Goal: Information Seeking & Learning: Learn about a topic

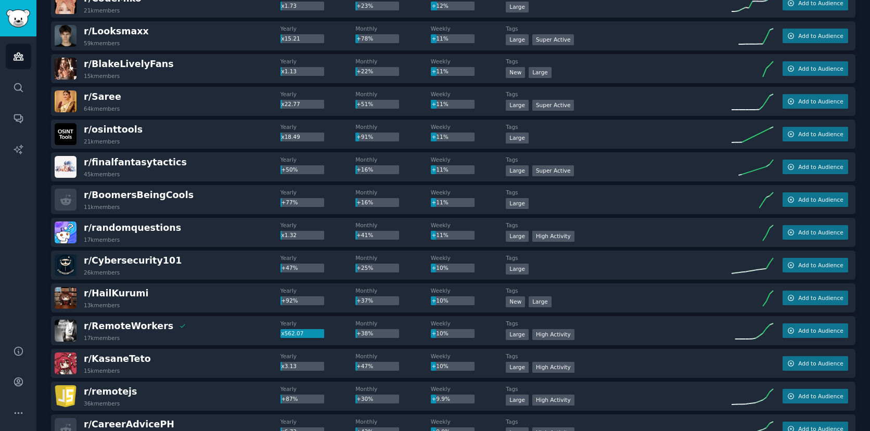
scroll to position [545, 0]
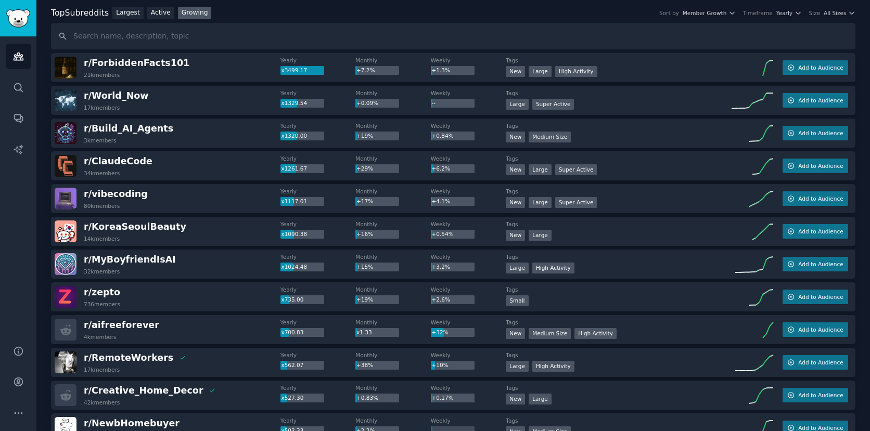
scroll to position [61, 0]
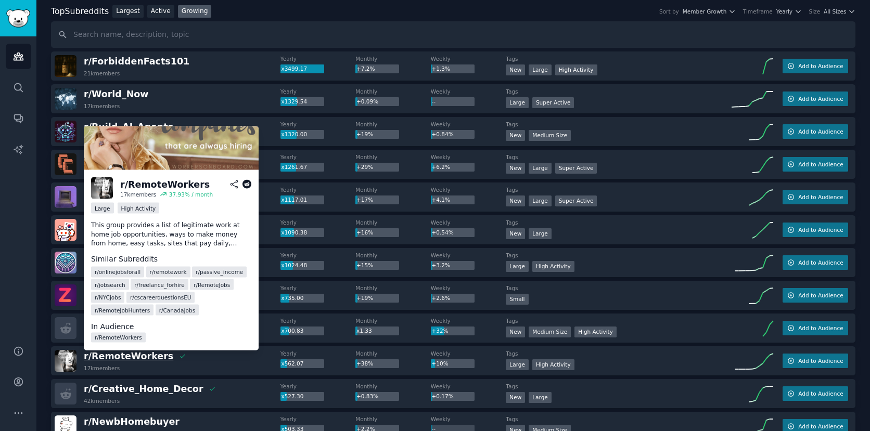
click at [140, 358] on span "r/ RemoteWorkers" at bounding box center [128, 356] width 89 height 10
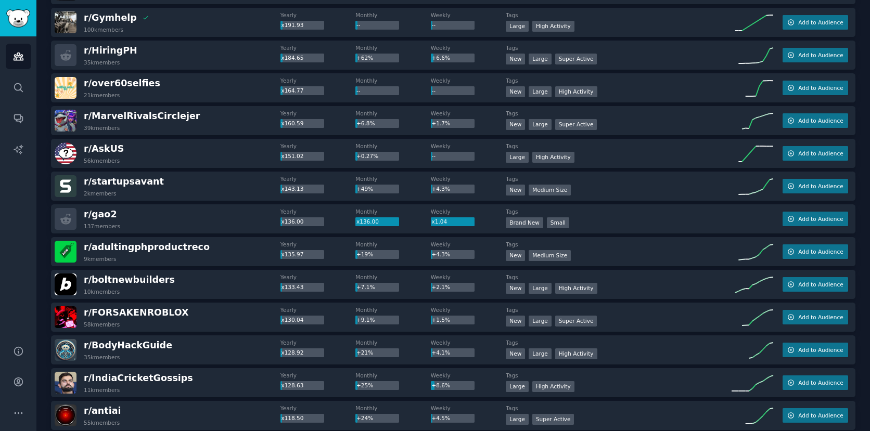
scroll to position [828, 0]
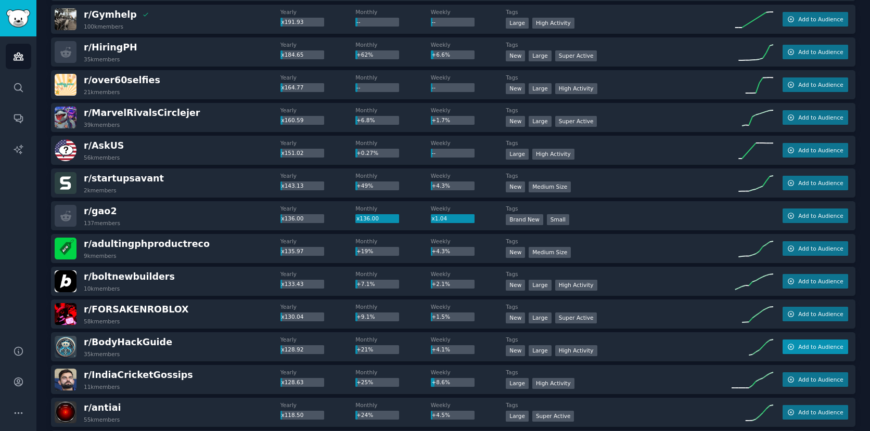
click at [810, 346] on span "Add to Audience" at bounding box center [820, 346] width 45 height 7
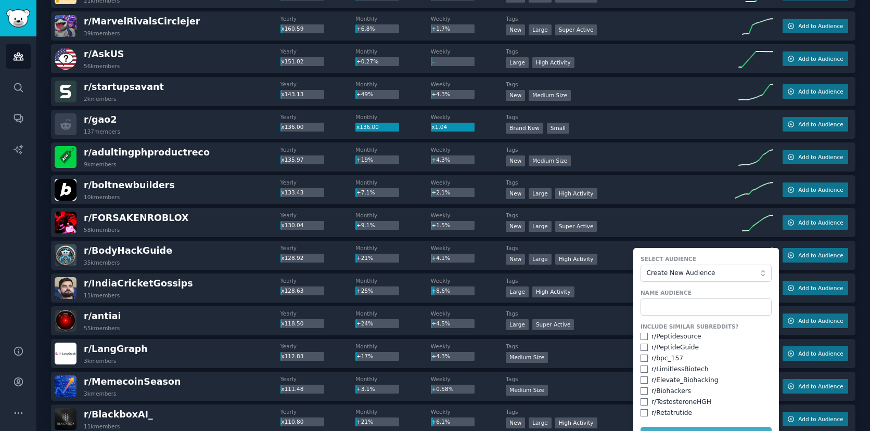
scroll to position [940, 0]
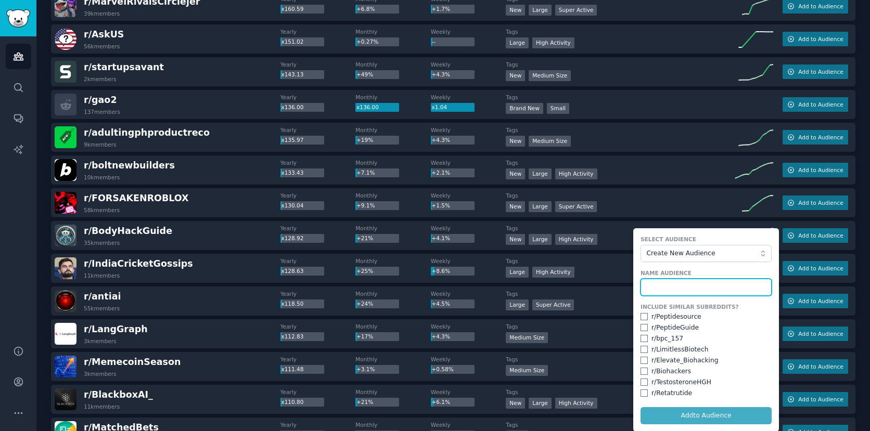
click at [681, 287] on input "text" at bounding box center [705, 288] width 131 height 18
type input "r/BodyHackGuide"
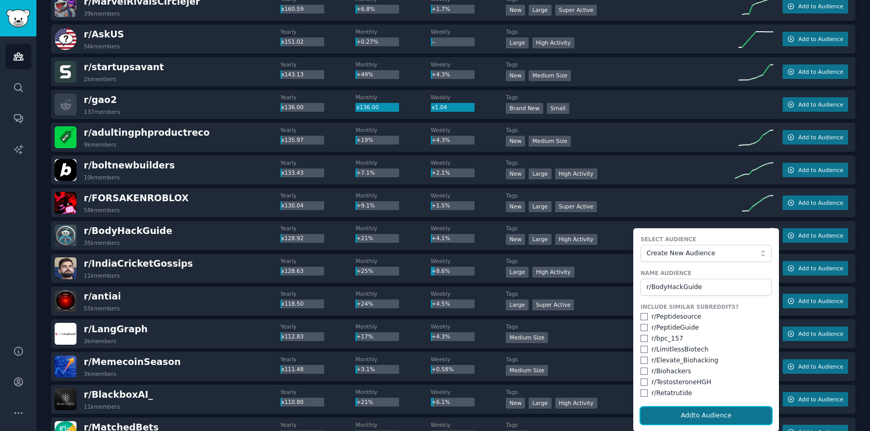
click at [733, 415] on button "Add to Audience" at bounding box center [705, 416] width 131 height 18
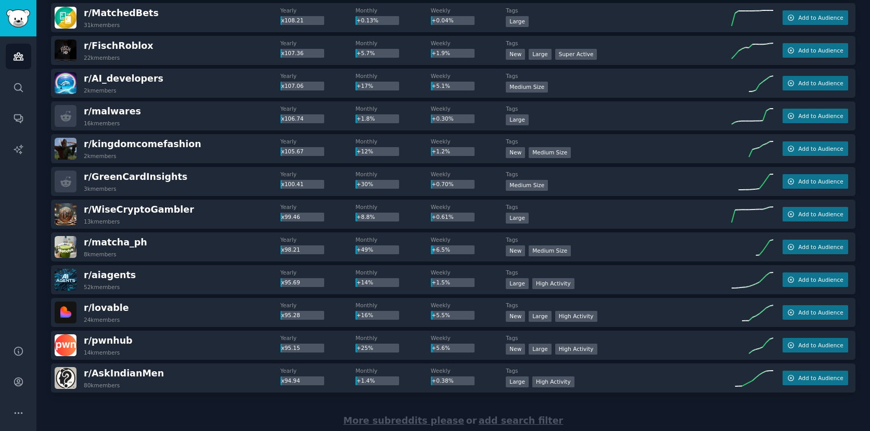
scroll to position [1387, 0]
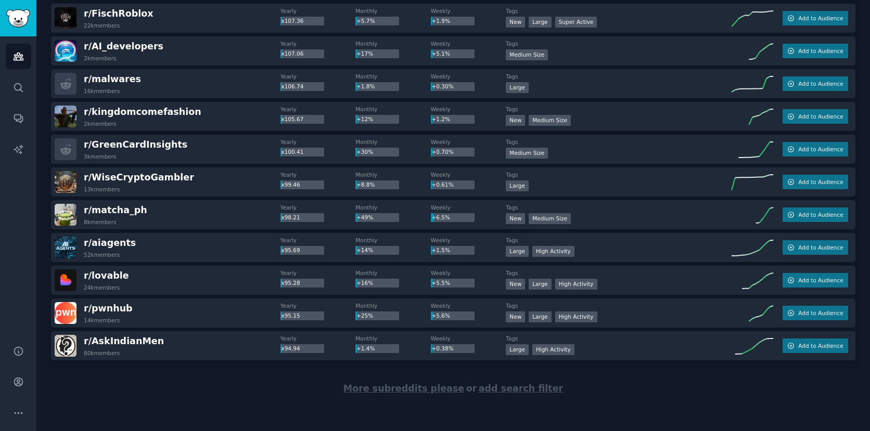
click at [418, 389] on span "More subreddits please" at bounding box center [403, 388] width 121 height 10
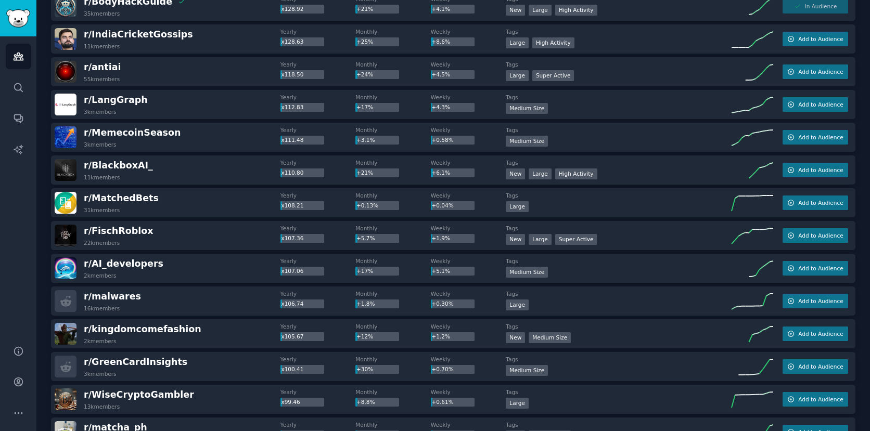
scroll to position [0, 0]
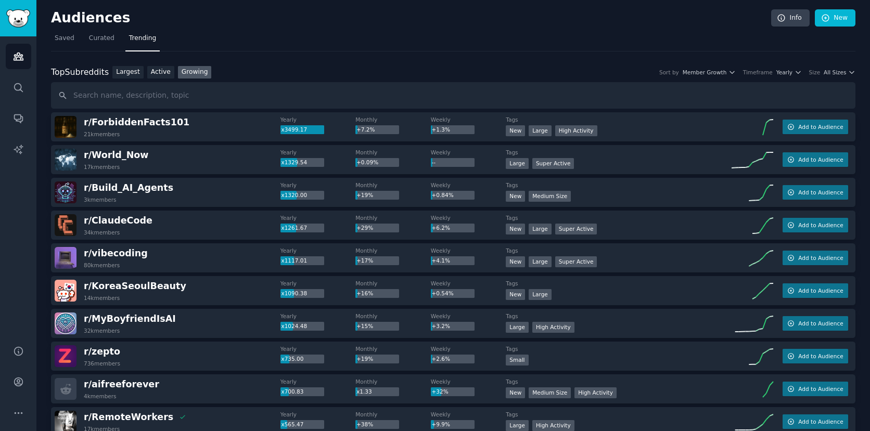
click at [732, 76] on div "Top Subreddits Top Subreddits Largest Active Growing Sort by Member Growth Time…" at bounding box center [453, 72] width 804 height 13
click at [732, 74] on icon "button" at bounding box center [731, 72] width 7 height 7
click at [788, 73] on span "Yearly" at bounding box center [784, 72] width 16 height 7
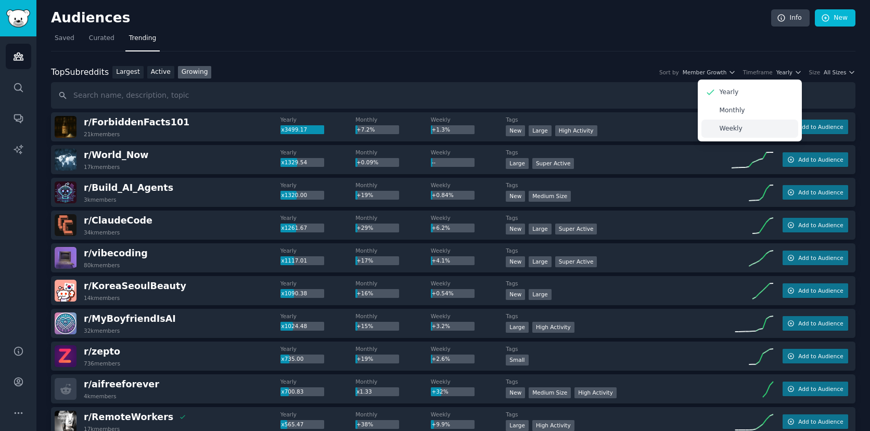
click at [735, 126] on p "Weekly" at bounding box center [730, 128] width 23 height 9
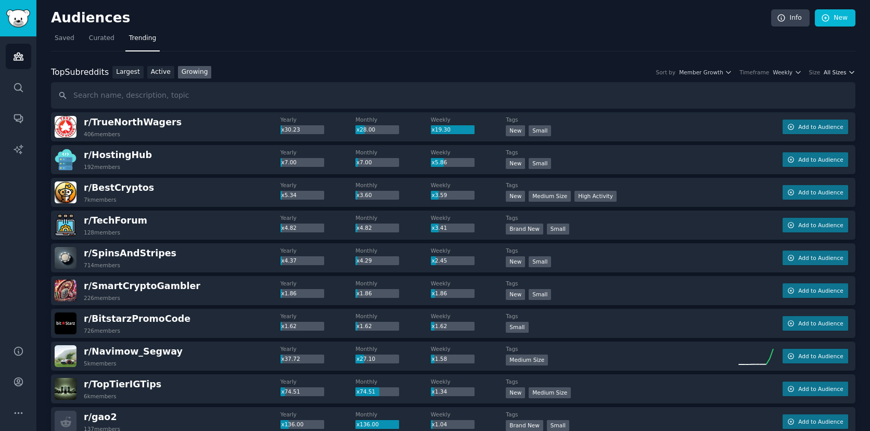
click at [835, 71] on span "All Sizes" at bounding box center [834, 72] width 22 height 7
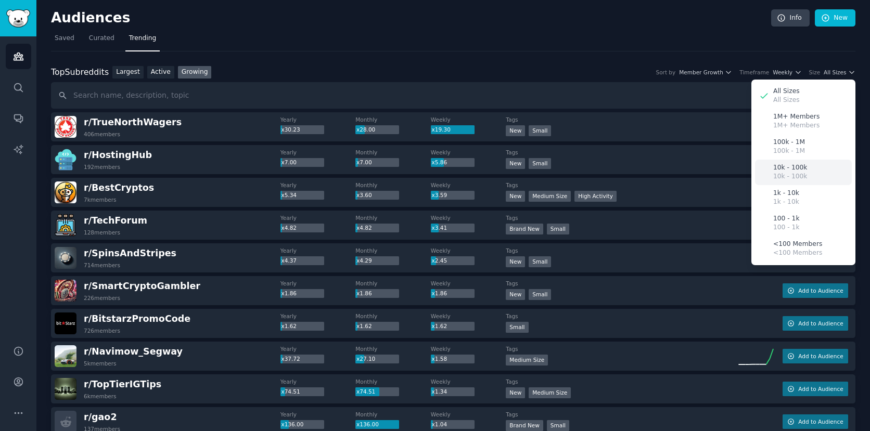
click at [793, 170] on p "10k - 100k" at bounding box center [790, 167] width 34 height 9
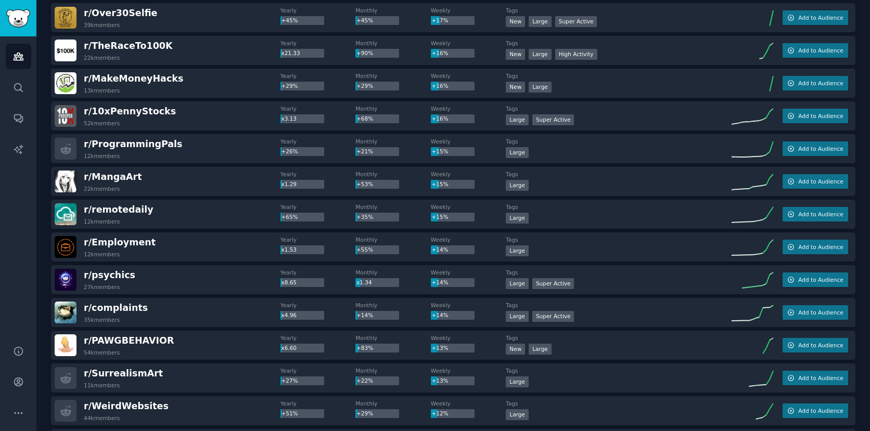
scroll to position [606, 0]
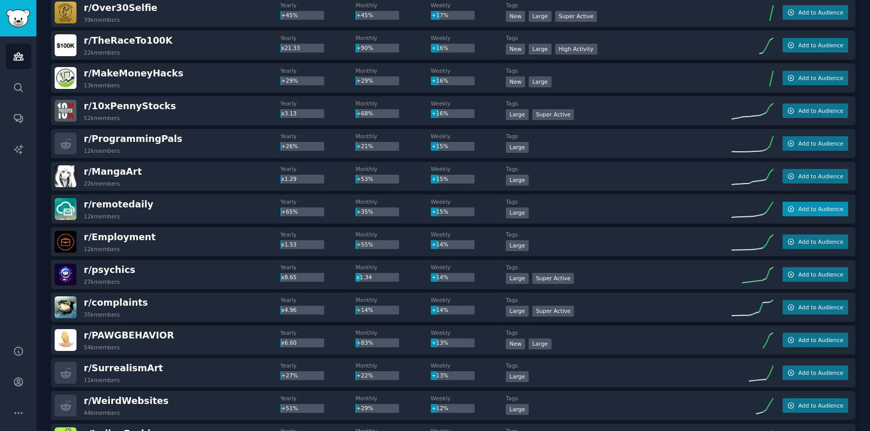
click at [805, 212] on span "Add to Audience" at bounding box center [820, 208] width 45 height 7
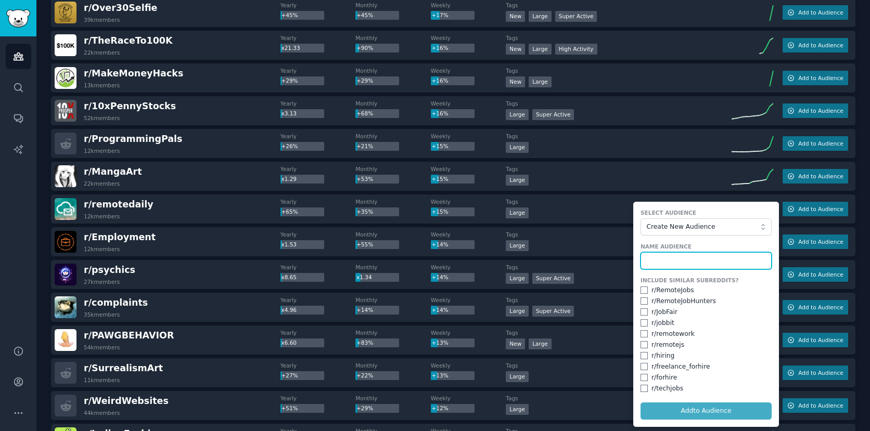
click at [736, 262] on input "text" at bounding box center [705, 261] width 131 height 18
type input "z"
type input "Remote daily"
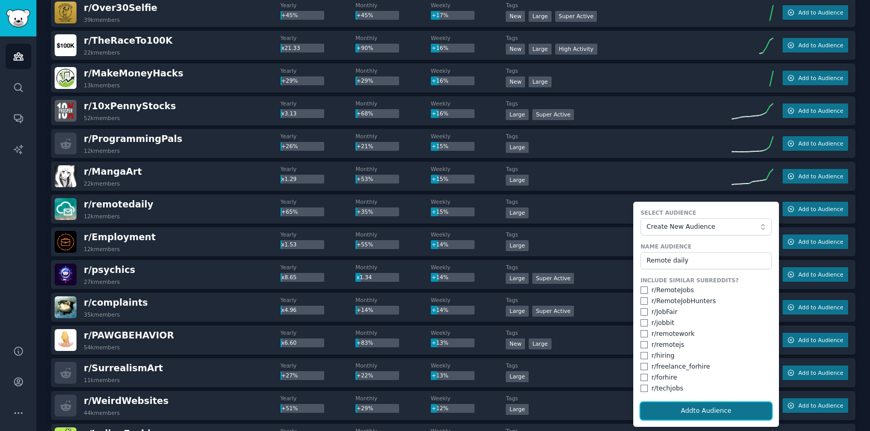
click at [723, 413] on button "Add to Audience" at bounding box center [705, 412] width 131 height 18
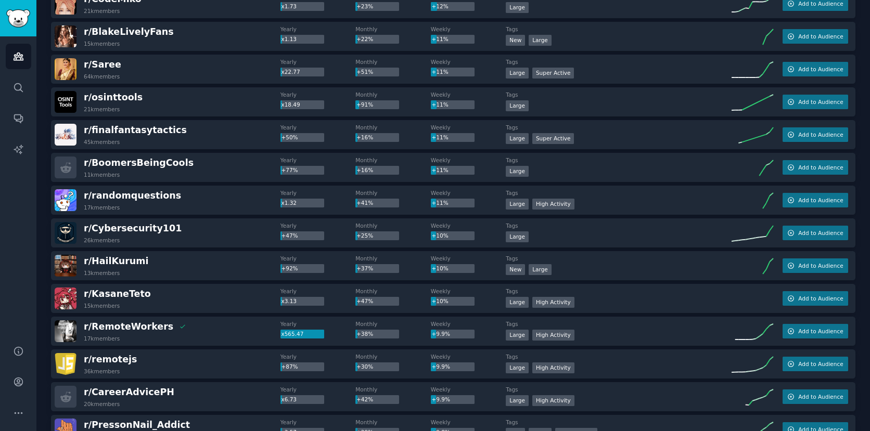
scroll to position [1144, 0]
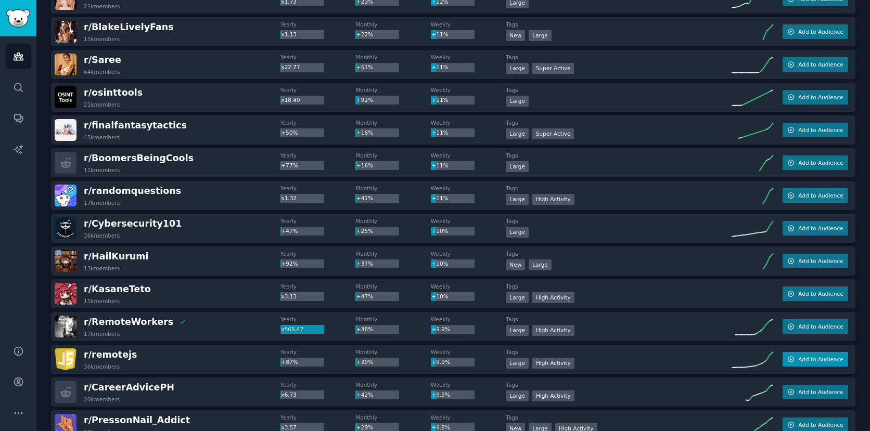
click at [805, 362] on span "Add to Audience" at bounding box center [820, 359] width 45 height 7
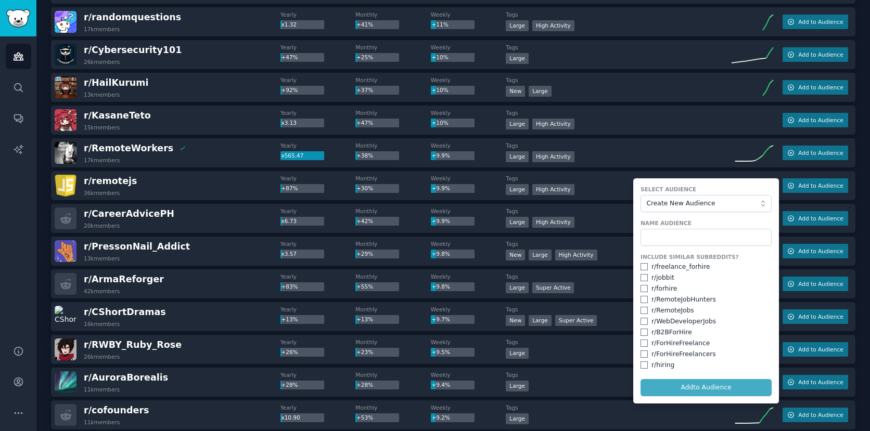
scroll to position [1326, 0]
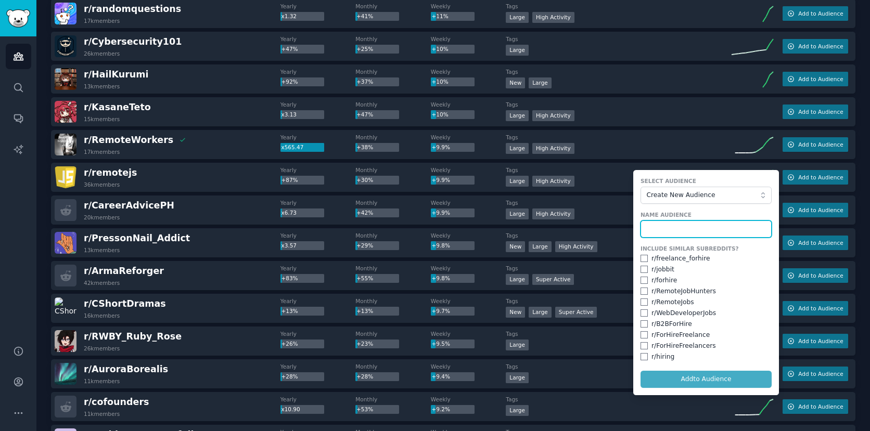
click at [694, 230] on input "text" at bounding box center [705, 230] width 131 height 18
type input "remotejs"
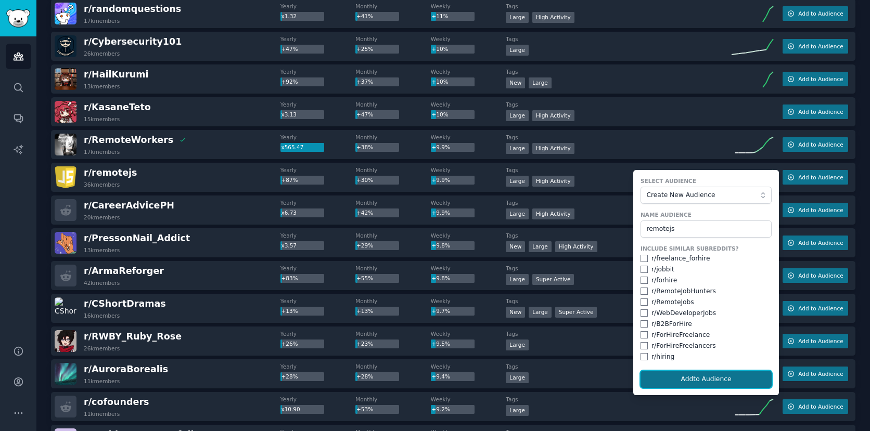
click at [690, 378] on button "Add to Audience" at bounding box center [705, 380] width 131 height 18
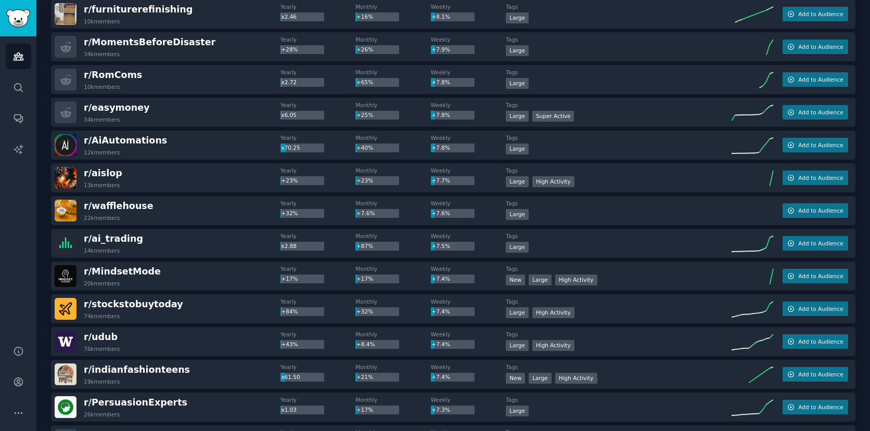
scroll to position [2218, 0]
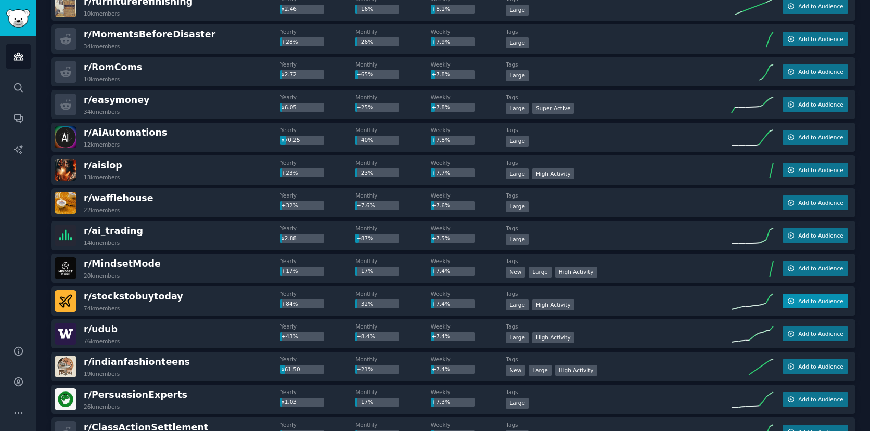
click at [798, 304] on span "Add to Audience" at bounding box center [820, 300] width 45 height 7
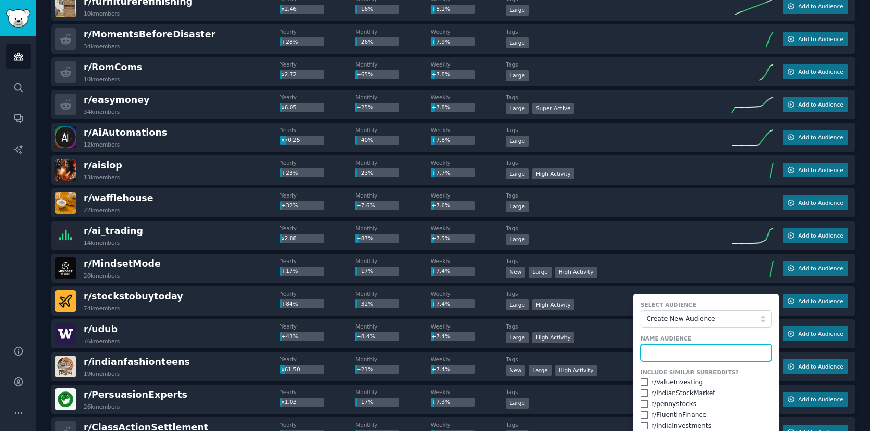
click at [715, 348] on input "text" at bounding box center [705, 353] width 131 height 18
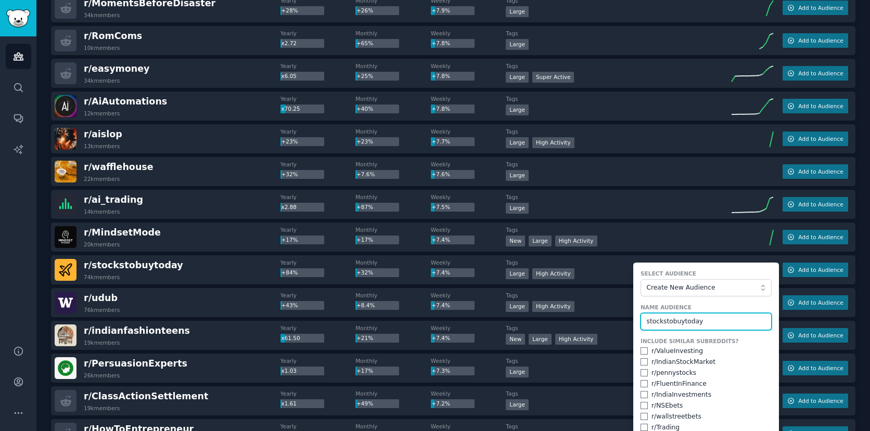
scroll to position [2319, 0]
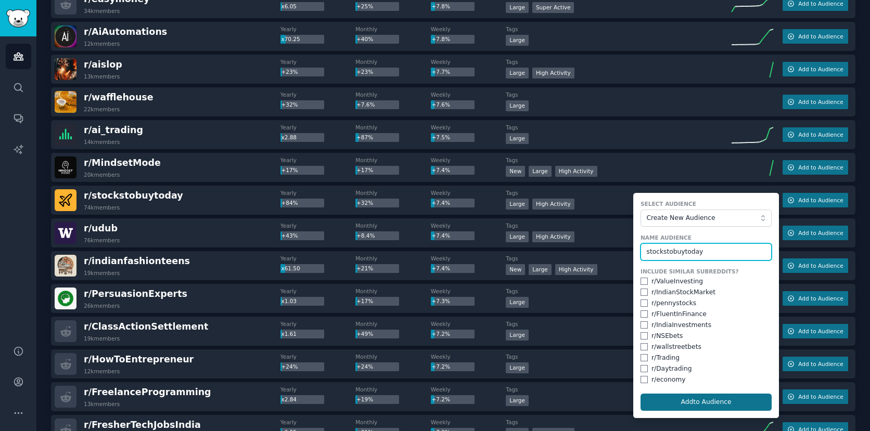
type input "stockstobuytoday"
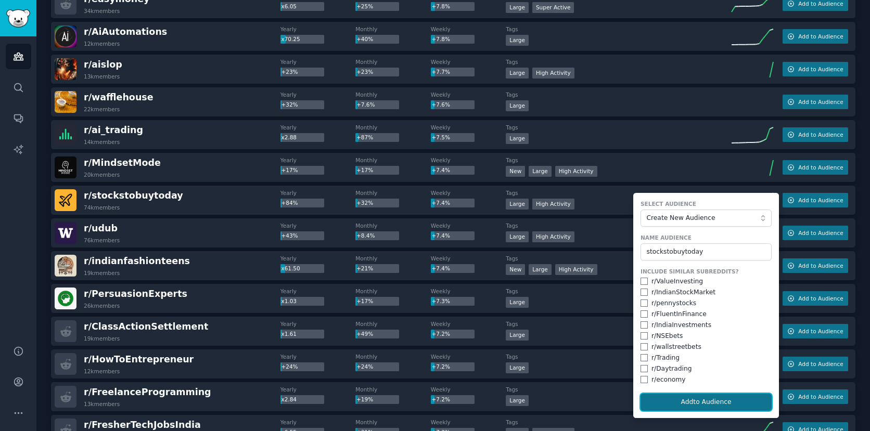
click at [696, 401] on button "Add to Audience" at bounding box center [705, 403] width 131 height 18
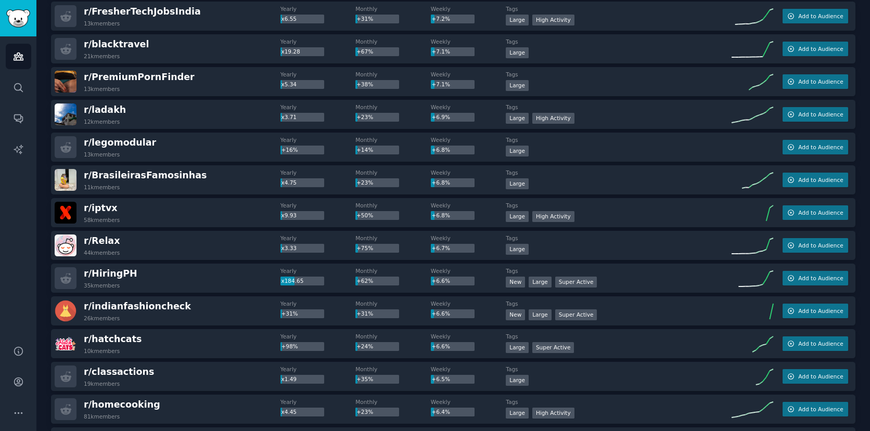
scroll to position [2734, 0]
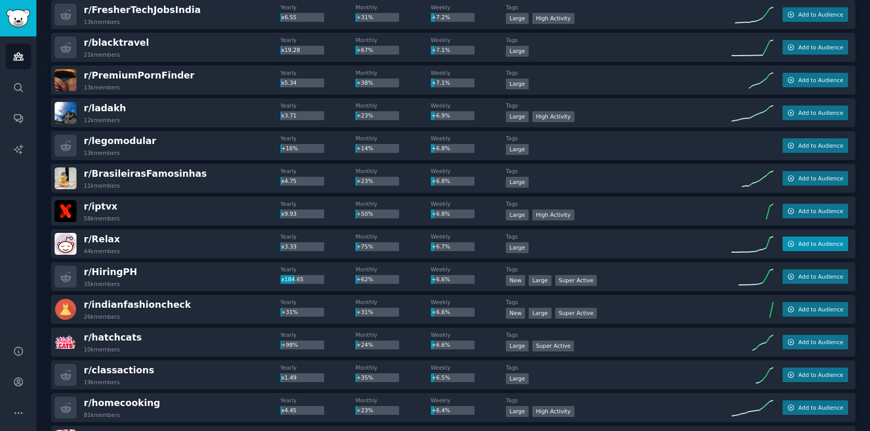
click at [812, 248] on button "Add to Audience" at bounding box center [815, 244] width 66 height 15
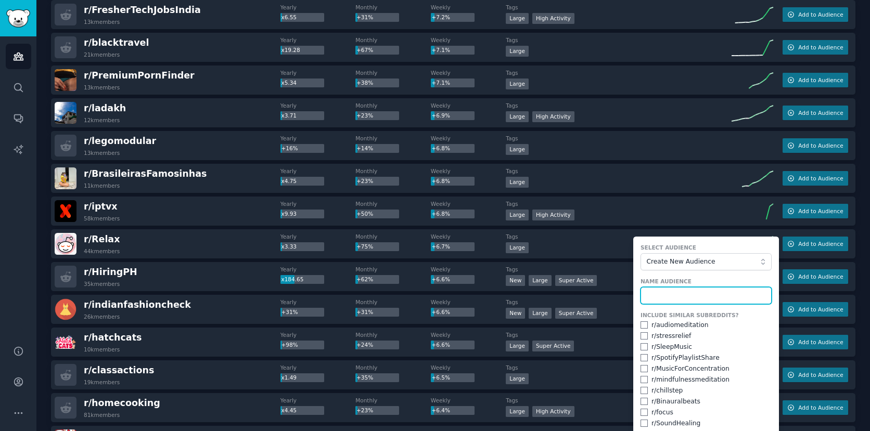
click at [704, 297] on input "text" at bounding box center [705, 296] width 131 height 18
type input "f"
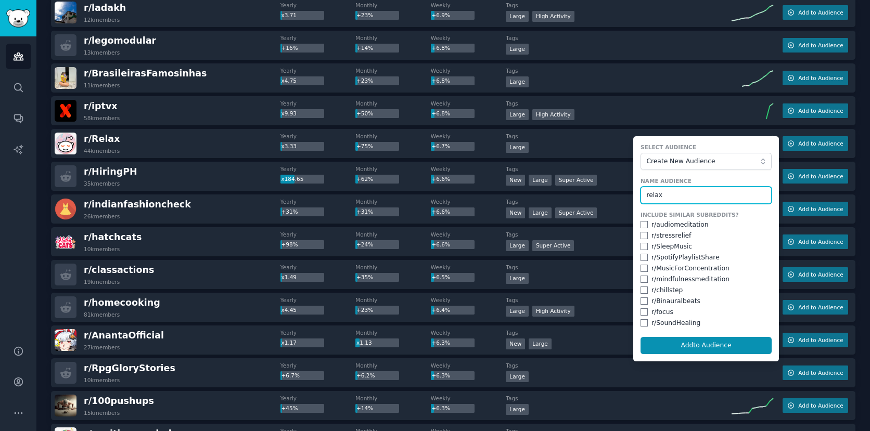
scroll to position [2868, 0]
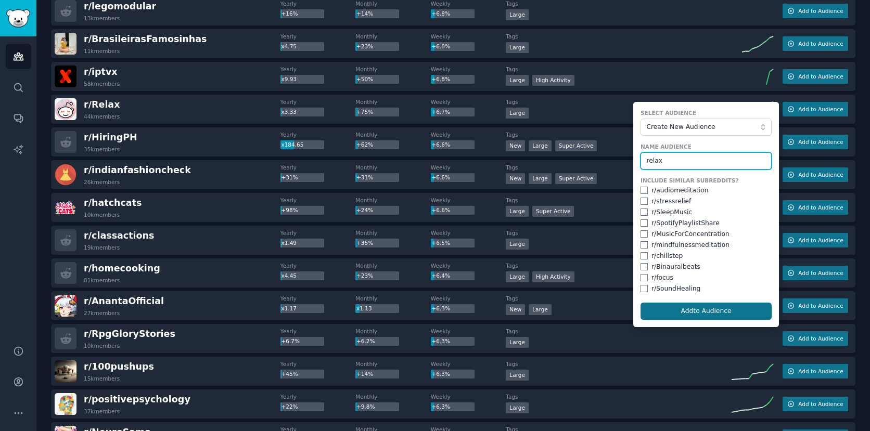
type input "relax"
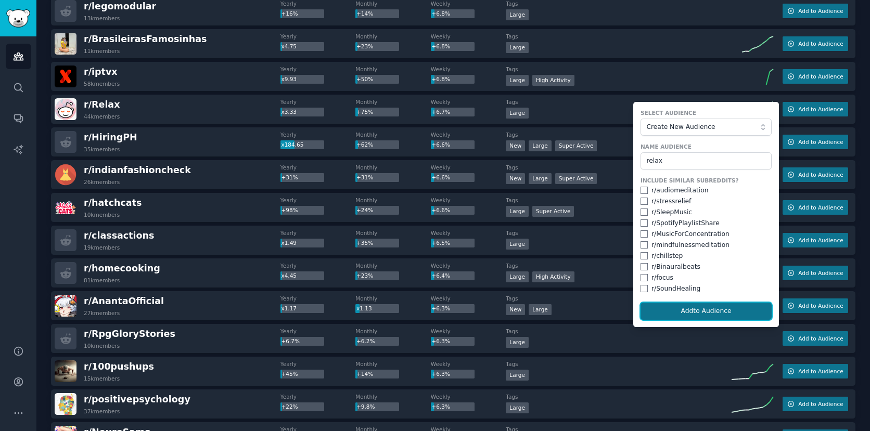
click at [711, 310] on button "Add to Audience" at bounding box center [705, 312] width 131 height 18
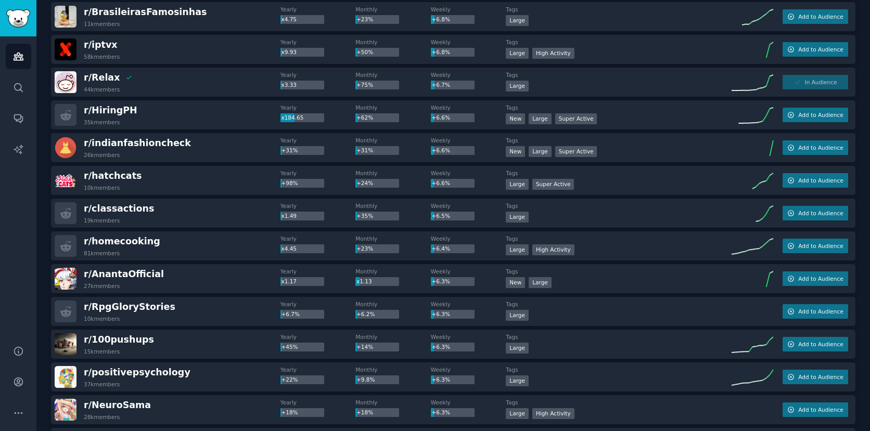
scroll to position [2901, 0]
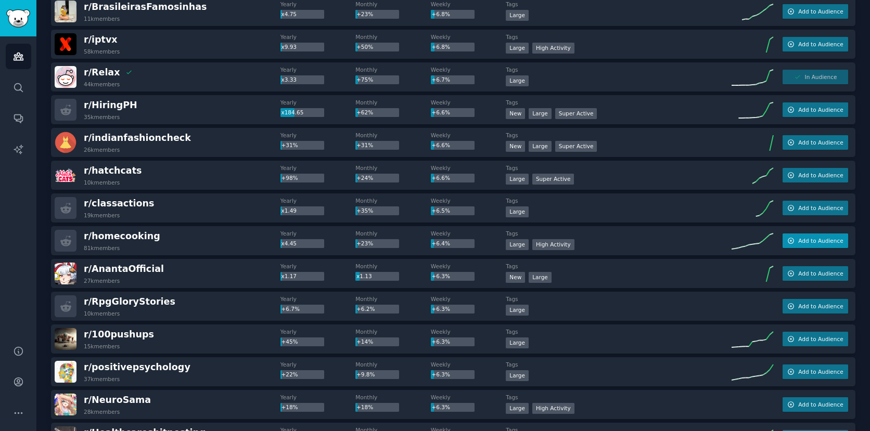
click at [827, 241] on span "Add to Audience" at bounding box center [820, 240] width 45 height 7
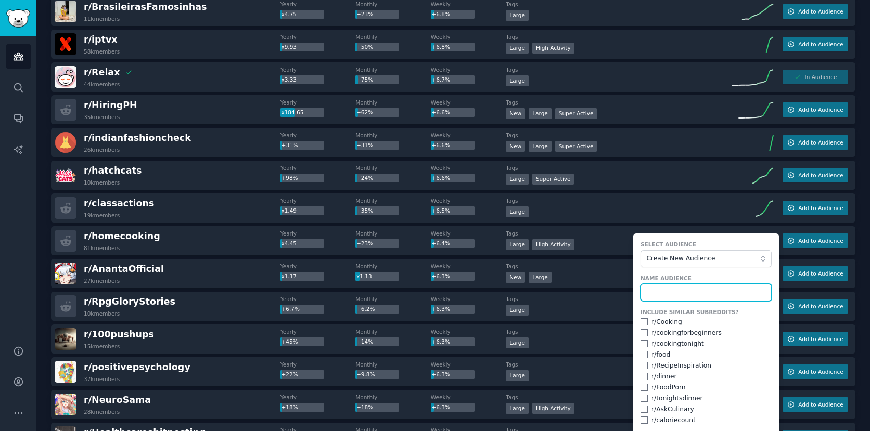
click at [676, 293] on input "text" at bounding box center [705, 293] width 131 height 18
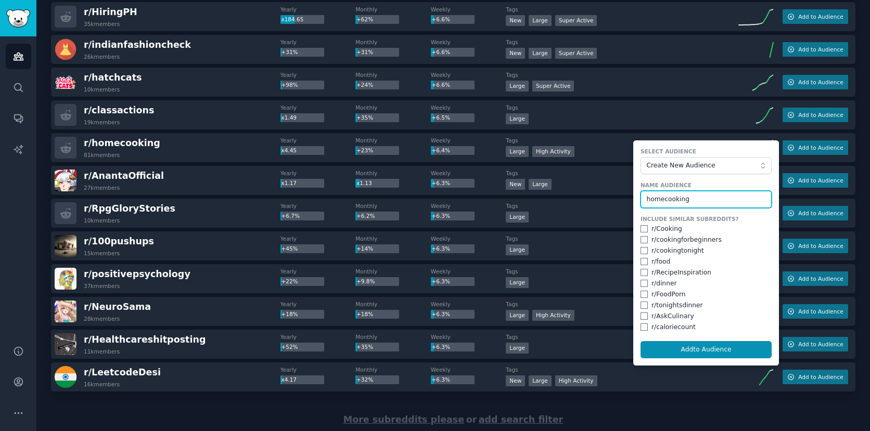
scroll to position [3025, 0]
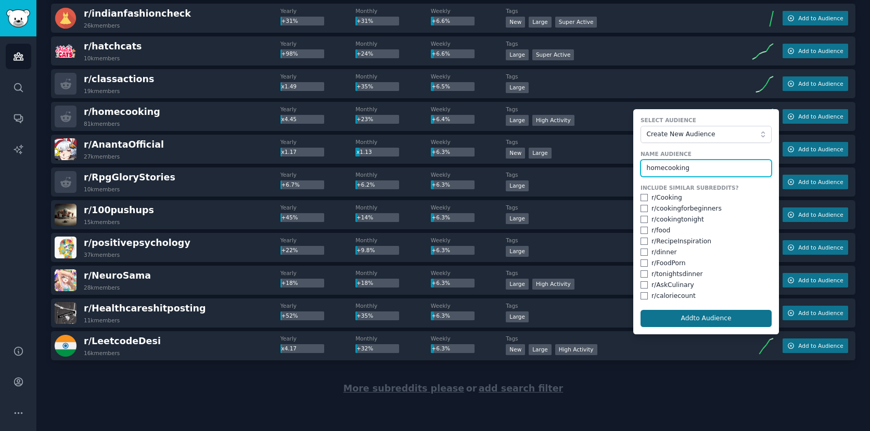
type input "homecooking"
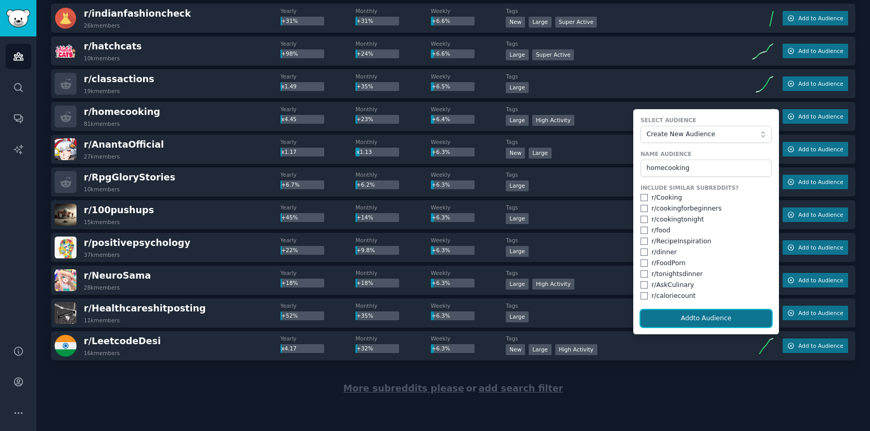
click at [667, 319] on button "Add to Audience" at bounding box center [705, 319] width 131 height 18
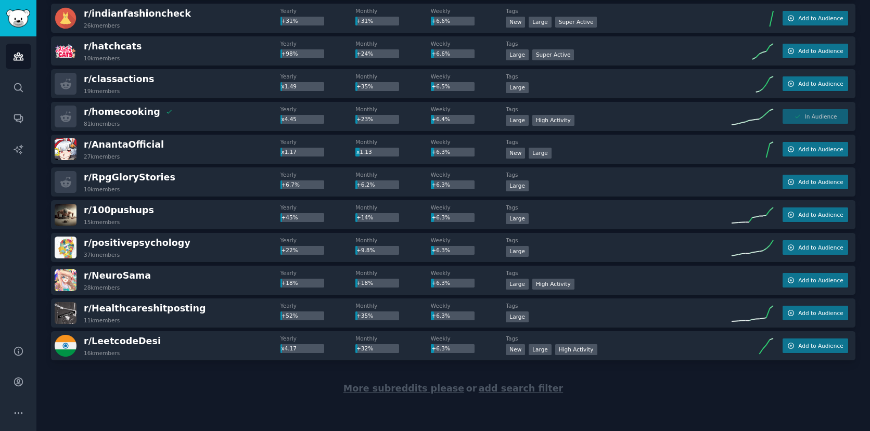
click at [384, 389] on span "More subreddits please" at bounding box center [403, 388] width 121 height 10
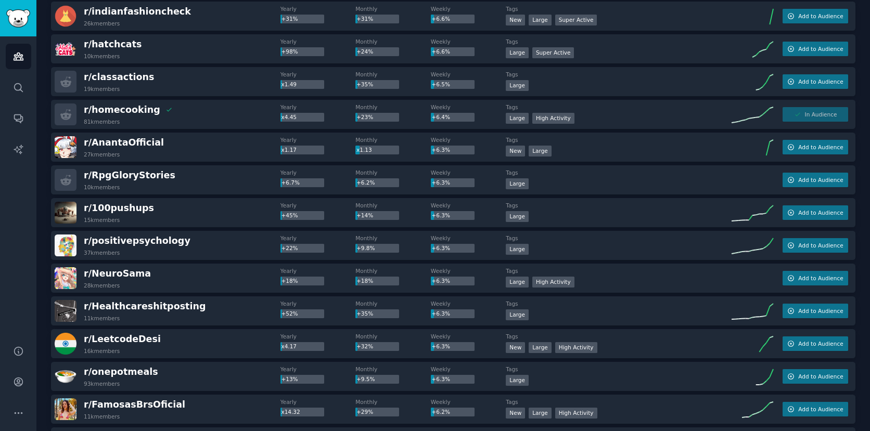
scroll to position [3028, 0]
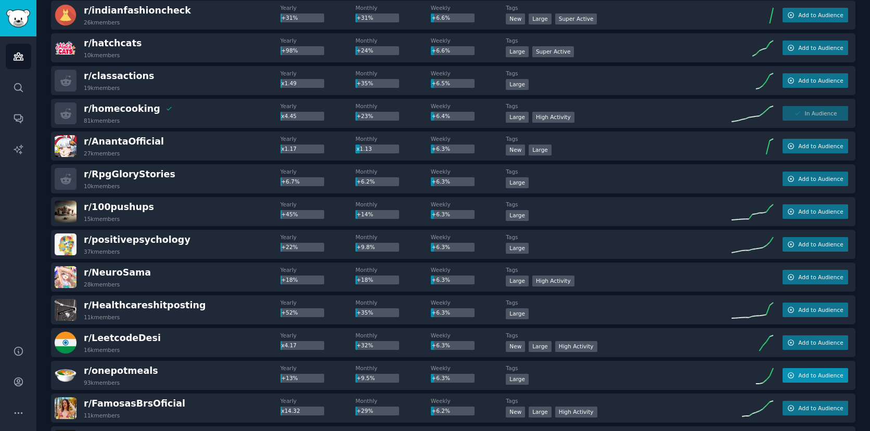
click at [822, 372] on span "Add to Audience" at bounding box center [820, 375] width 45 height 7
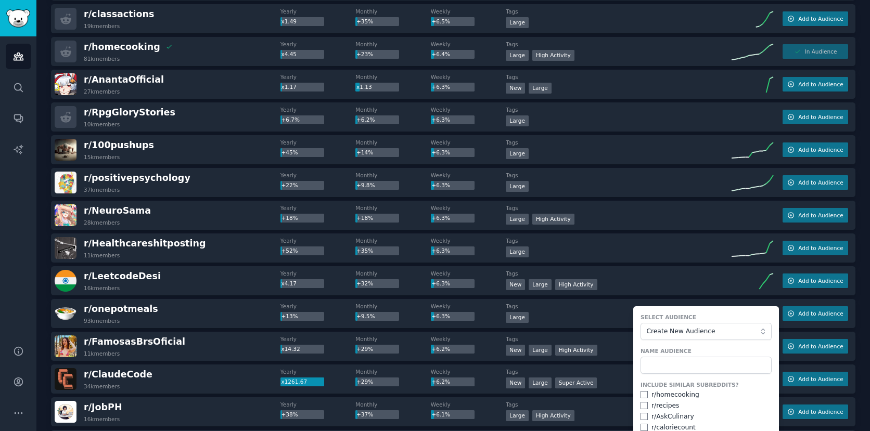
scroll to position [3092, 0]
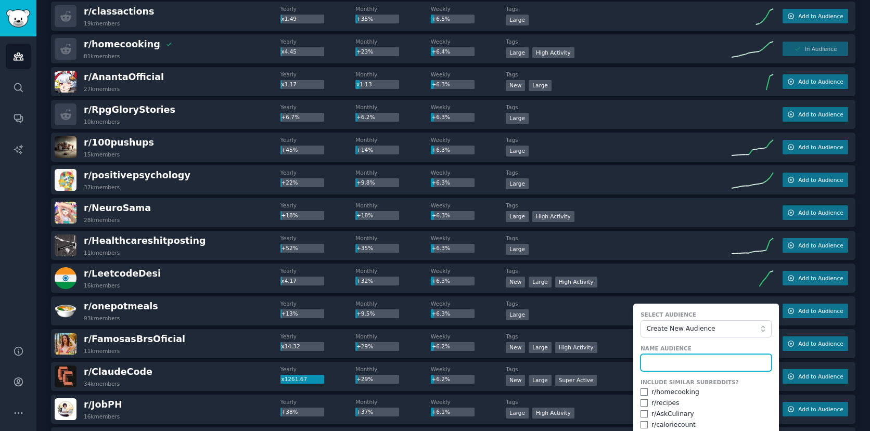
click at [723, 361] on input "text" at bounding box center [705, 363] width 131 height 18
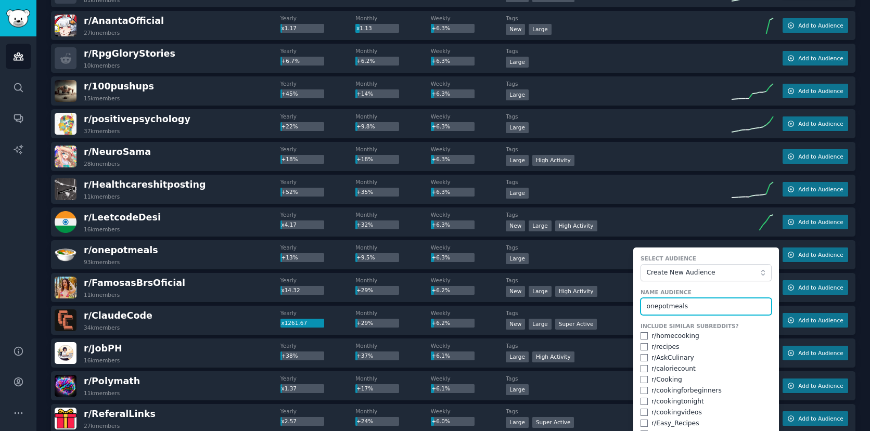
scroll to position [3204, 0]
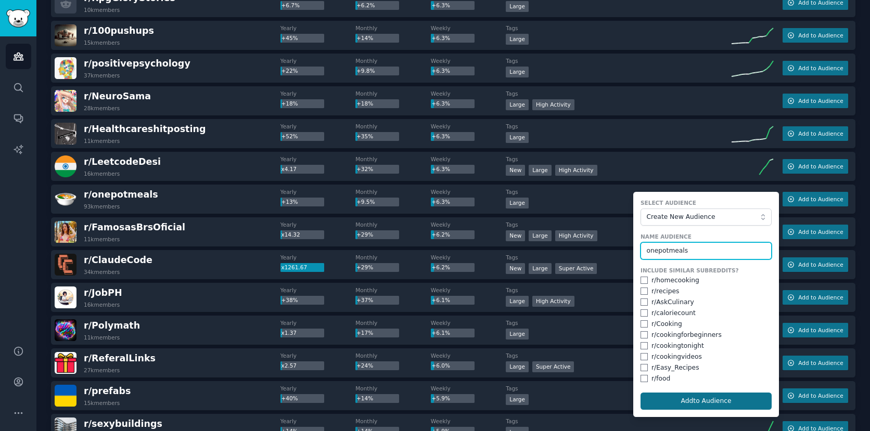
type input "onepotmeals"
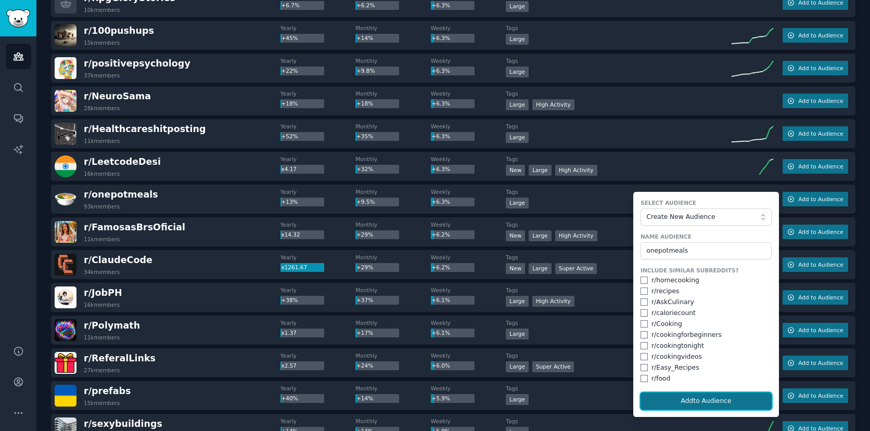
click at [708, 403] on button "Add to Audience" at bounding box center [705, 402] width 131 height 18
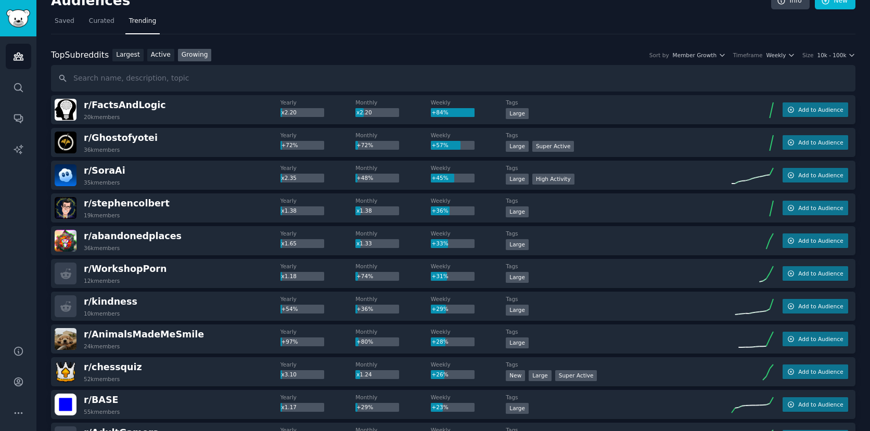
scroll to position [0, 0]
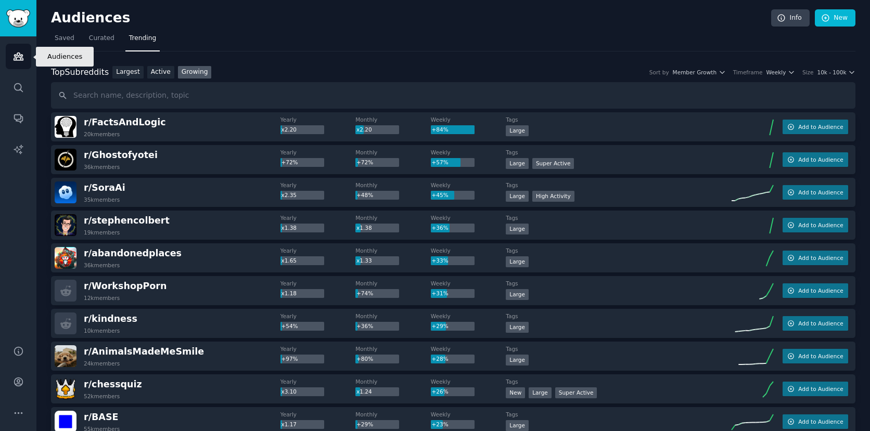
click at [28, 60] on link "Audiences" at bounding box center [18, 56] width 25 height 25
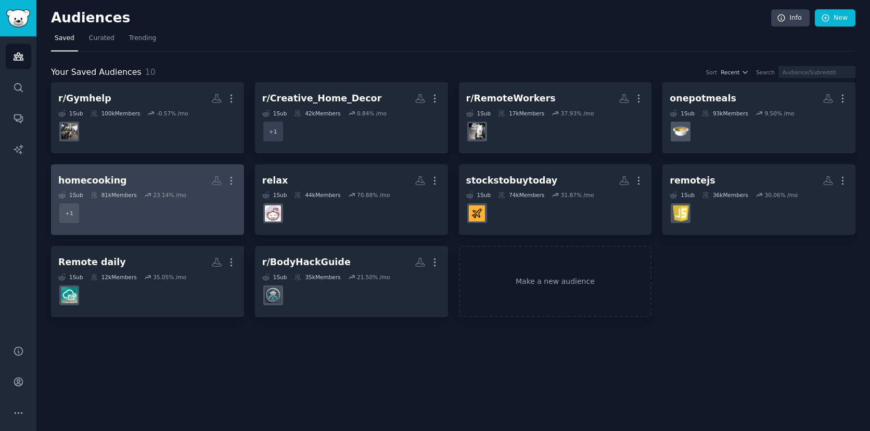
click at [176, 212] on dd "+ 1" at bounding box center [147, 213] width 178 height 29
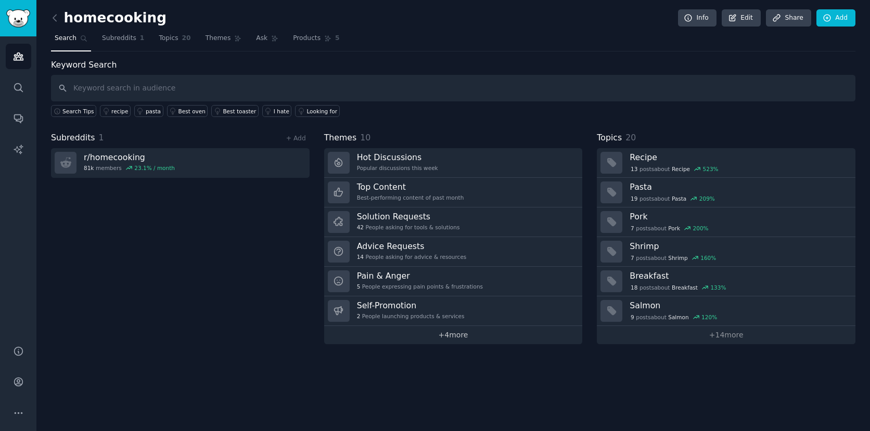
click at [471, 336] on link "+ 4 more" at bounding box center [453, 335] width 258 height 18
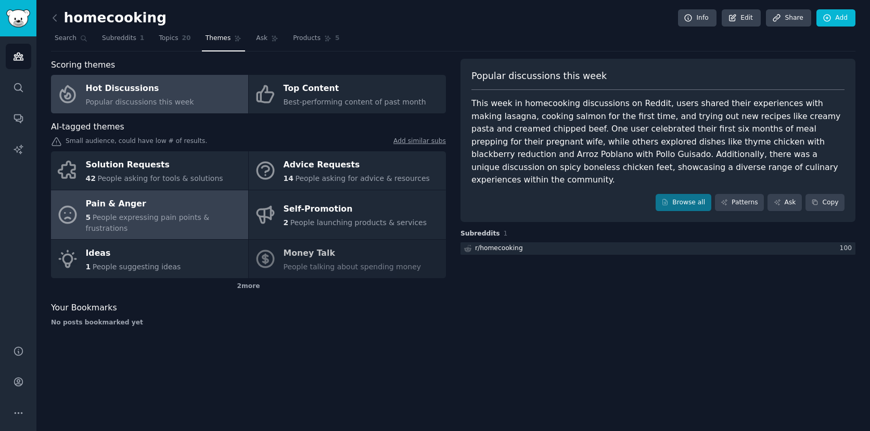
click at [166, 213] on span "People expressing pain points & frustrations" at bounding box center [148, 222] width 124 height 19
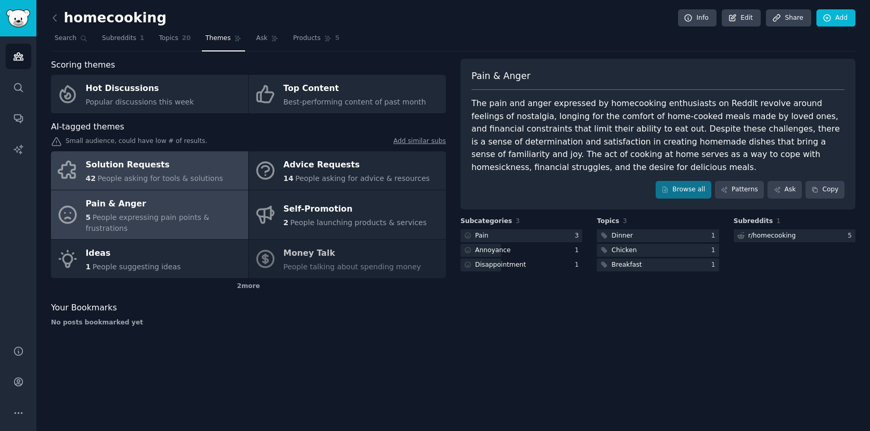
click at [186, 166] on div "Solution Requests" at bounding box center [154, 165] width 137 height 17
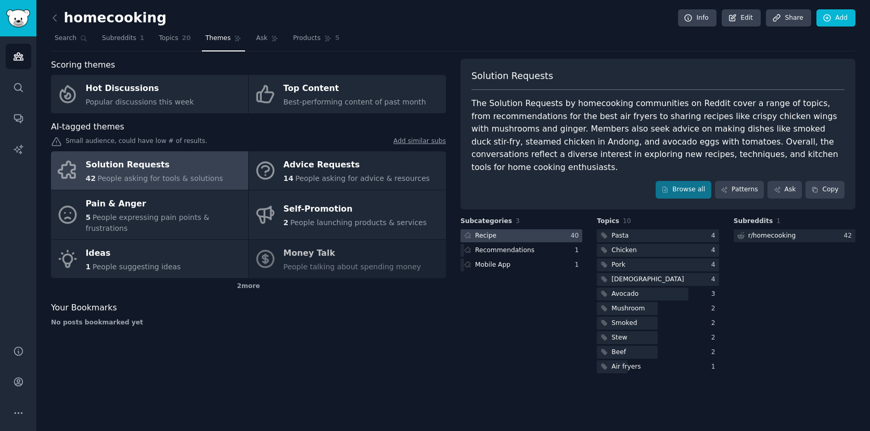
click at [553, 239] on div at bounding box center [521, 235] width 122 height 13
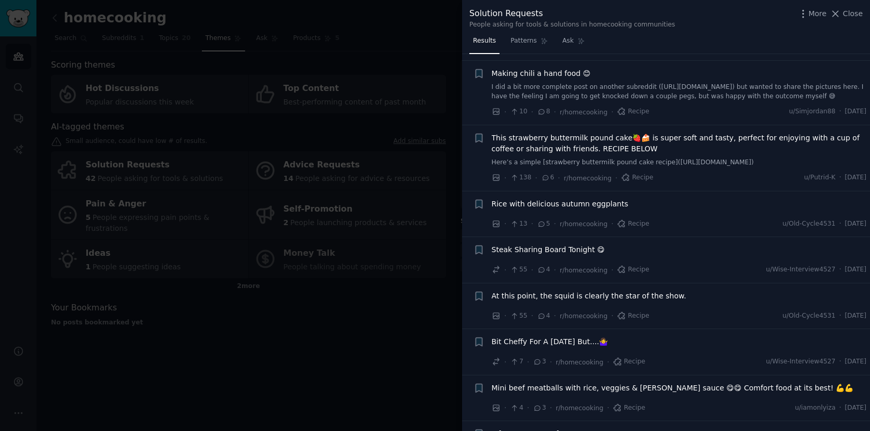
scroll to position [214, 0]
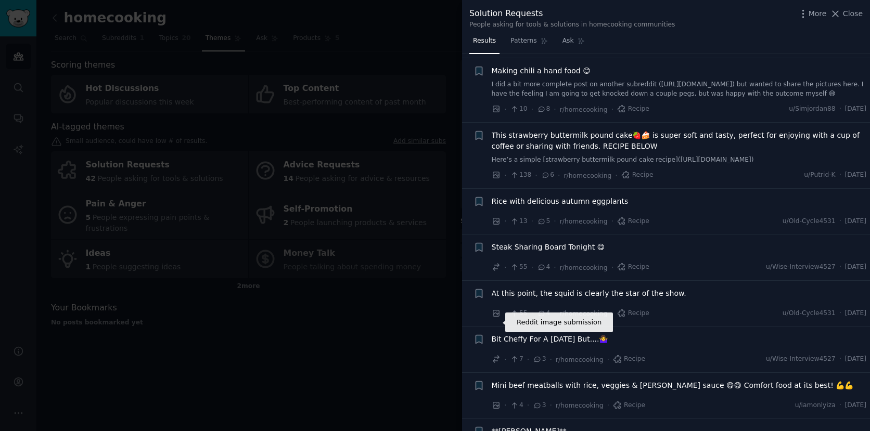
click at [495, 317] on icon at bounding box center [496, 313] width 6 height 6
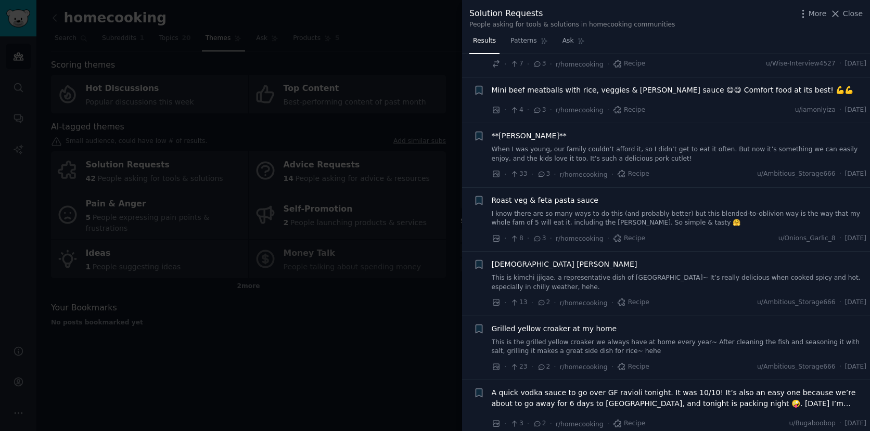
scroll to position [518, 0]
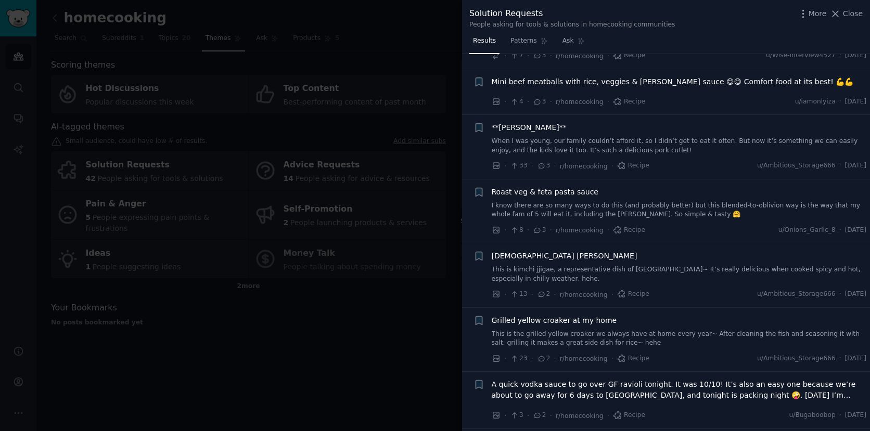
click at [380, 307] on div at bounding box center [435, 215] width 870 height 431
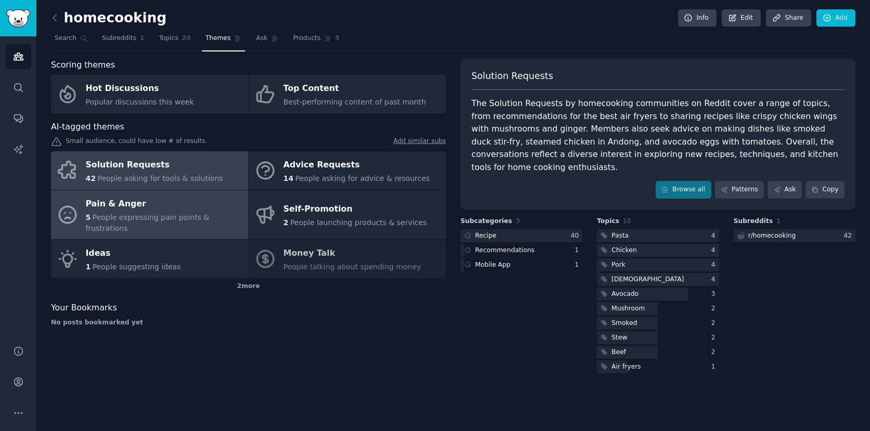
click at [149, 208] on div "Pain & Anger" at bounding box center [164, 204] width 157 height 17
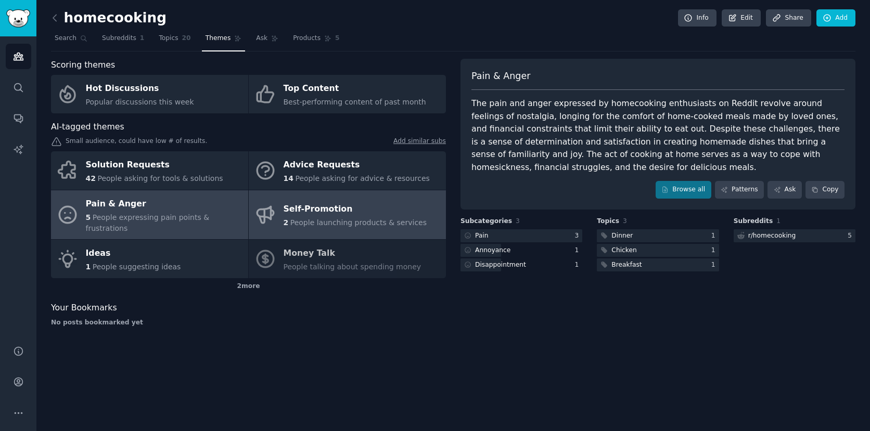
click at [333, 218] on span "People launching products & services" at bounding box center [358, 222] width 136 height 8
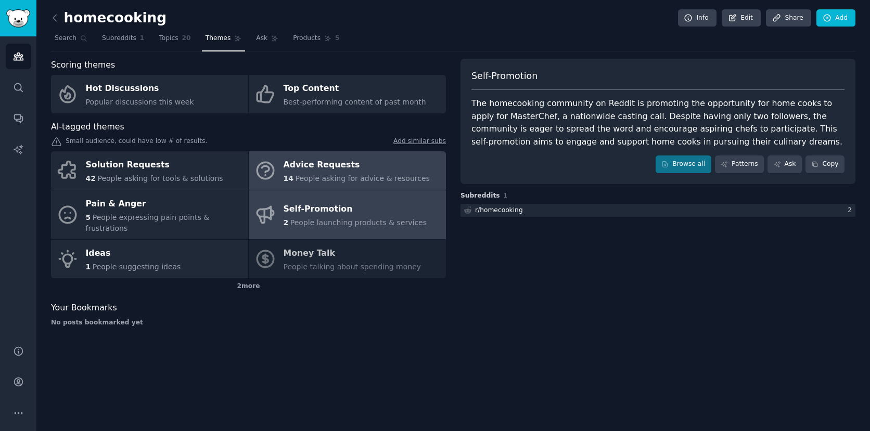
click at [363, 177] on span "People asking for advice & resources" at bounding box center [362, 178] width 134 height 8
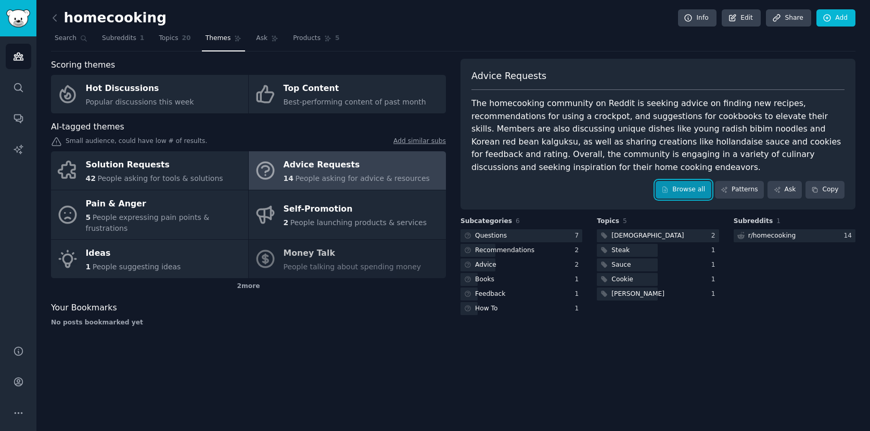
click at [693, 187] on link "Browse all" at bounding box center [683, 190] width 56 height 18
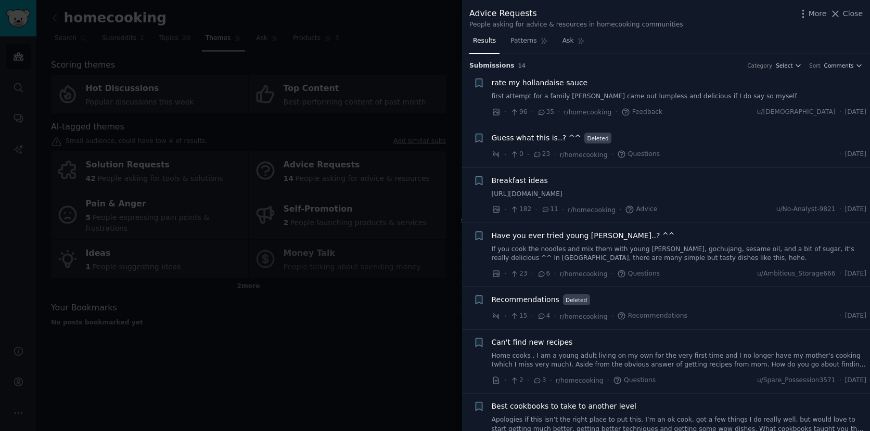
click at [377, 183] on div at bounding box center [435, 215] width 870 height 431
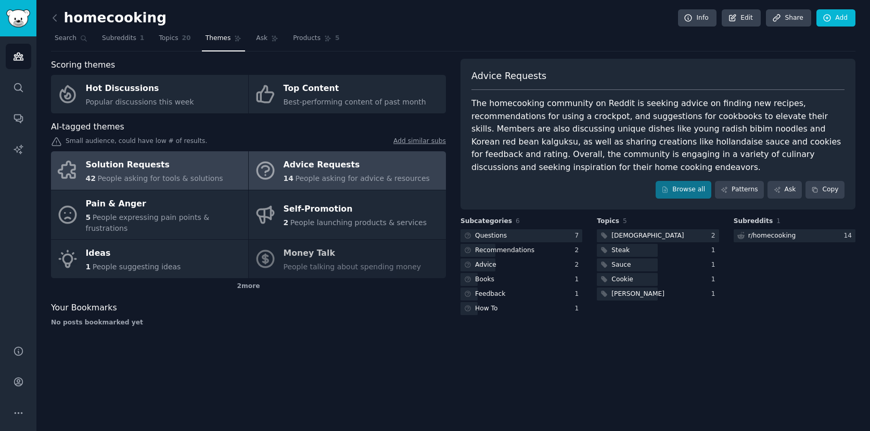
click at [185, 163] on div "Solution Requests" at bounding box center [154, 165] width 137 height 17
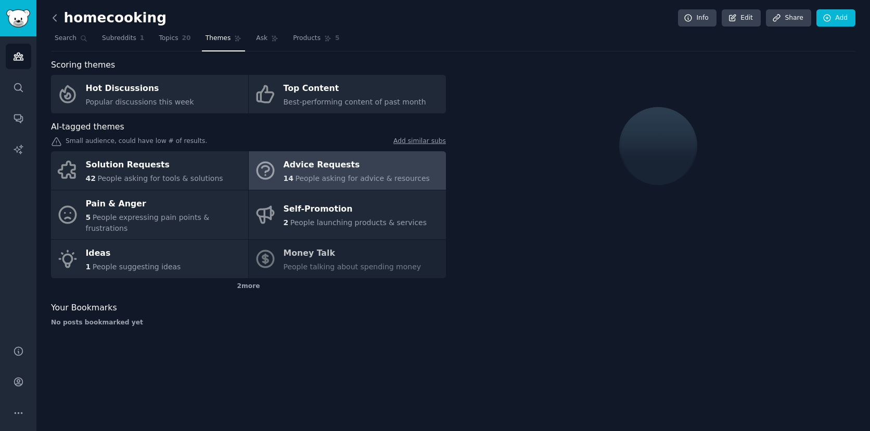
click at [57, 22] on icon at bounding box center [54, 17] width 11 height 11
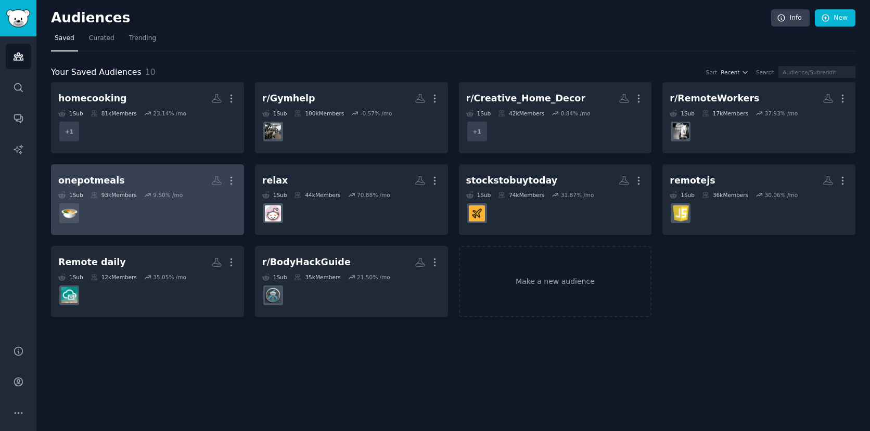
click at [162, 184] on h2 "onepotmeals More" at bounding box center [147, 181] width 178 height 18
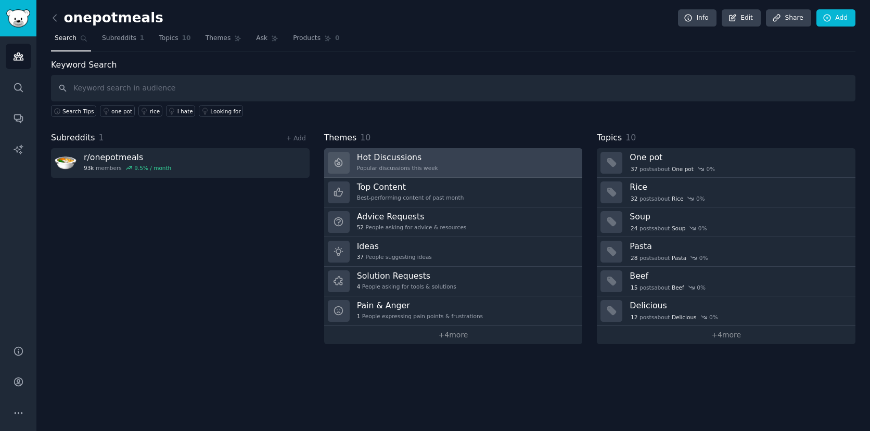
click at [393, 162] on h3 "Hot Discussions" at bounding box center [397, 157] width 81 height 11
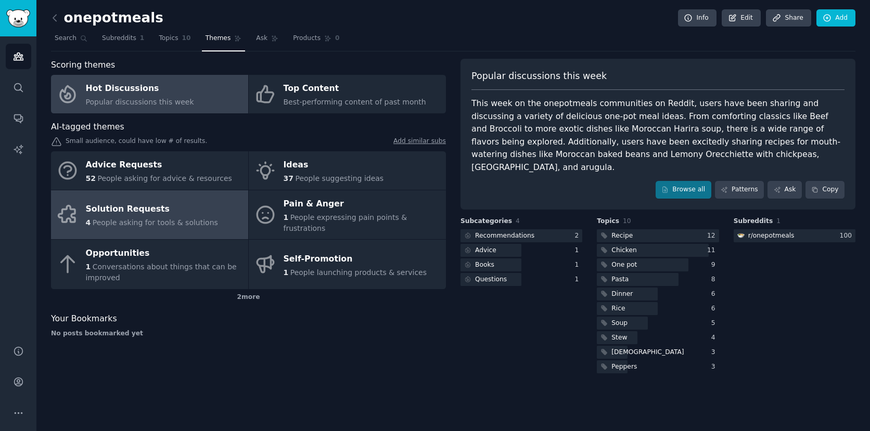
click at [199, 208] on div "Solution Requests" at bounding box center [152, 209] width 132 height 17
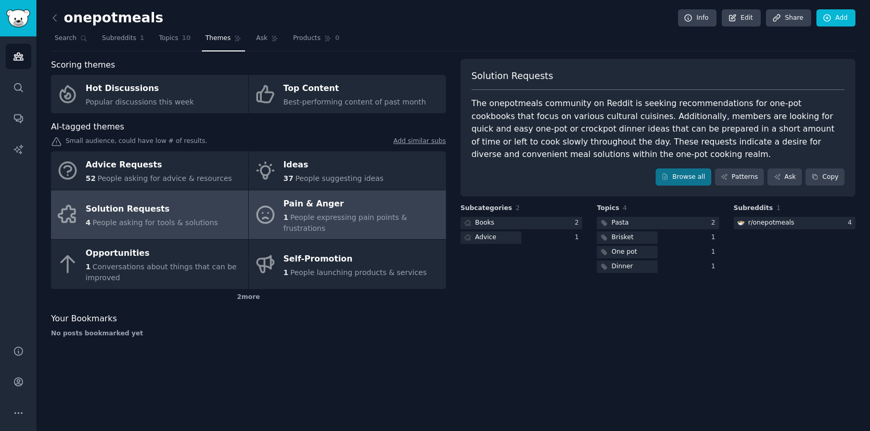
click at [379, 215] on span "People expressing pain points & frustrations" at bounding box center [345, 222] width 124 height 19
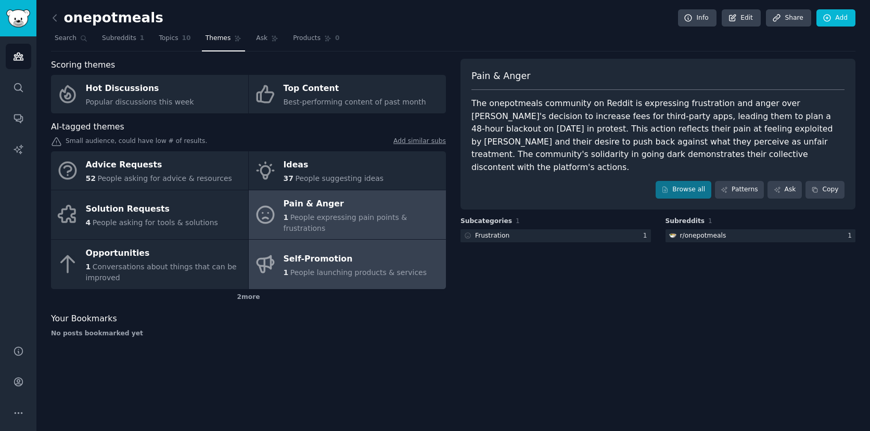
click at [323, 268] on span "People launching products & services" at bounding box center [358, 272] width 136 height 8
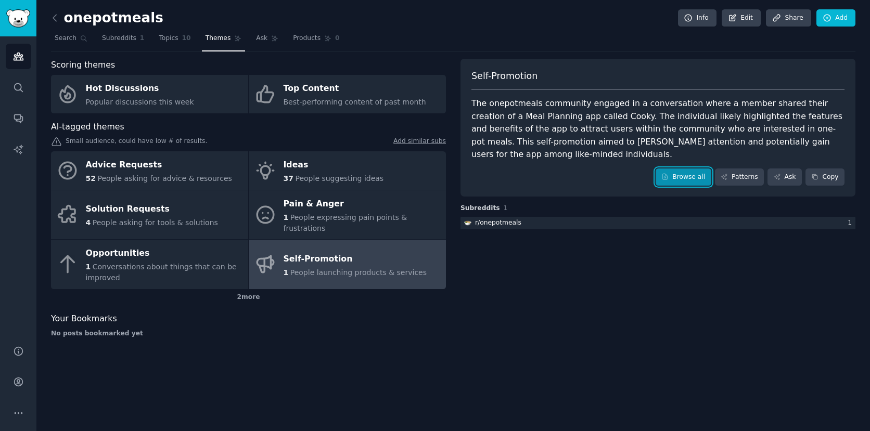
click at [668, 169] on link "Browse all" at bounding box center [683, 178] width 56 height 18
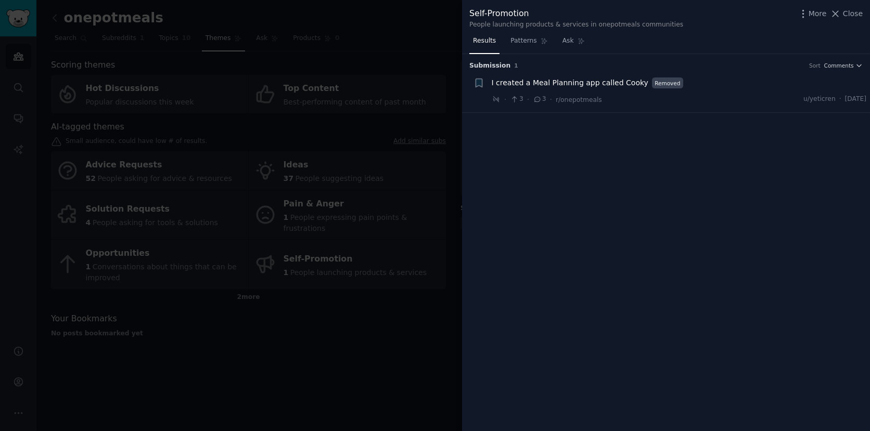
click at [540, 99] on icon at bounding box center [537, 99] width 9 height 7
click at [546, 104] on div "· 3 · 3 · r/onepotmeals" at bounding box center [546, 99] width 110 height 11
click at [346, 329] on div at bounding box center [435, 215] width 870 height 431
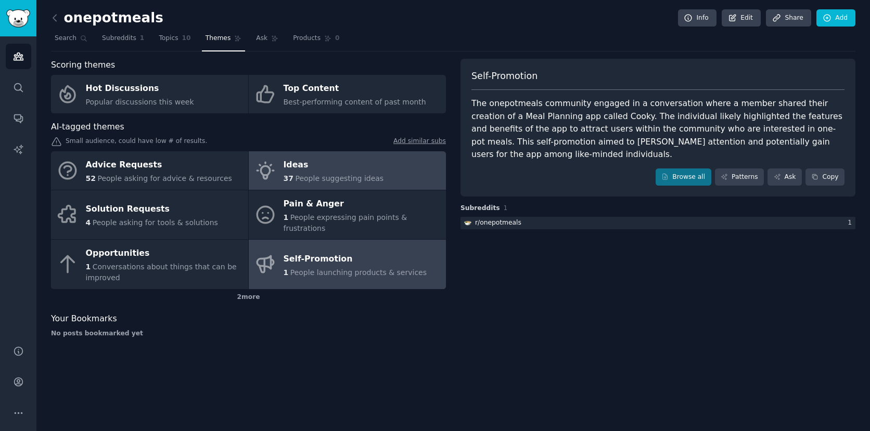
click at [362, 179] on span "People suggesting ideas" at bounding box center [339, 178] width 88 height 8
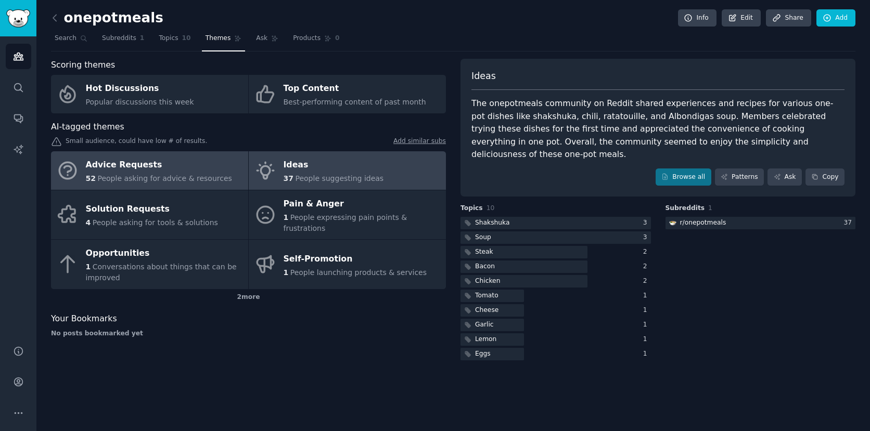
click at [182, 161] on div "Advice Requests" at bounding box center [159, 165] width 146 height 17
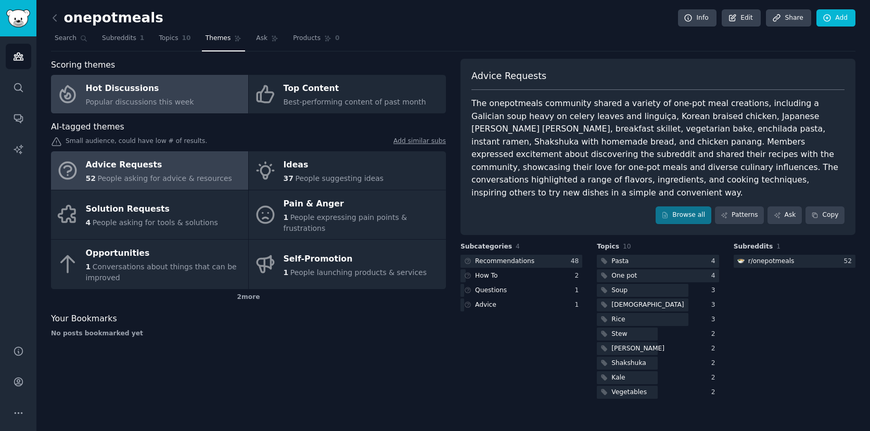
click at [167, 103] on span "Popular discussions this week" at bounding box center [140, 102] width 108 height 8
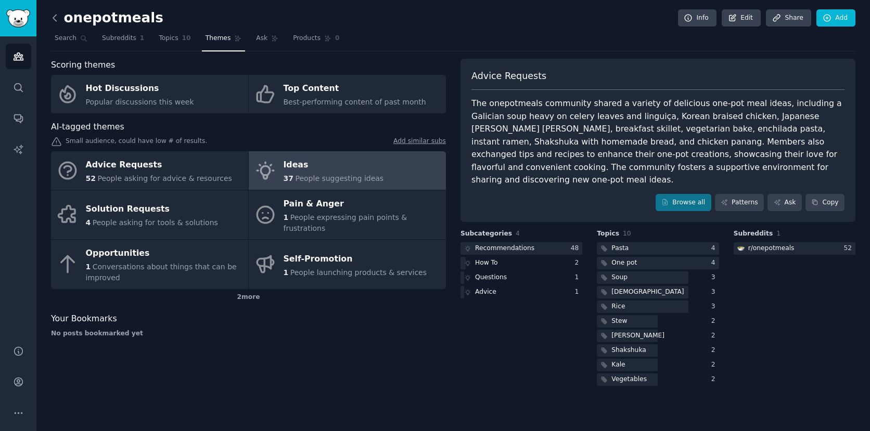
click at [55, 15] on icon at bounding box center [54, 18] width 3 height 6
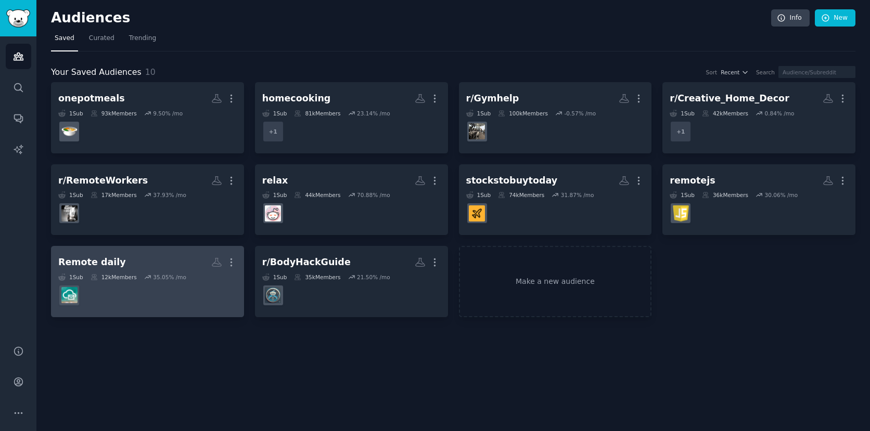
click at [193, 294] on dd at bounding box center [147, 295] width 178 height 29
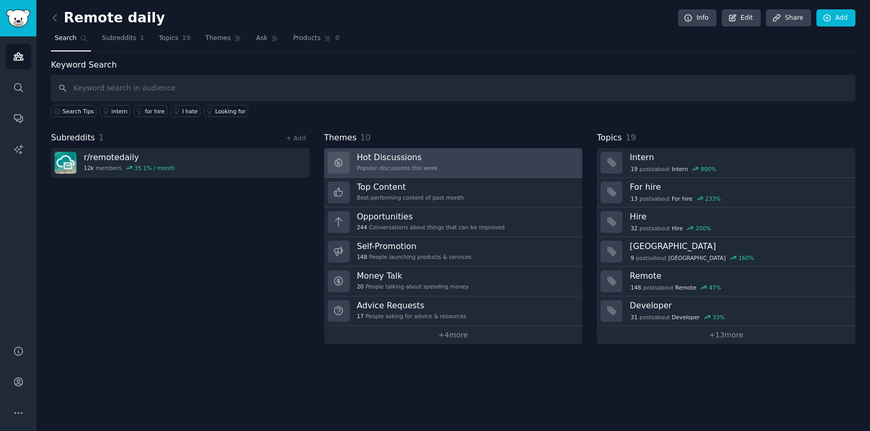
click at [396, 160] on h3 "Hot Discussions" at bounding box center [397, 157] width 81 height 11
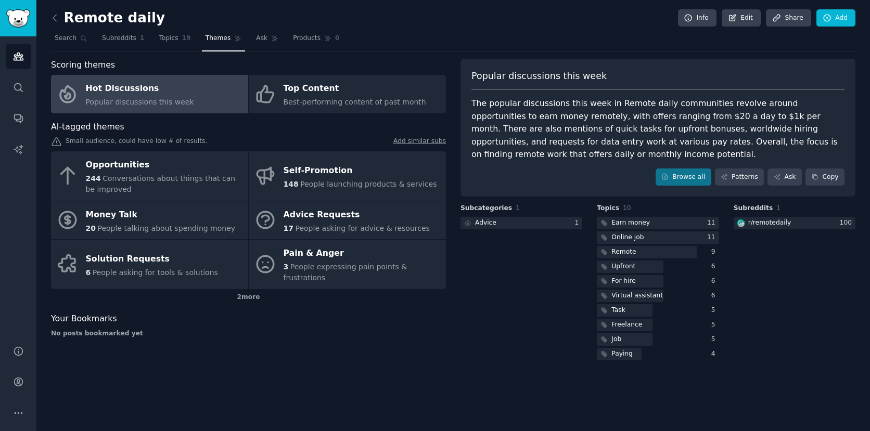
click at [177, 101] on span "Popular discussions this week" at bounding box center [140, 102] width 108 height 8
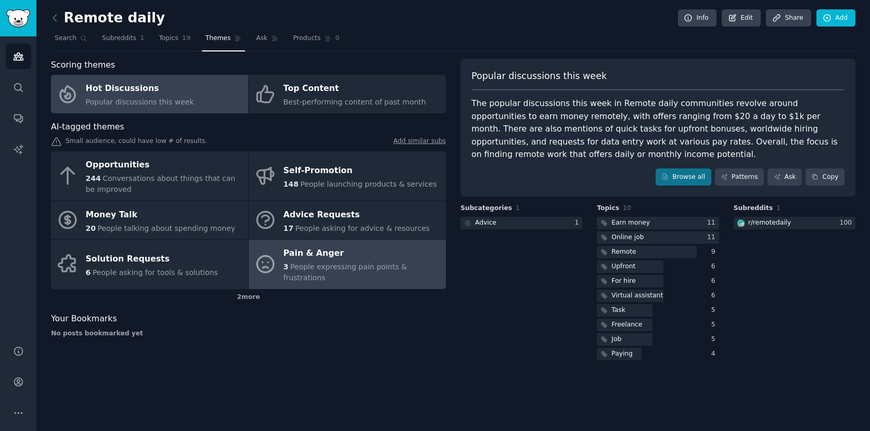
click at [338, 255] on div "Pain & Anger" at bounding box center [361, 253] width 157 height 17
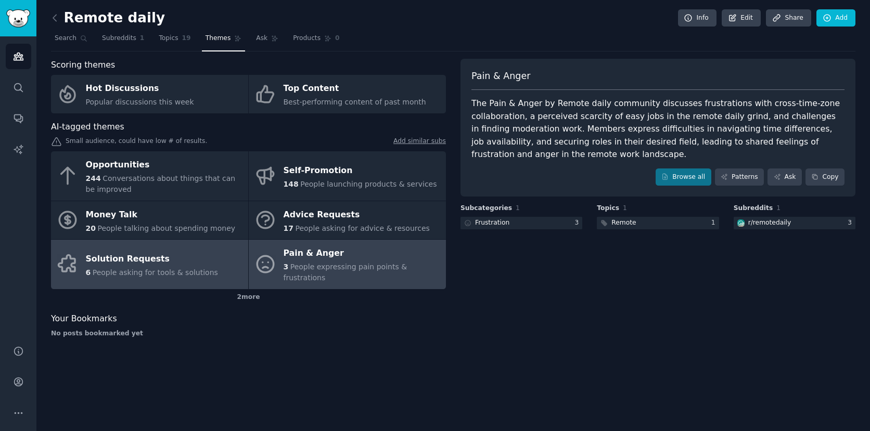
click at [197, 253] on div "Solution Requests" at bounding box center [152, 259] width 132 height 17
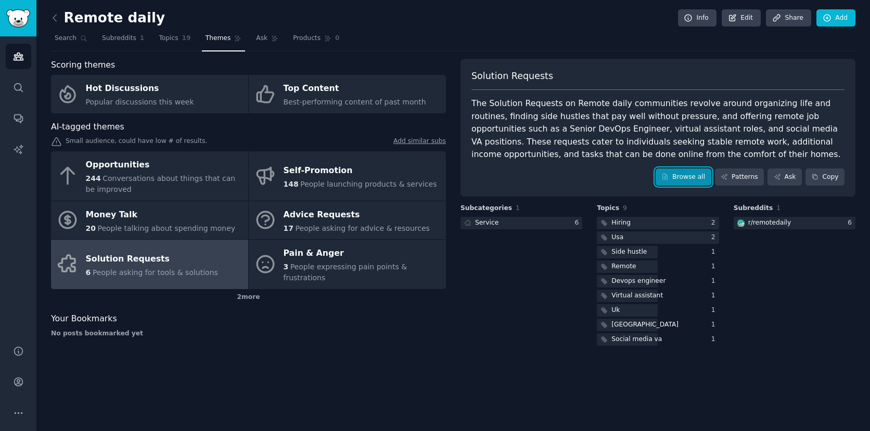
click at [669, 183] on link "Browse all" at bounding box center [683, 178] width 56 height 18
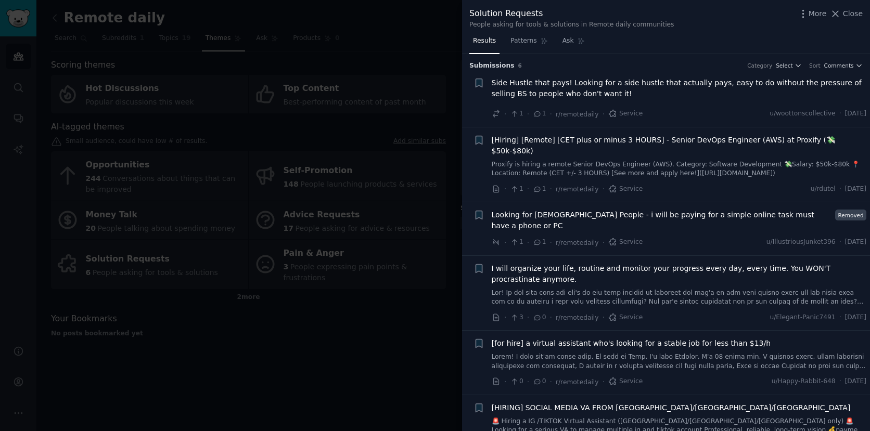
click at [332, 336] on div at bounding box center [435, 215] width 870 height 431
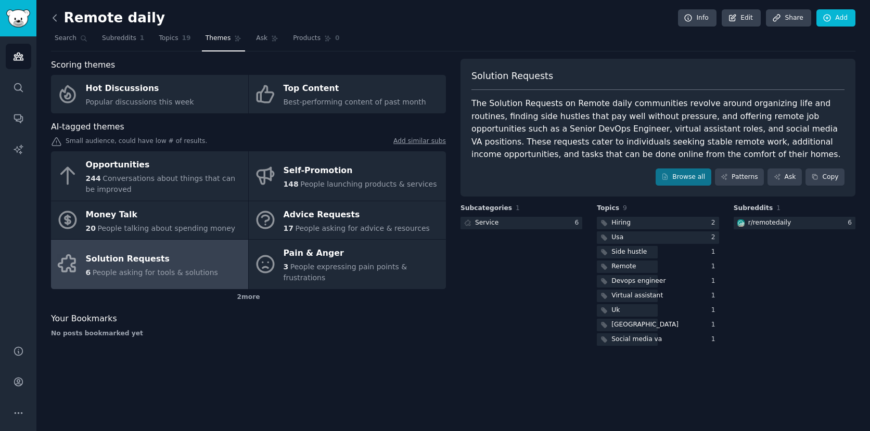
click at [51, 15] on icon at bounding box center [54, 17] width 11 height 11
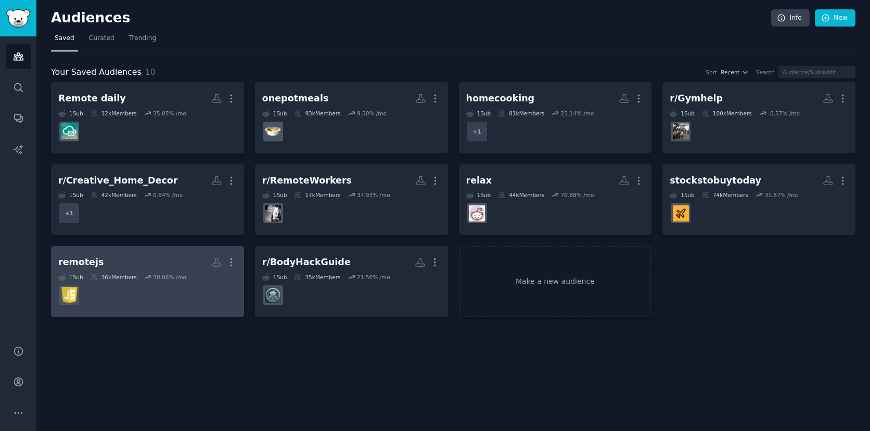
click at [172, 266] on h2 "remotejs More" at bounding box center [147, 262] width 178 height 18
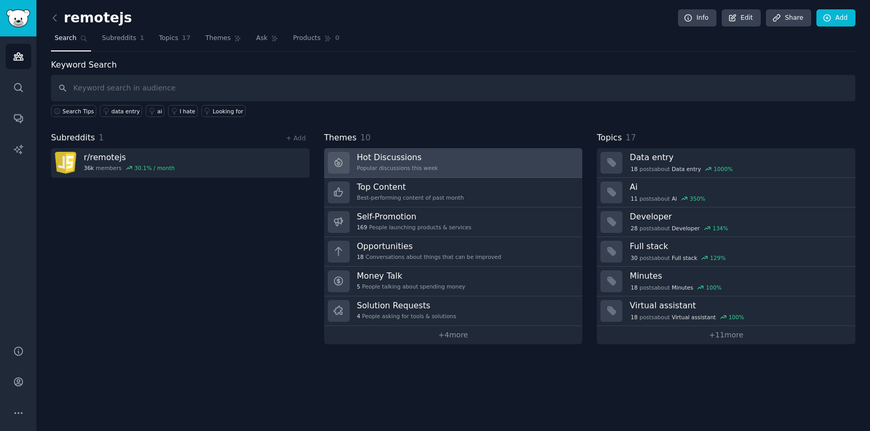
click at [387, 161] on h3 "Hot Discussions" at bounding box center [397, 157] width 81 height 11
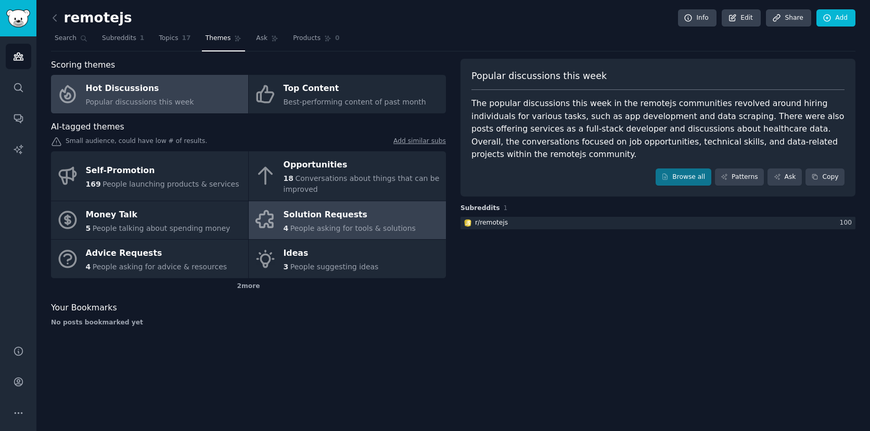
click at [360, 220] on div "Solution Requests" at bounding box center [349, 214] width 132 height 17
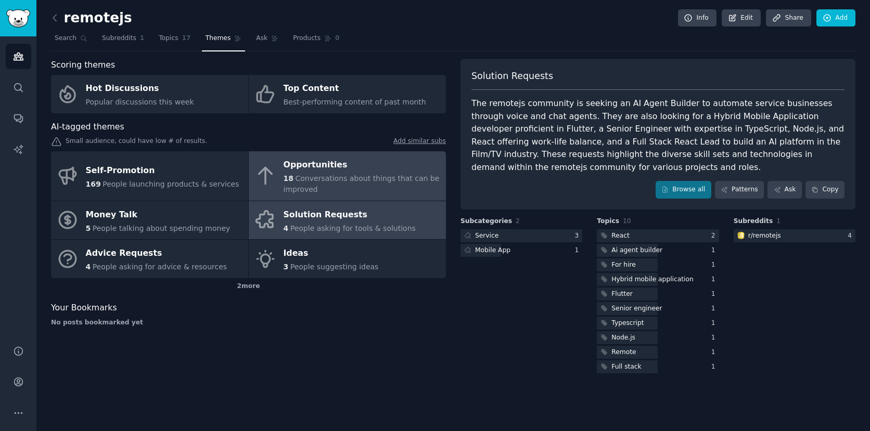
click at [306, 180] on span "Conversations about things that can be improved" at bounding box center [361, 183] width 156 height 19
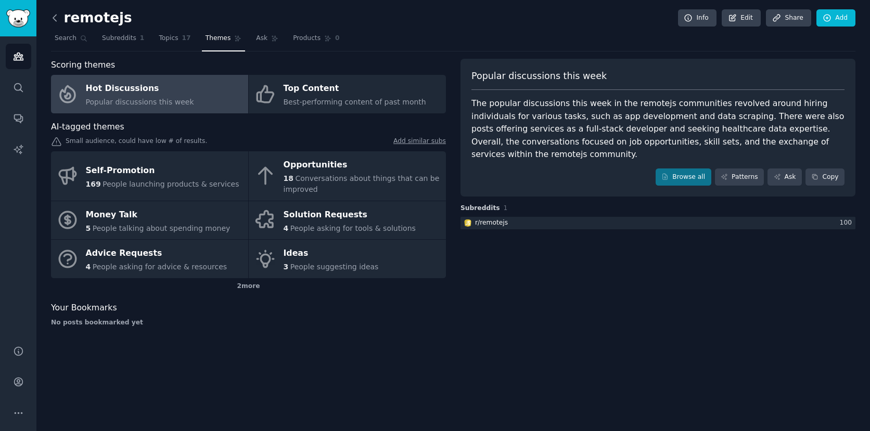
click at [57, 16] on icon at bounding box center [54, 17] width 11 height 11
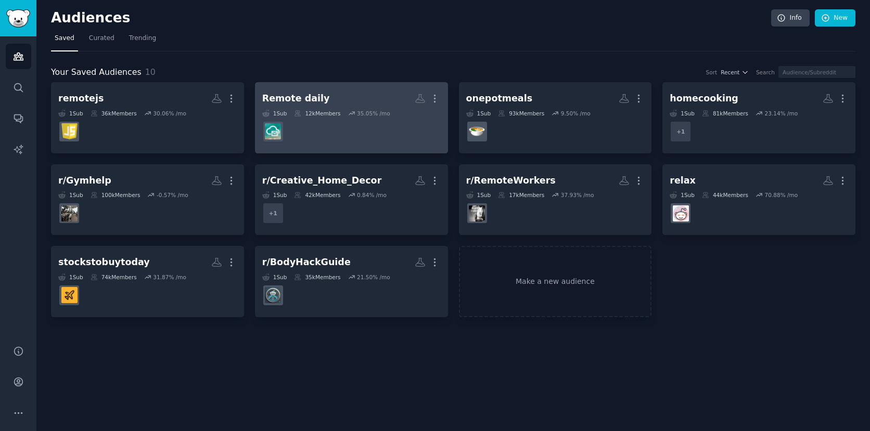
click at [336, 96] on h2 "Remote daily More" at bounding box center [351, 98] width 178 height 18
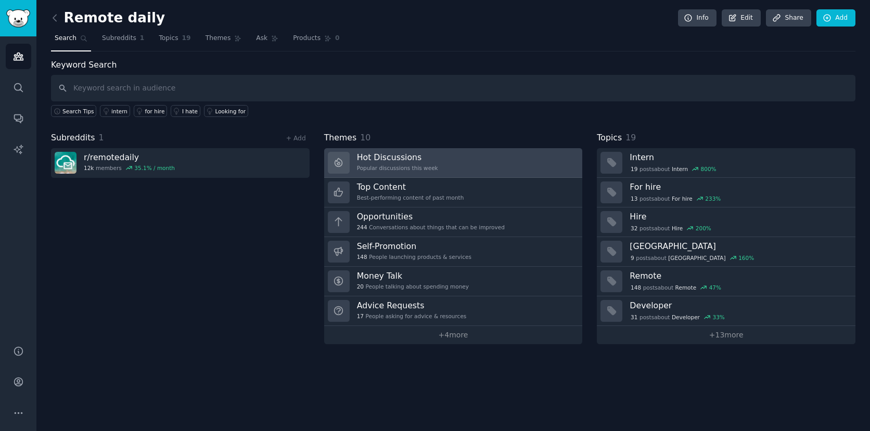
click at [408, 161] on h3 "Hot Discussions" at bounding box center [397, 157] width 81 height 11
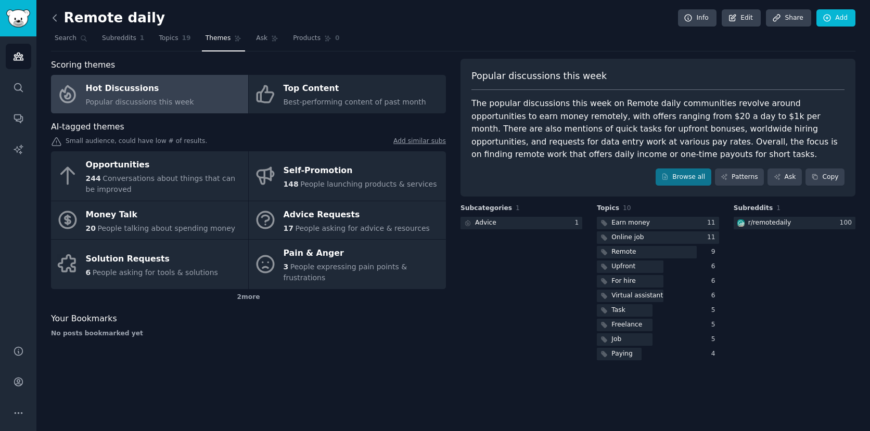
click at [54, 20] on icon at bounding box center [54, 18] width 3 height 6
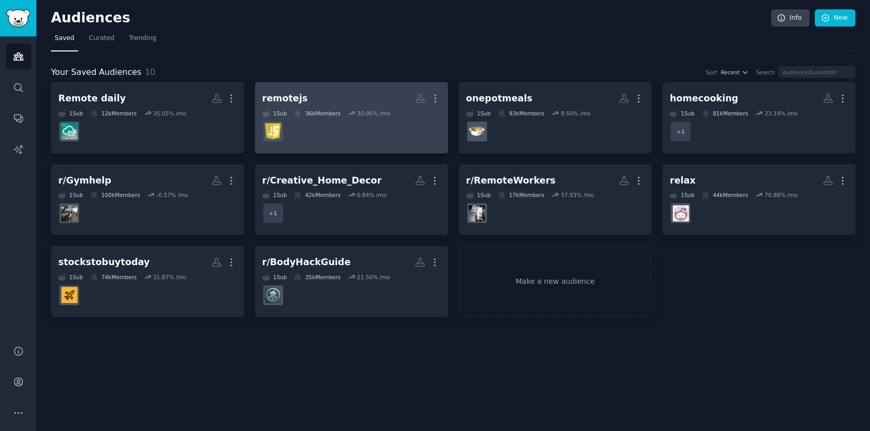
click at [321, 97] on h2 "remotejs More" at bounding box center [351, 98] width 178 height 18
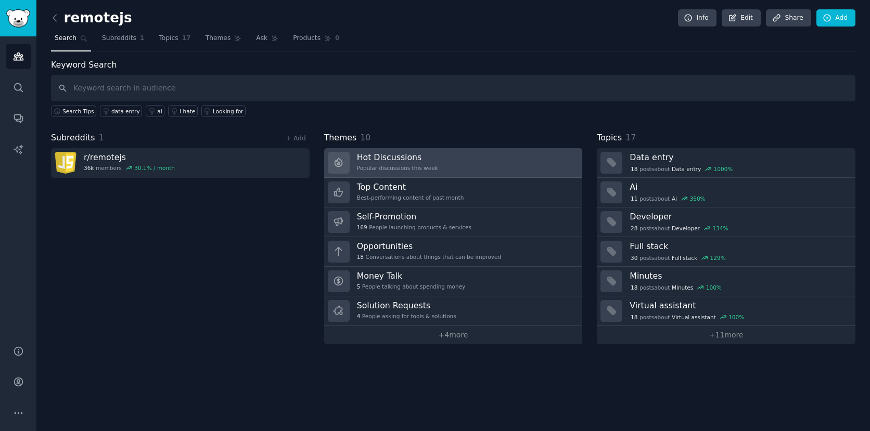
click at [413, 161] on h3 "Hot Discussions" at bounding box center [397, 157] width 81 height 11
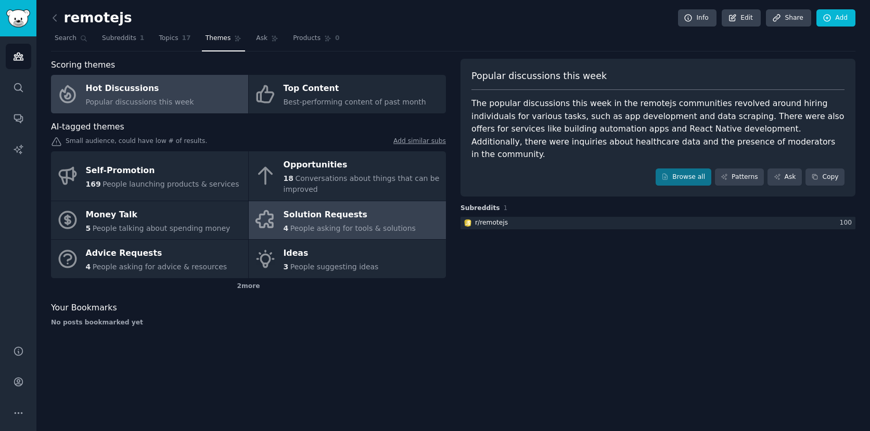
click at [358, 217] on div "Solution Requests" at bounding box center [349, 214] width 132 height 17
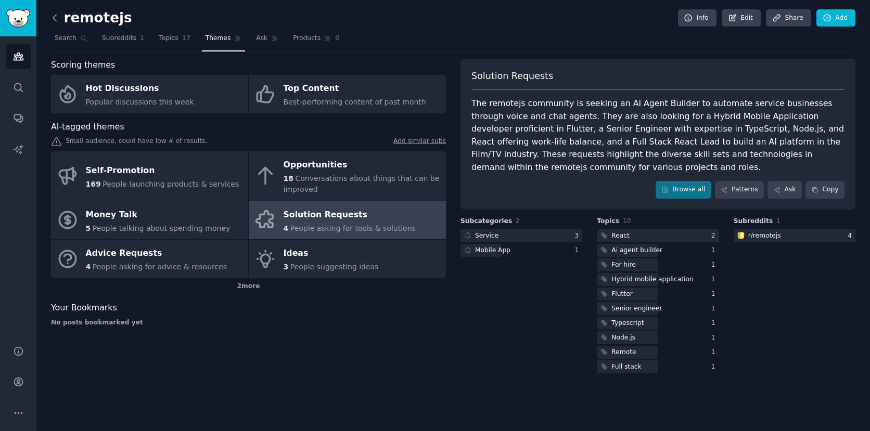
click at [54, 19] on icon at bounding box center [54, 18] width 3 height 6
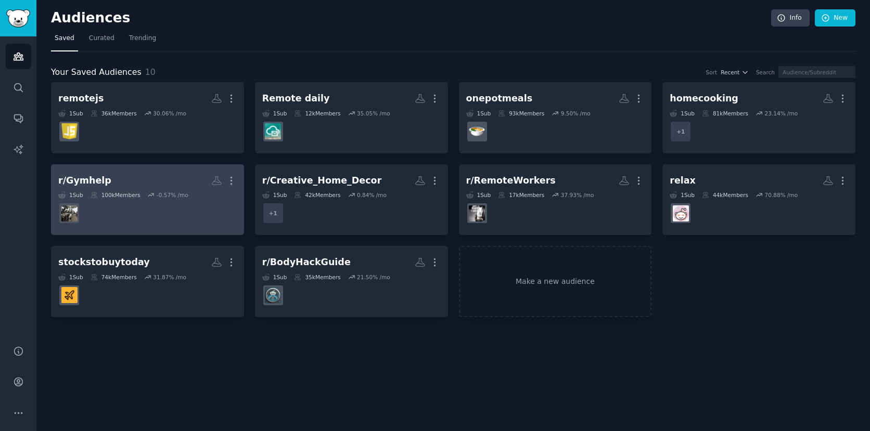
click at [168, 170] on link "r/Gymhelp More 1 Sub 100k Members -0.57 % /mo" at bounding box center [147, 199] width 193 height 71
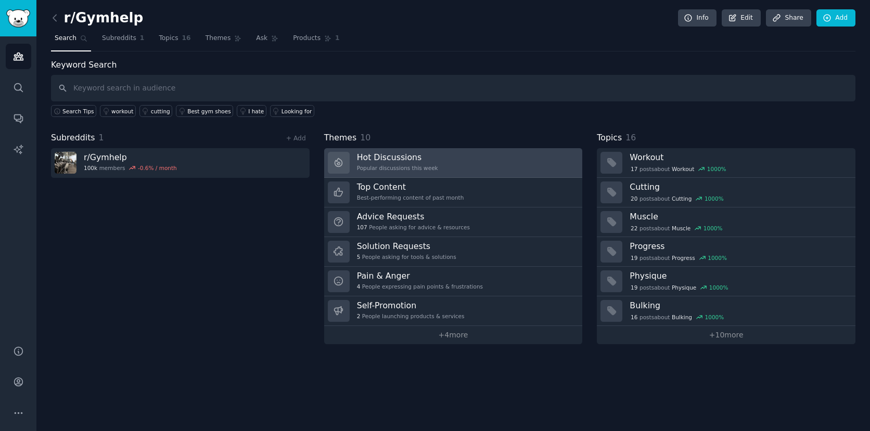
click at [387, 156] on h3 "Hot Discussions" at bounding box center [397, 157] width 81 height 11
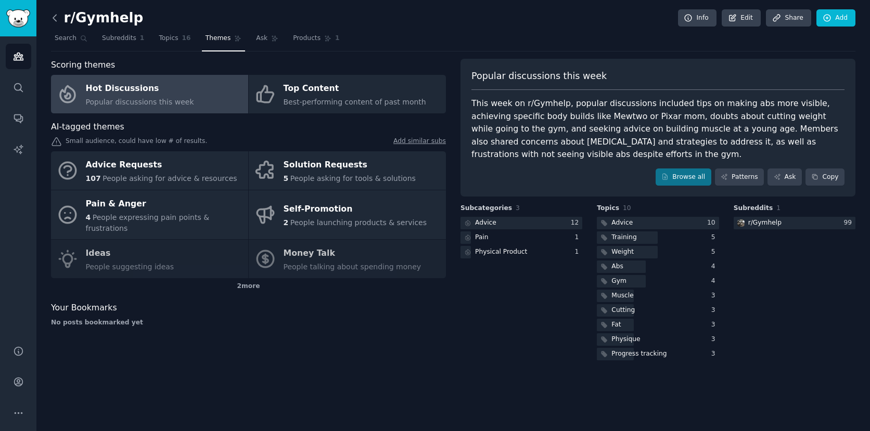
click at [54, 15] on icon at bounding box center [54, 17] width 11 height 11
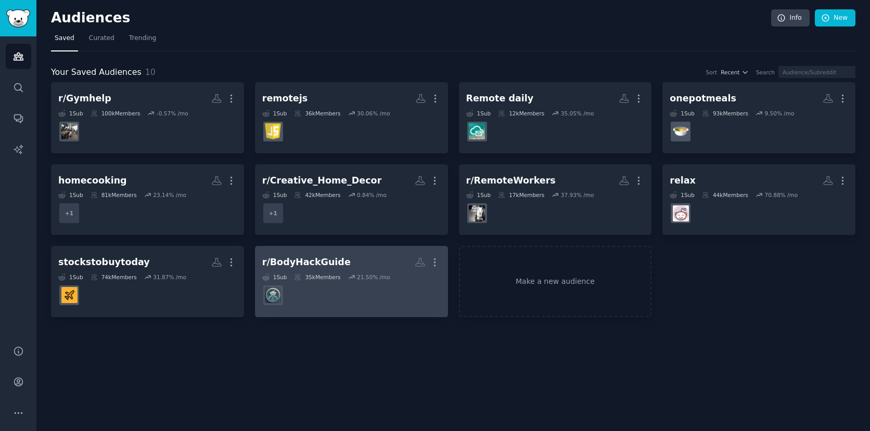
click at [327, 258] on div "r/BodyHackGuide" at bounding box center [306, 262] width 88 height 13
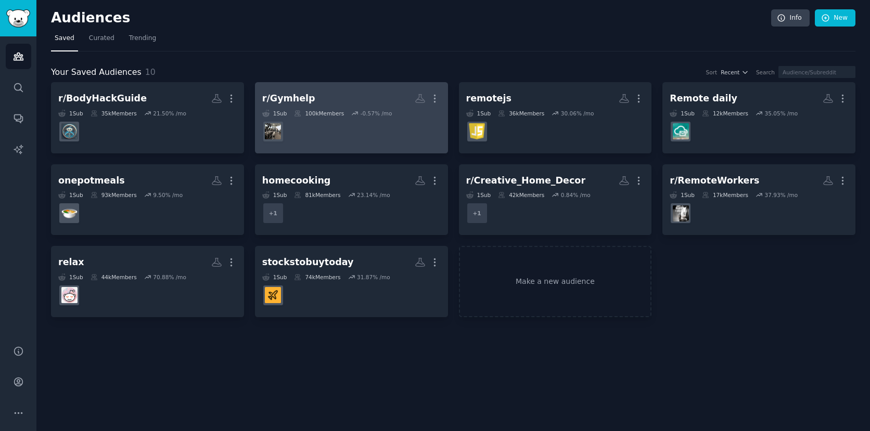
click at [380, 101] on h2 "r/Gymhelp More" at bounding box center [351, 98] width 178 height 18
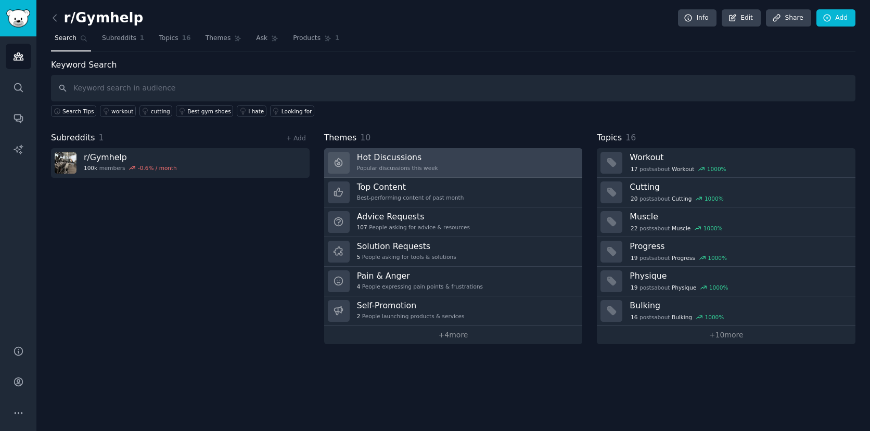
click at [412, 167] on div "Popular discussions this week" at bounding box center [397, 167] width 81 height 7
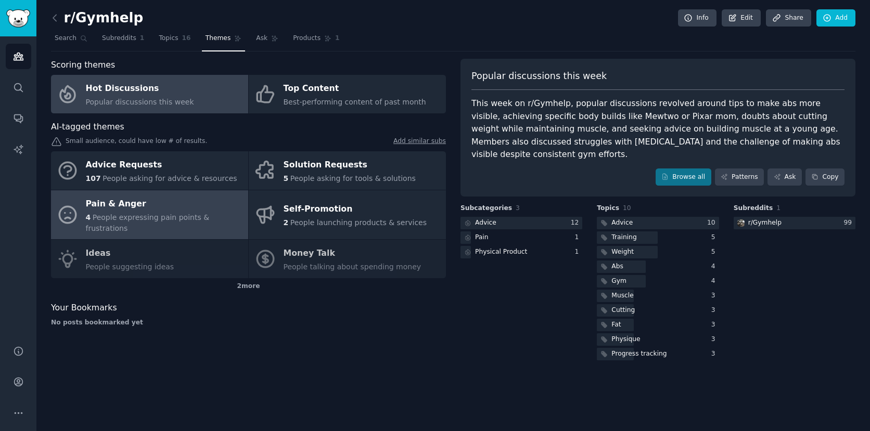
click at [205, 209] on div "Pain & Anger" at bounding box center [164, 204] width 157 height 17
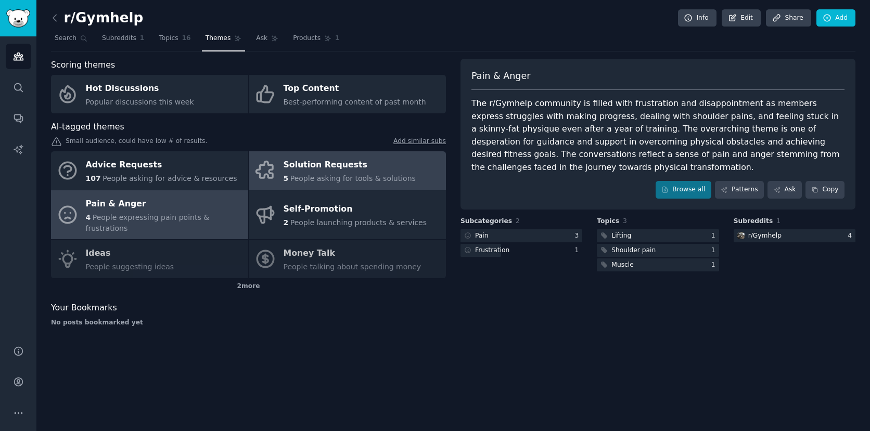
click at [351, 169] on div "Solution Requests" at bounding box center [349, 165] width 132 height 17
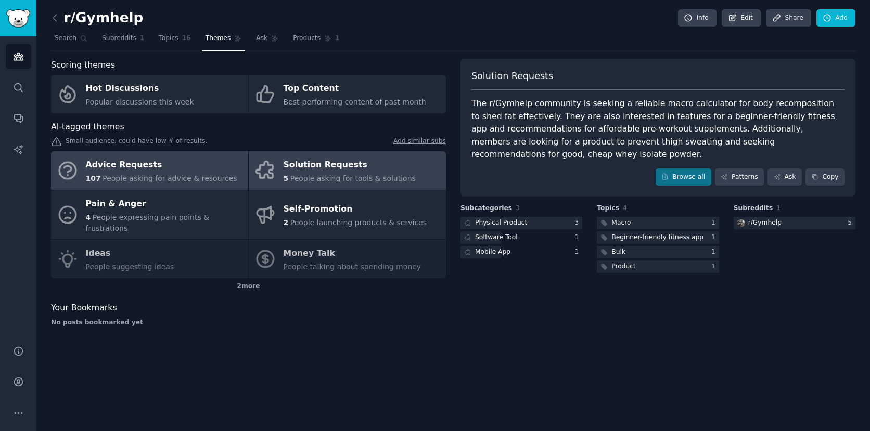
click at [182, 170] on div "Advice Requests" at bounding box center [161, 165] width 151 height 17
click at [165, 180] on span "People asking for advice & resources" at bounding box center [169, 178] width 134 height 8
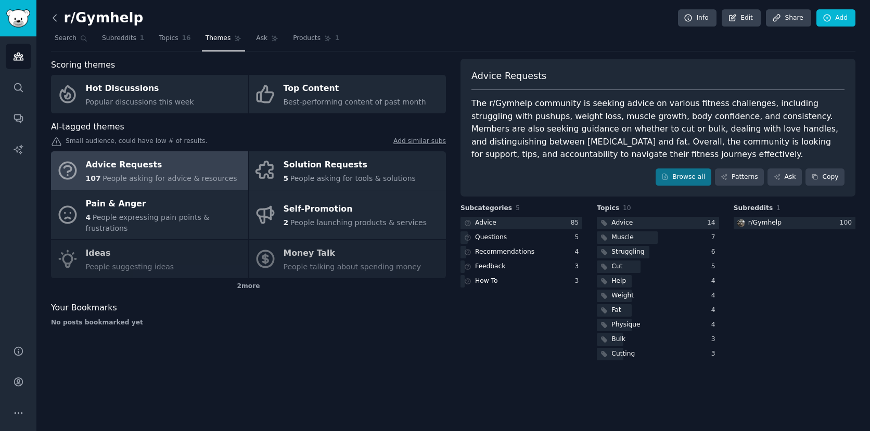
click at [55, 17] on icon at bounding box center [54, 17] width 11 height 11
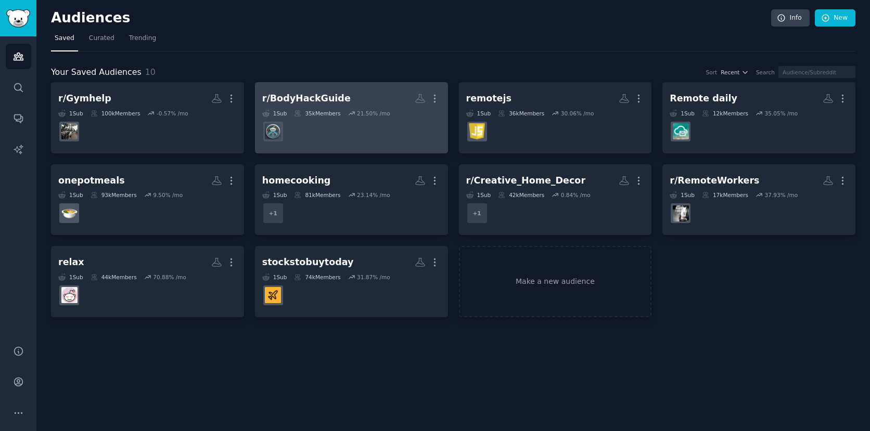
click at [357, 95] on h2 "r/BodyHackGuide More" at bounding box center [351, 98] width 178 height 18
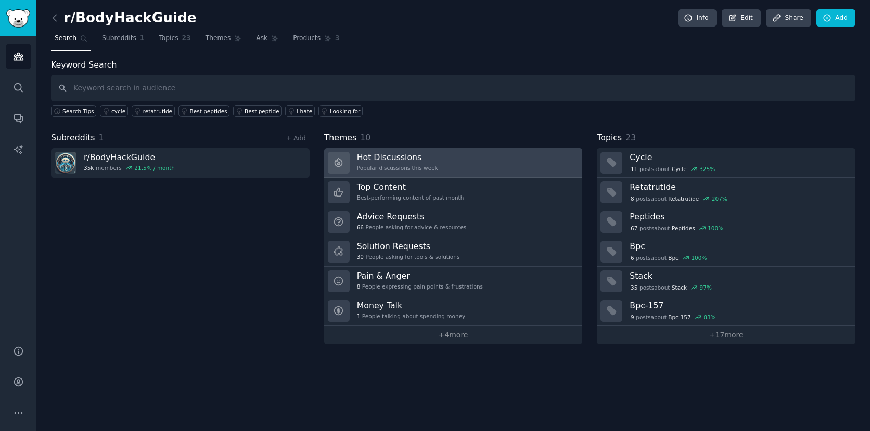
click at [403, 163] on div "Hot Discussions Popular discussions this week" at bounding box center [397, 163] width 81 height 22
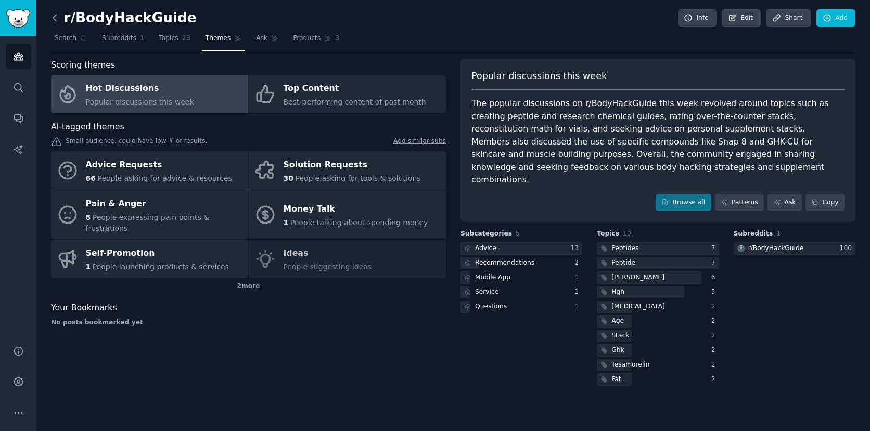
click at [57, 13] on icon at bounding box center [54, 17] width 11 height 11
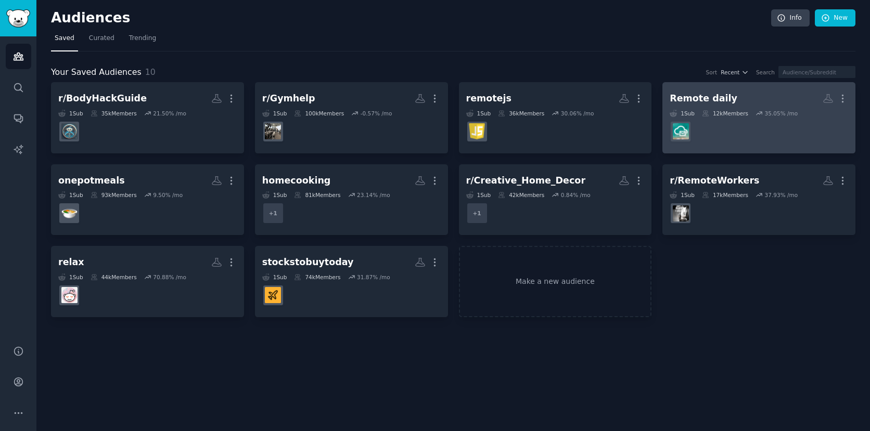
click at [742, 138] on dd at bounding box center [758, 131] width 178 height 29
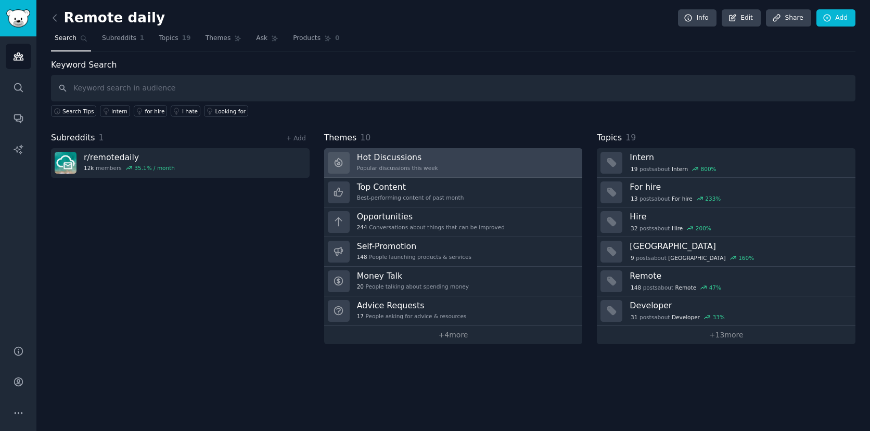
click at [458, 154] on link "Hot Discussions Popular discussions this week" at bounding box center [453, 163] width 258 height 30
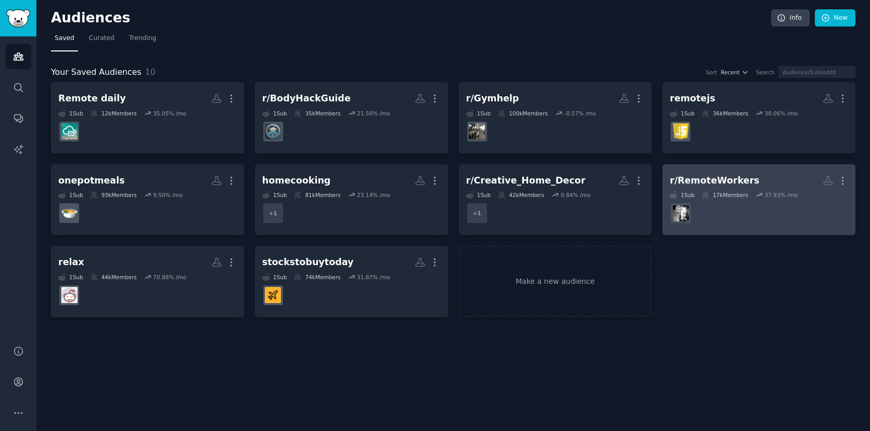
click at [727, 213] on dd "r/RemoteWorkers" at bounding box center [758, 213] width 178 height 29
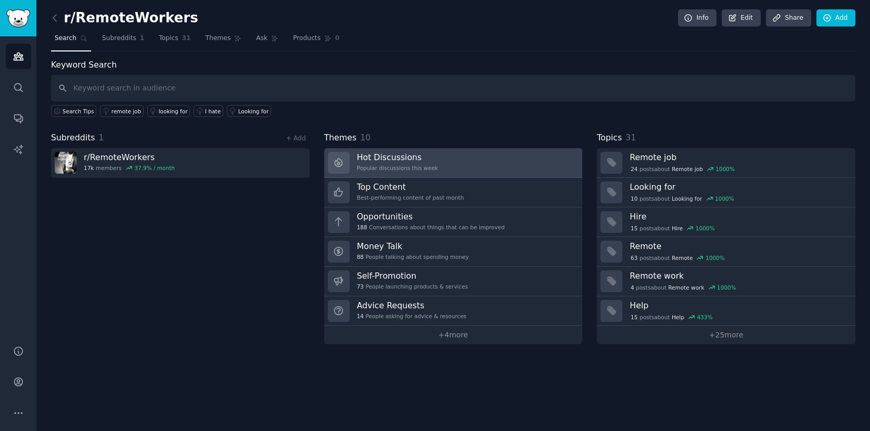
click at [445, 156] on link "Hot Discussions Popular discussions this week" at bounding box center [453, 163] width 258 height 30
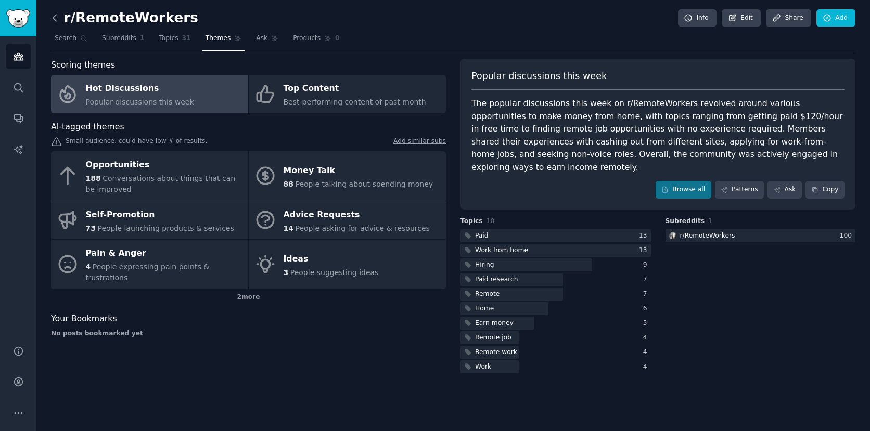
click at [56, 19] on icon at bounding box center [54, 17] width 11 height 11
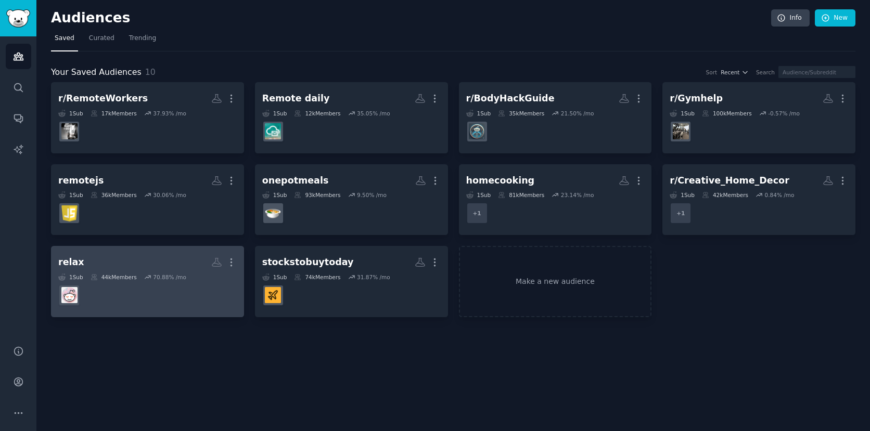
click at [178, 260] on h2 "relax More" at bounding box center [147, 262] width 178 height 18
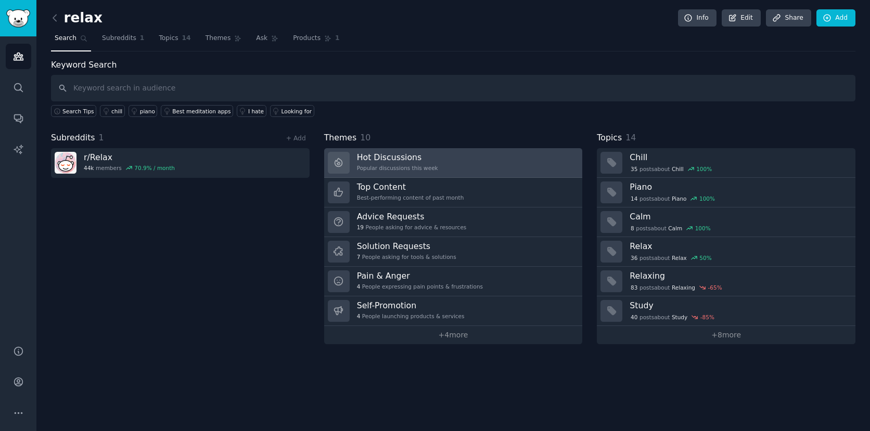
click at [389, 156] on h3 "Hot Discussions" at bounding box center [397, 157] width 81 height 11
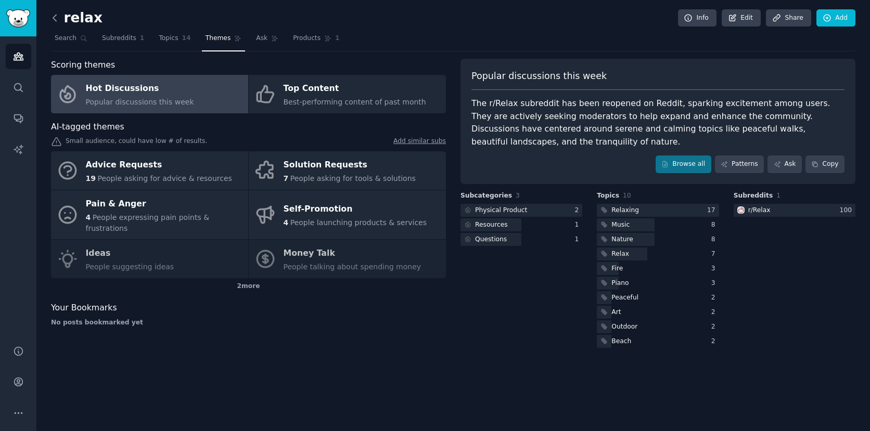
click at [53, 15] on icon at bounding box center [54, 17] width 11 height 11
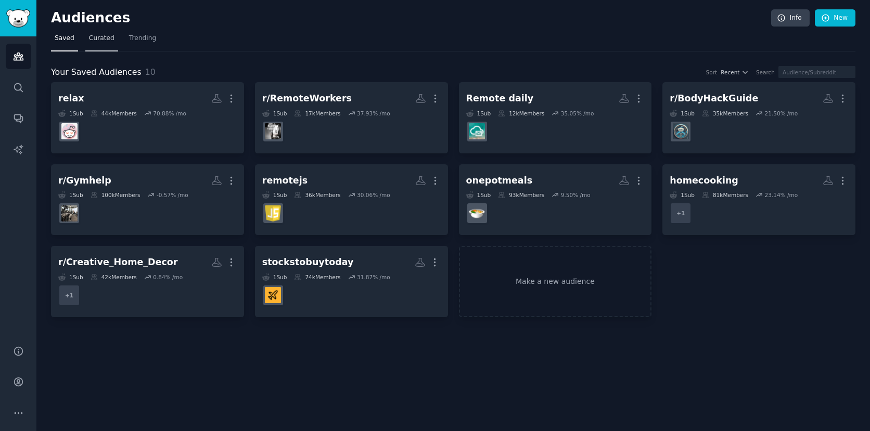
click at [99, 41] on span "Curated" at bounding box center [101, 38] width 25 height 9
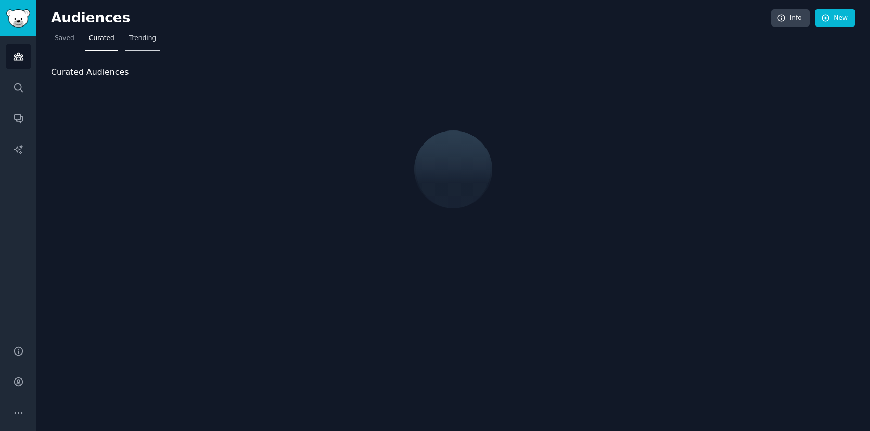
click at [141, 38] on span "Trending" at bounding box center [142, 38] width 27 height 9
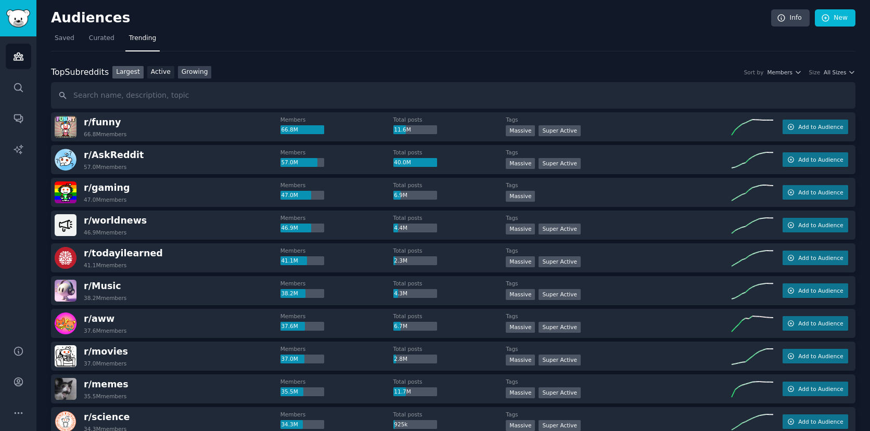
click at [192, 72] on link "Growing" at bounding box center [195, 72] width 34 height 13
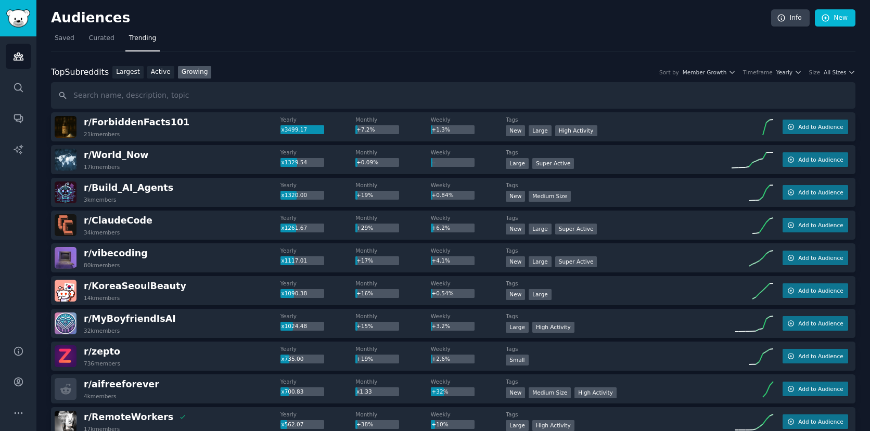
click at [789, 76] on div "Top Subreddits Top Subreddits Largest Active Growing Sort by Member Growth Time…" at bounding box center [453, 72] width 804 height 13
click at [790, 74] on button "Yearly" at bounding box center [788, 72] width 25 height 7
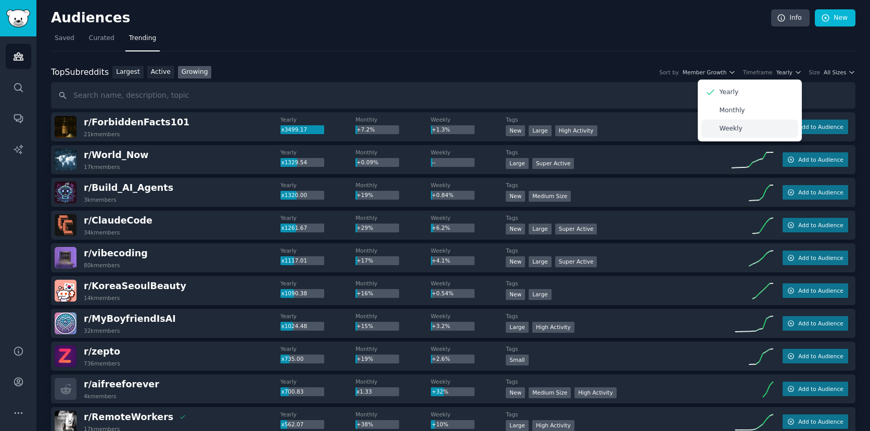
click at [759, 129] on div "Weekly" at bounding box center [749, 129] width 97 height 18
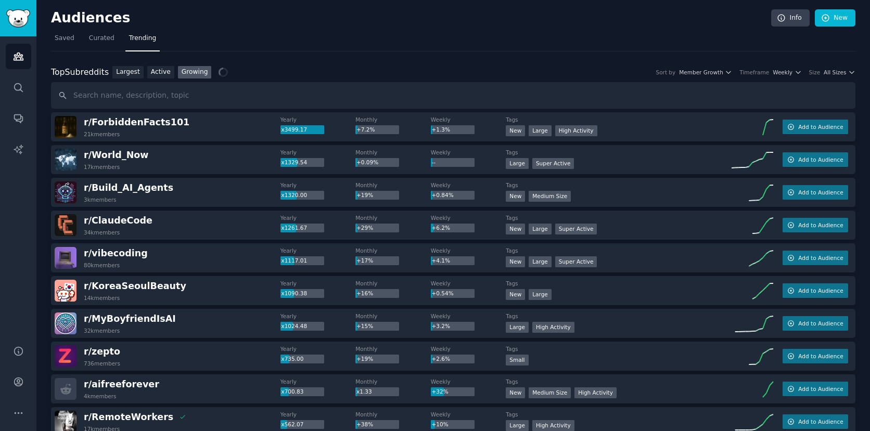
click at [719, 76] on div "Top Subreddits Top Subreddits Largest Active Growing Sort by Member Growth Time…" at bounding box center [453, 72] width 804 height 13
click at [719, 72] on span "Member Growth" at bounding box center [701, 72] width 44 height 7
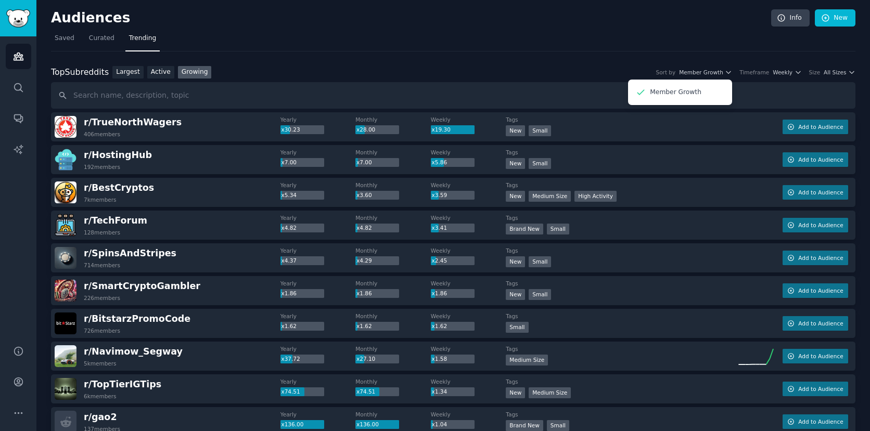
click at [834, 74] on span "All Sizes" at bounding box center [834, 72] width 22 height 7
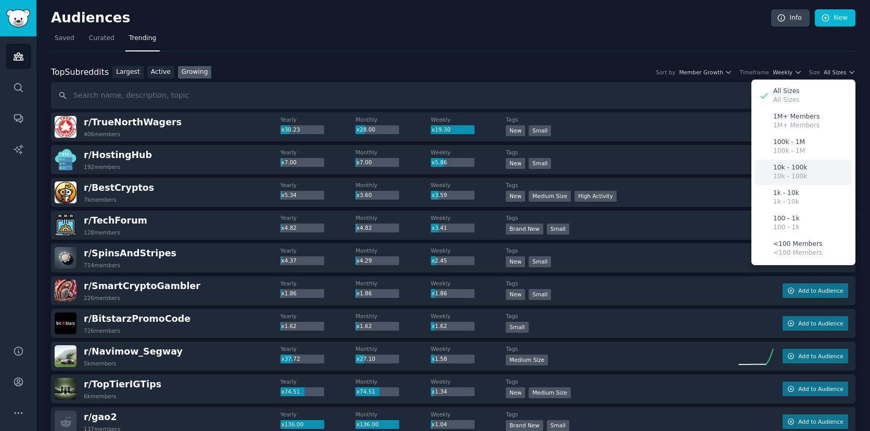
click at [794, 165] on p "10k - 100k" at bounding box center [790, 167] width 34 height 9
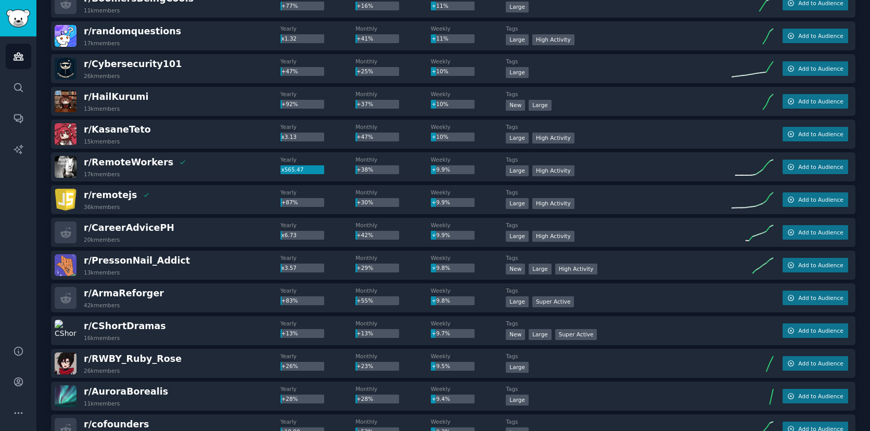
scroll to position [1304, 0]
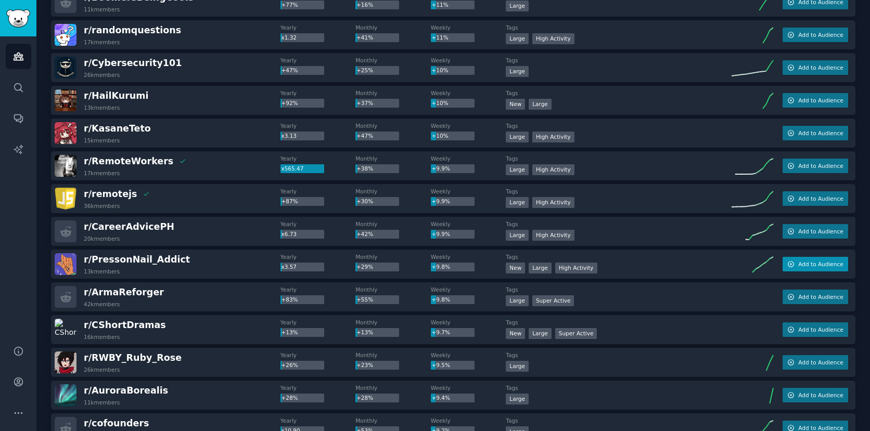
click at [806, 268] on button "Add to Audience" at bounding box center [815, 264] width 66 height 15
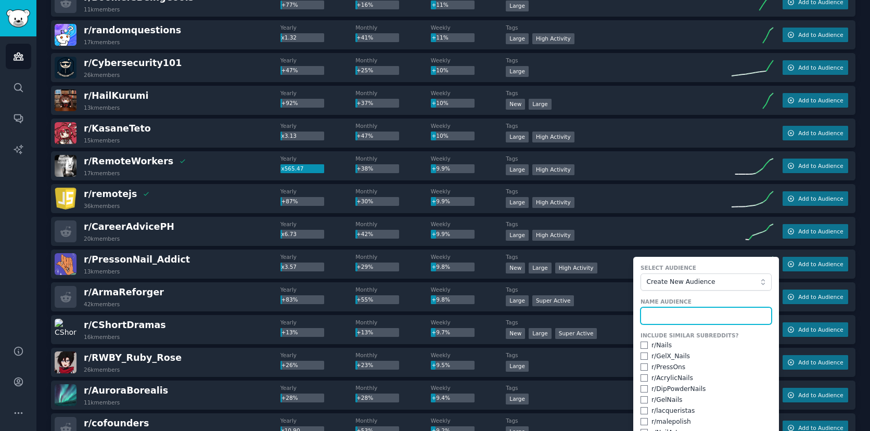
click at [658, 308] on input "text" at bounding box center [705, 316] width 131 height 18
type input "press on nail"
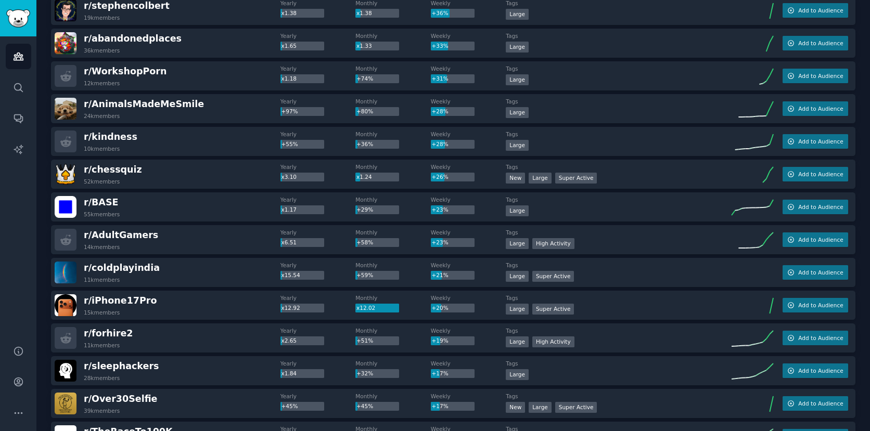
scroll to position [0, 0]
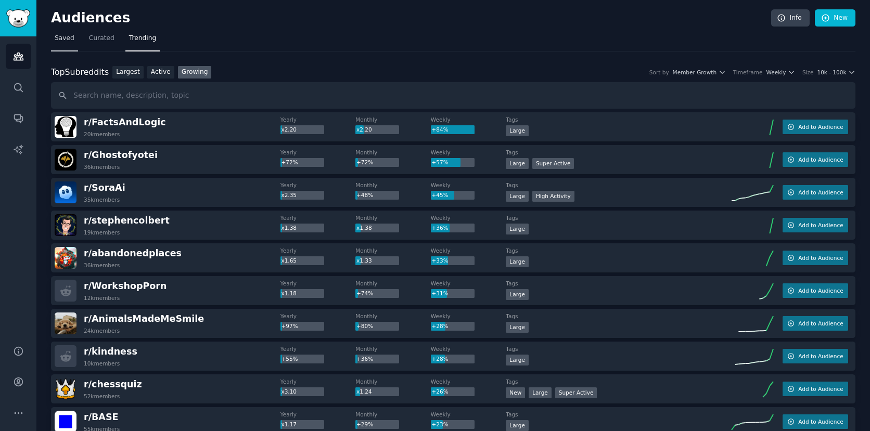
click at [67, 44] on link "Saved" at bounding box center [64, 40] width 27 height 21
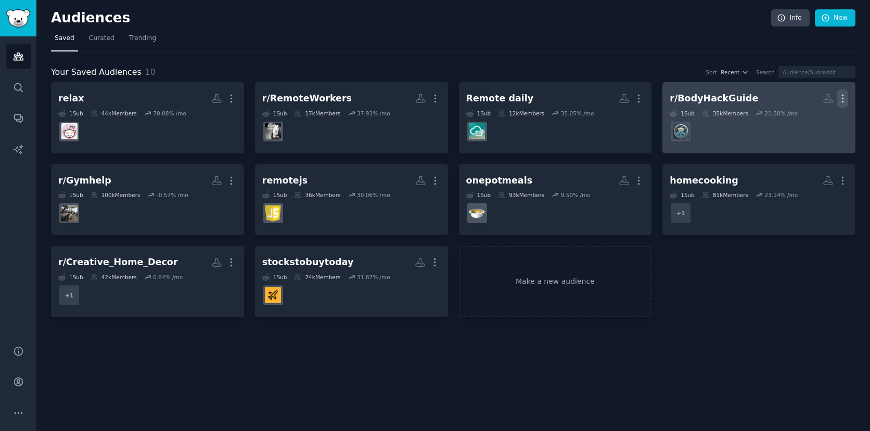
click at [842, 98] on icon "button" at bounding box center [842, 98] width 1 height 7
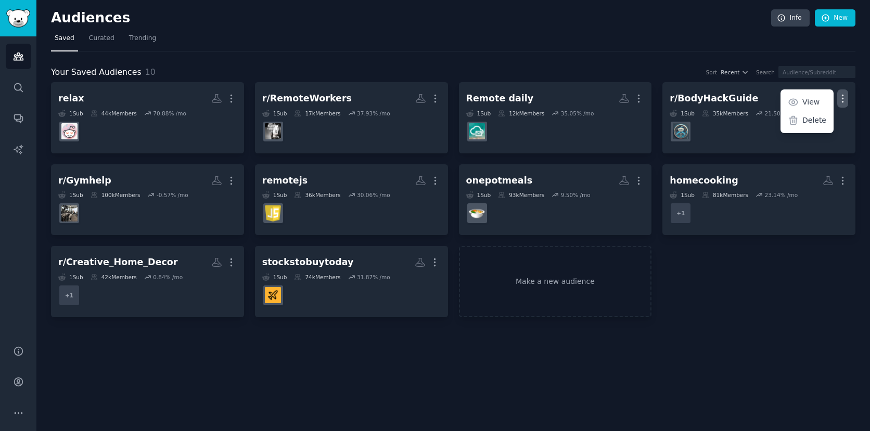
click at [707, 318] on div "Audiences Info New Saved Curated Trending Your Saved Audiences 10 Sort Recent S…" at bounding box center [452, 215] width 833 height 431
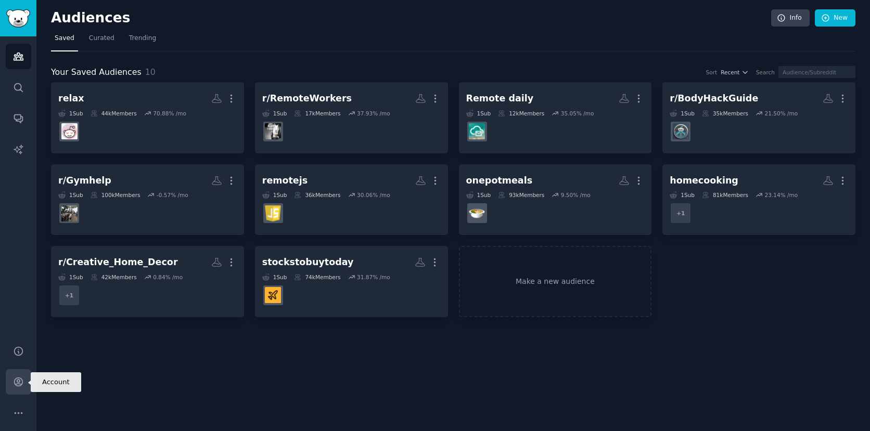
click at [18, 383] on icon "Sidebar" at bounding box center [18, 382] width 11 height 11
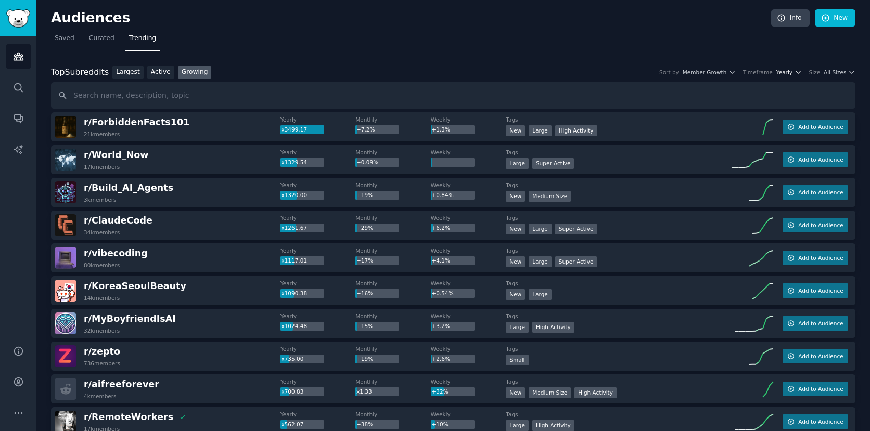
click at [787, 70] on span "Yearly" at bounding box center [784, 72] width 16 height 7
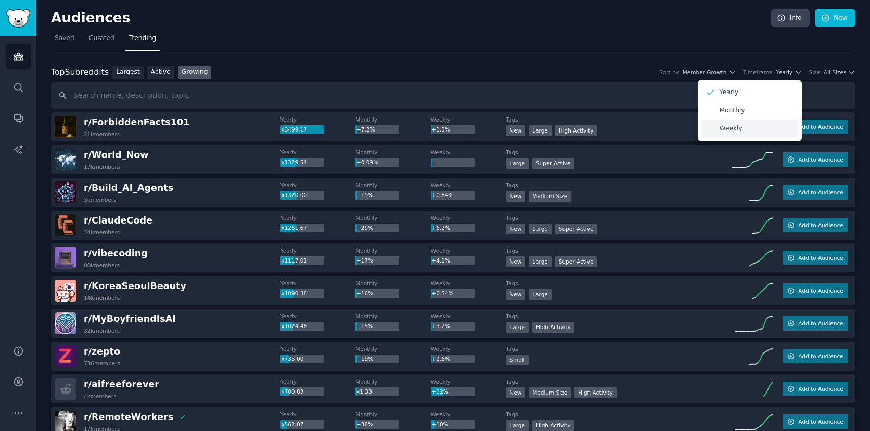
click at [766, 126] on div "Weekly" at bounding box center [749, 129] width 97 height 18
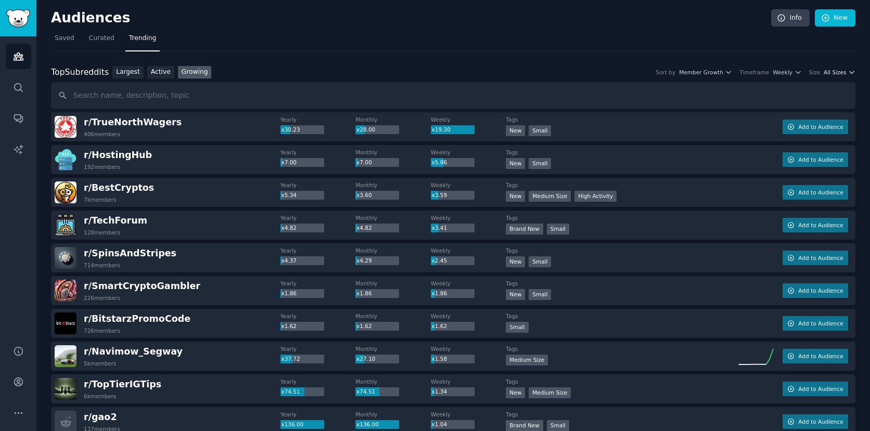
click at [848, 72] on icon "button" at bounding box center [851, 72] width 7 height 7
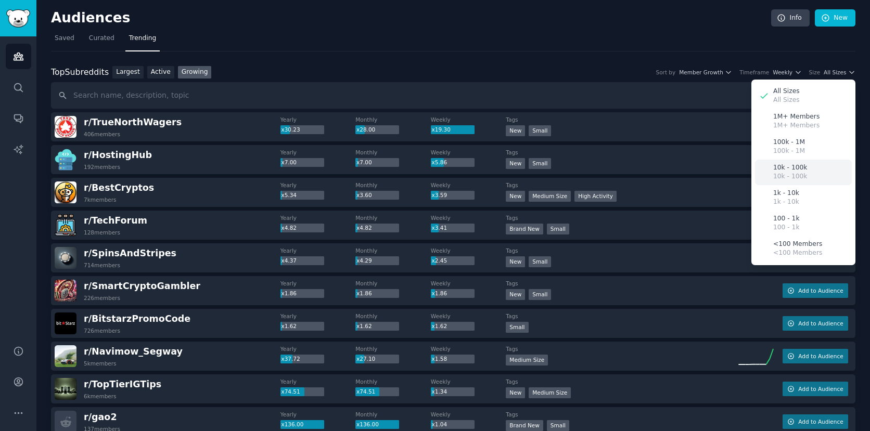
click at [807, 167] on div "10k - 100k 10k - 100k" at bounding box center [803, 172] width 97 height 25
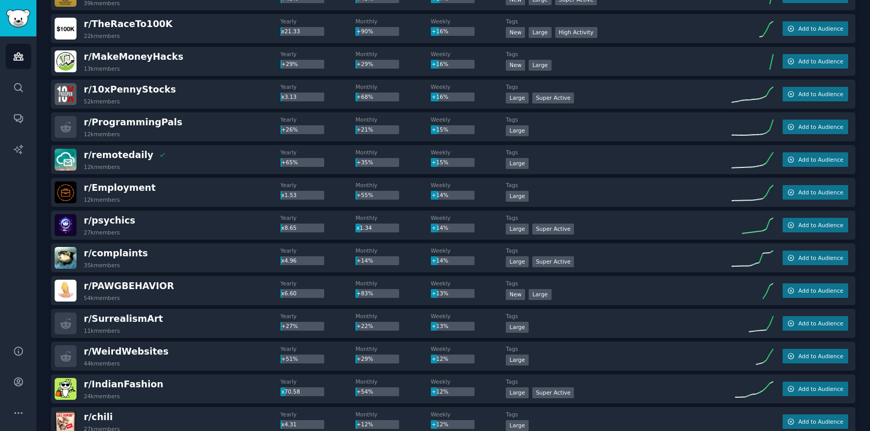
scroll to position [616, 0]
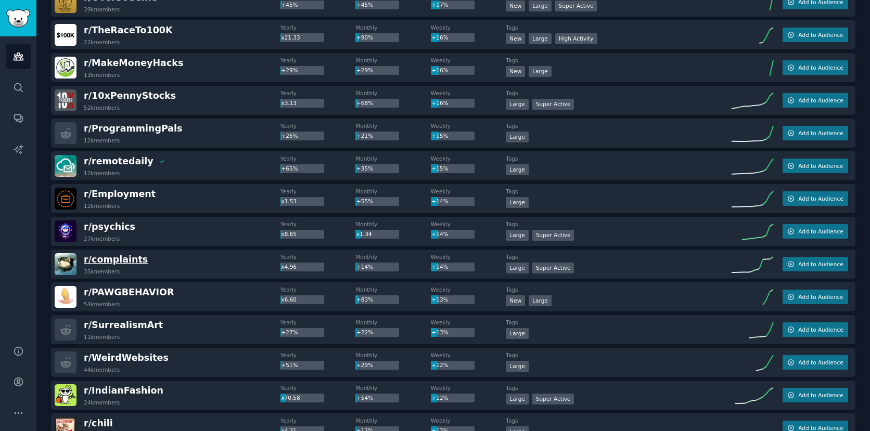
click at [123, 260] on span "r/ complaints" at bounding box center [116, 259] width 64 height 10
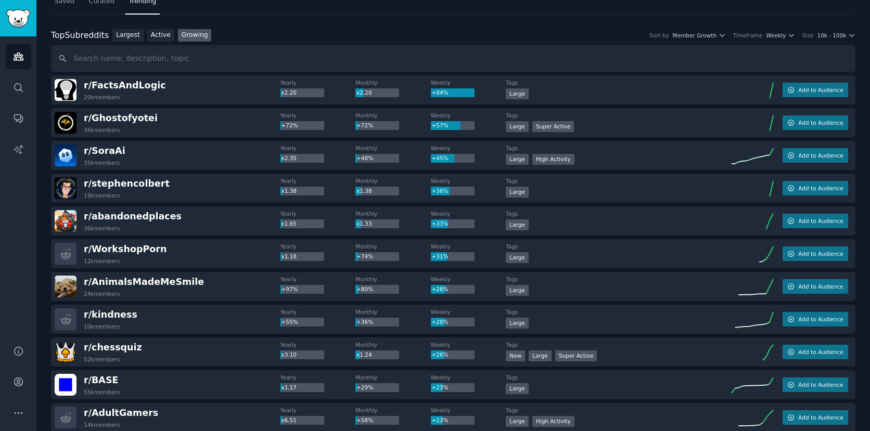
scroll to position [0, 0]
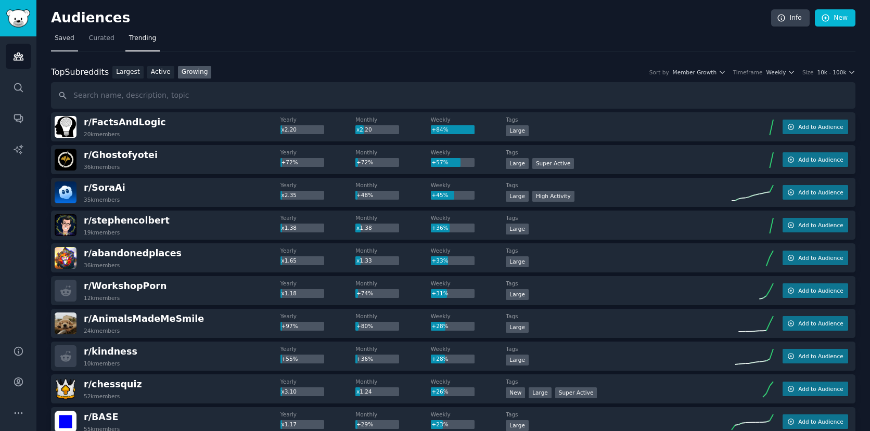
click at [58, 32] on link "Saved" at bounding box center [64, 40] width 27 height 21
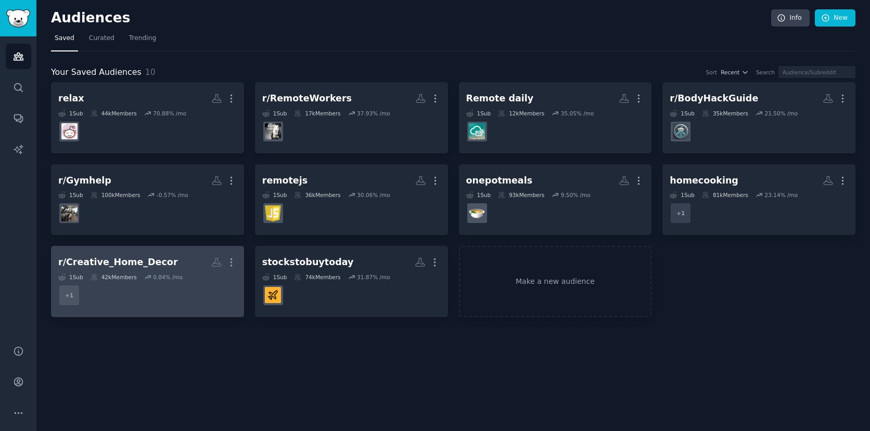
click at [140, 258] on div "r/Creative_Home_Decor" at bounding box center [118, 262] width 120 height 13
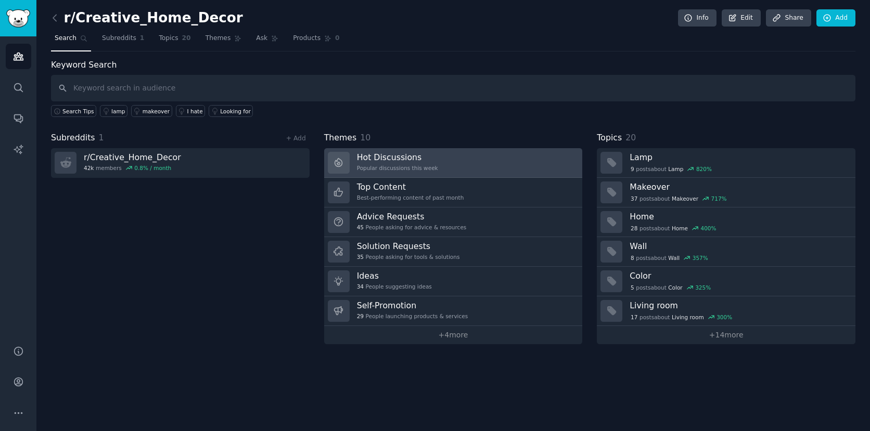
click at [402, 169] on div "Popular discussions this week" at bounding box center [397, 167] width 81 height 7
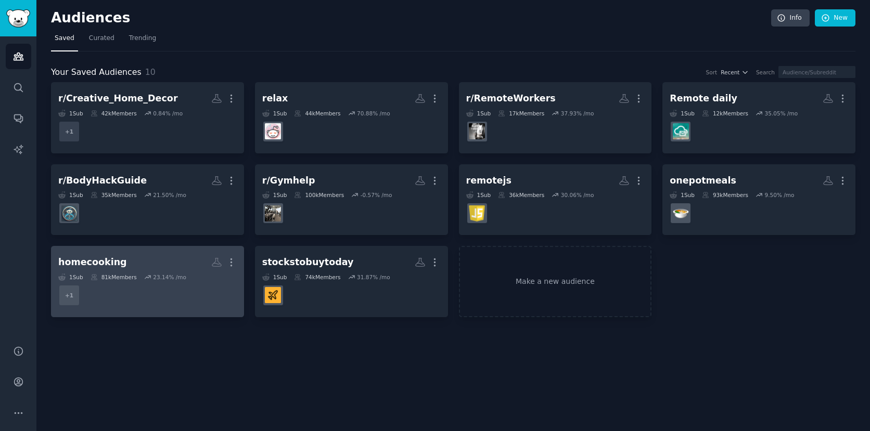
click at [183, 260] on h2 "homecooking More" at bounding box center [147, 262] width 178 height 18
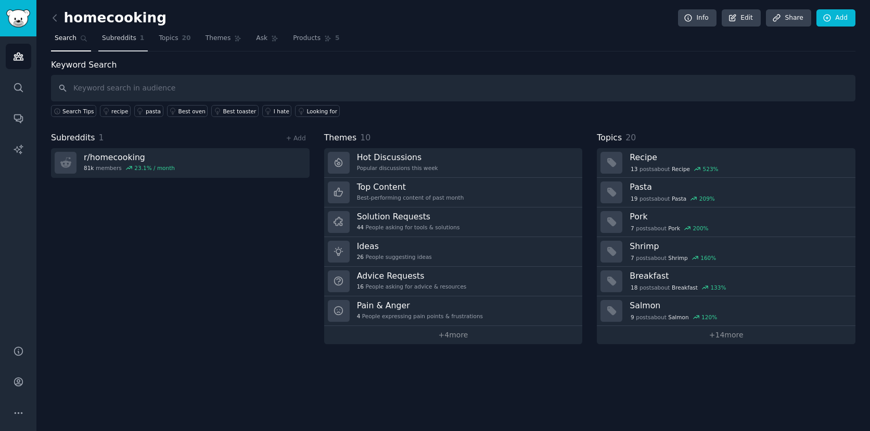
click at [113, 43] on link "Subreddits 1" at bounding box center [122, 40] width 49 height 21
click at [54, 17] on icon at bounding box center [54, 17] width 11 height 11
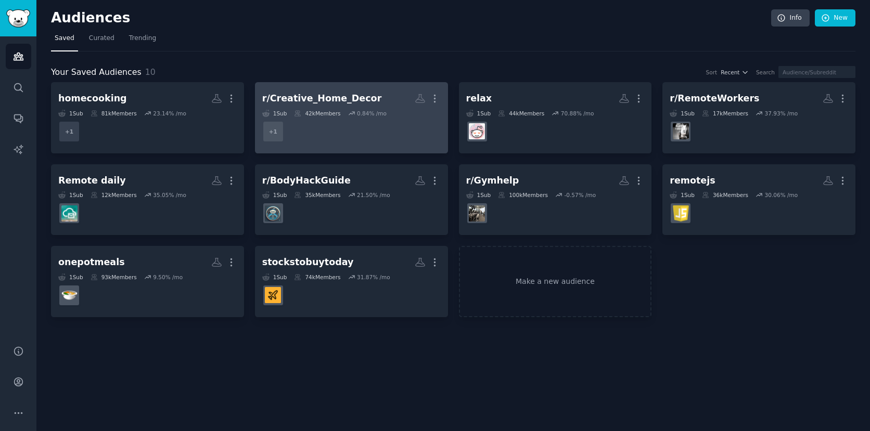
click at [348, 93] on div "r/Creative_Home_Decor" at bounding box center [322, 98] width 120 height 13
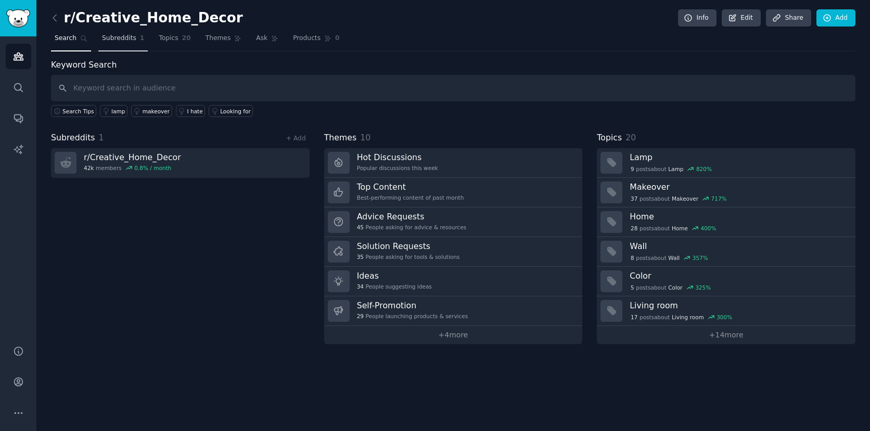
click at [124, 38] on span "Subreddits" at bounding box center [119, 38] width 34 height 9
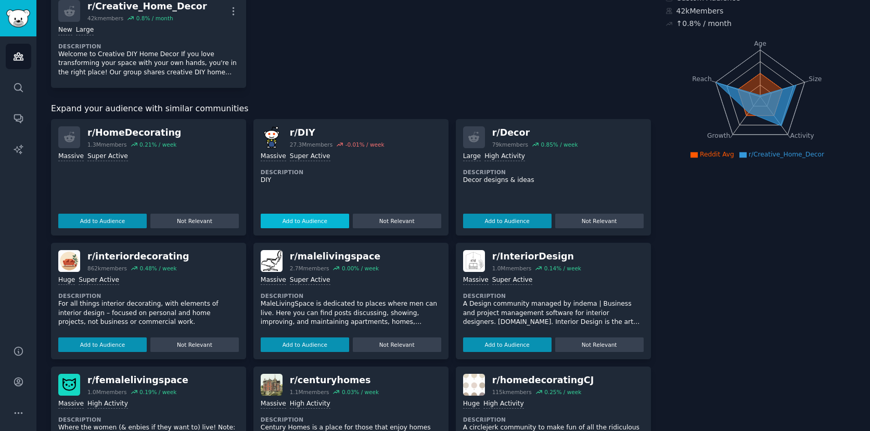
scroll to position [87, 0]
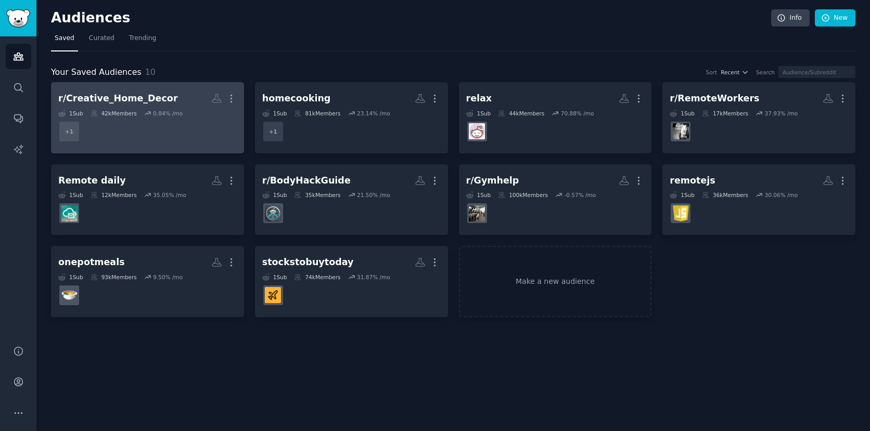
click at [150, 97] on div "r/Creative_Home_Decor" at bounding box center [118, 98] width 120 height 13
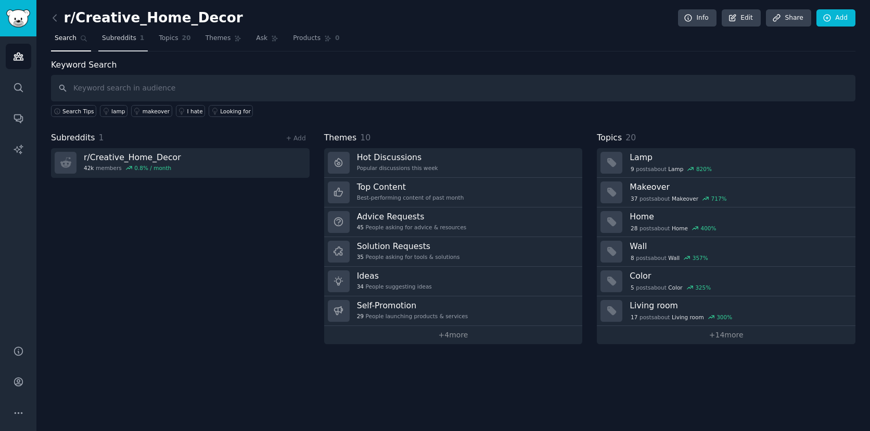
click at [119, 43] on span "Subreddits" at bounding box center [119, 38] width 34 height 9
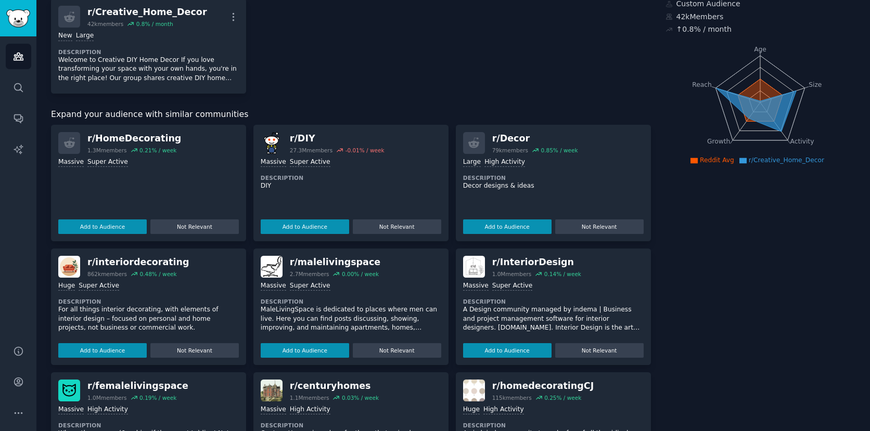
scroll to position [81, 0]
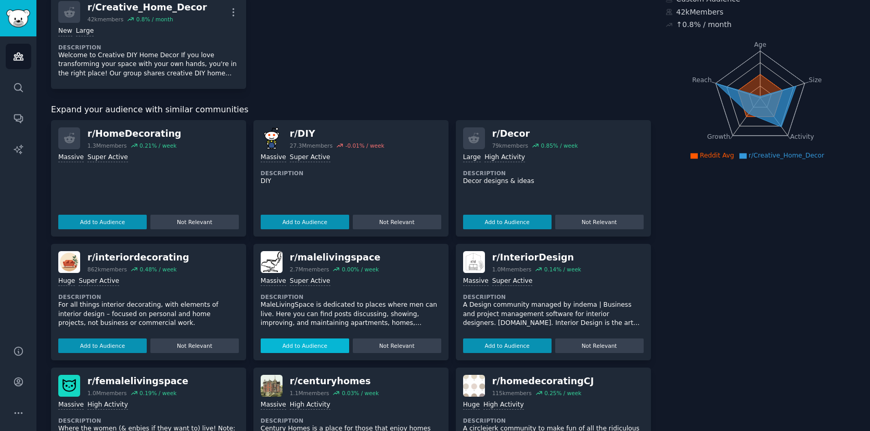
click at [321, 345] on button "Add to Audience" at bounding box center [305, 346] width 88 height 15
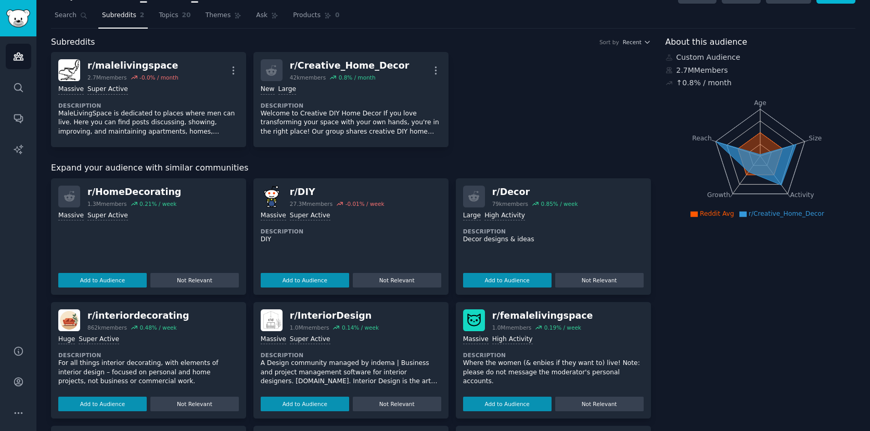
scroll to position [0, 0]
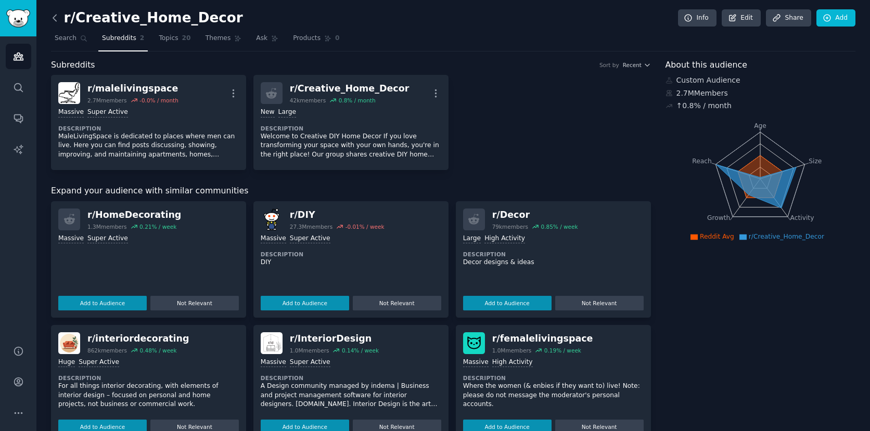
click at [55, 15] on icon at bounding box center [54, 18] width 3 height 6
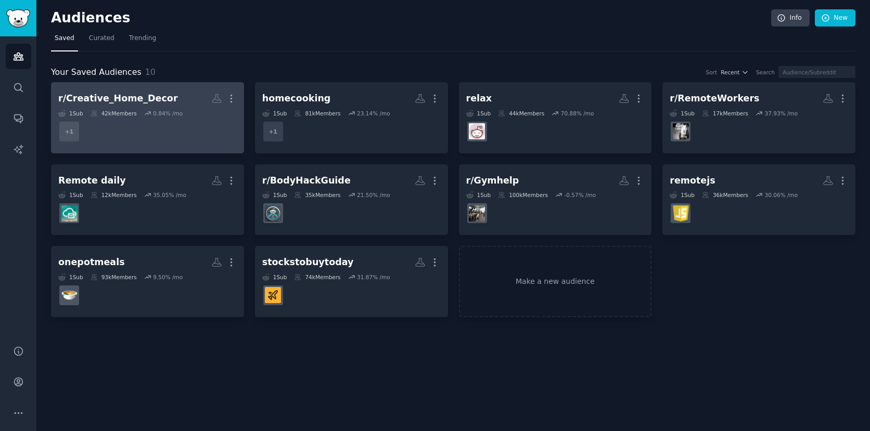
click at [116, 102] on div "r/Creative_Home_Decor" at bounding box center [118, 98] width 120 height 13
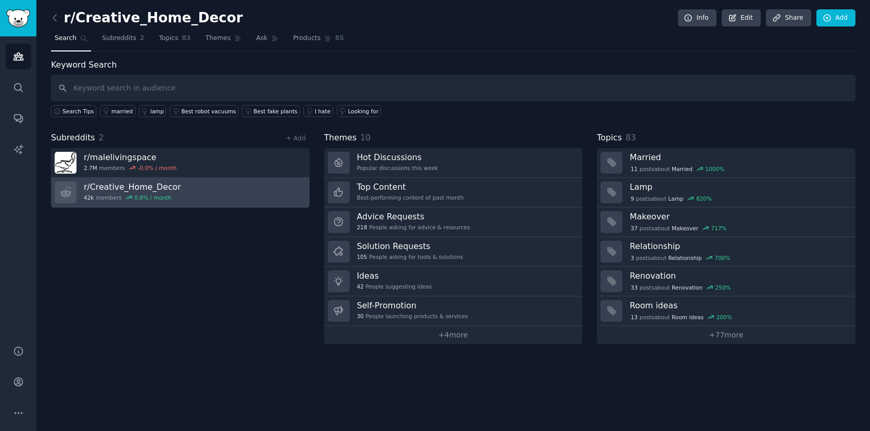
click at [240, 185] on link "r/ Creative_Home_Decor 42k members 0.8 % / month" at bounding box center [180, 193] width 258 height 30
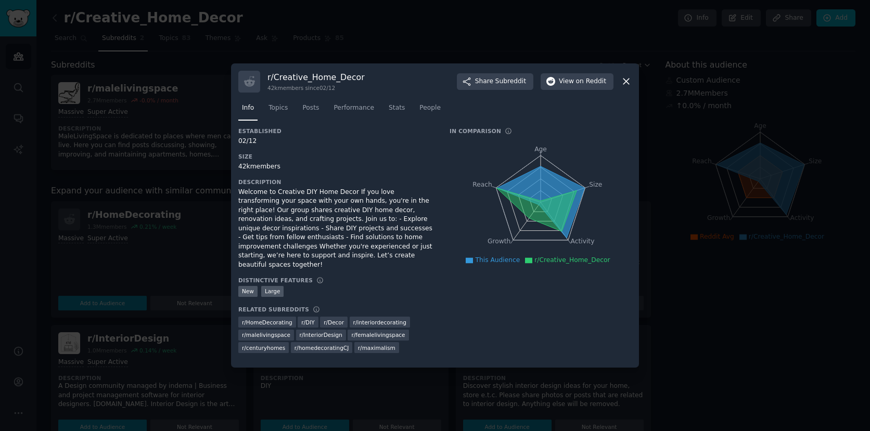
click at [625, 85] on icon at bounding box center [626, 82] width 6 height 6
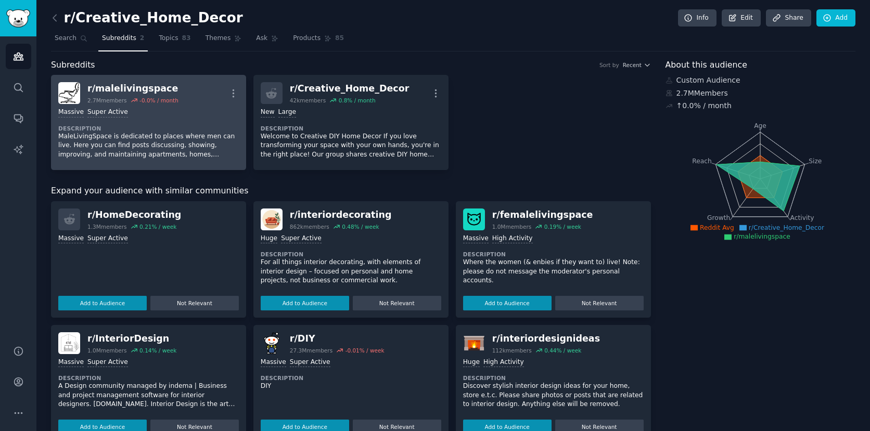
click at [183, 79] on link "r/ malelivingspace 2.7M members -0.0 % / month More Massive Super Active Descri…" at bounding box center [148, 122] width 195 height 95
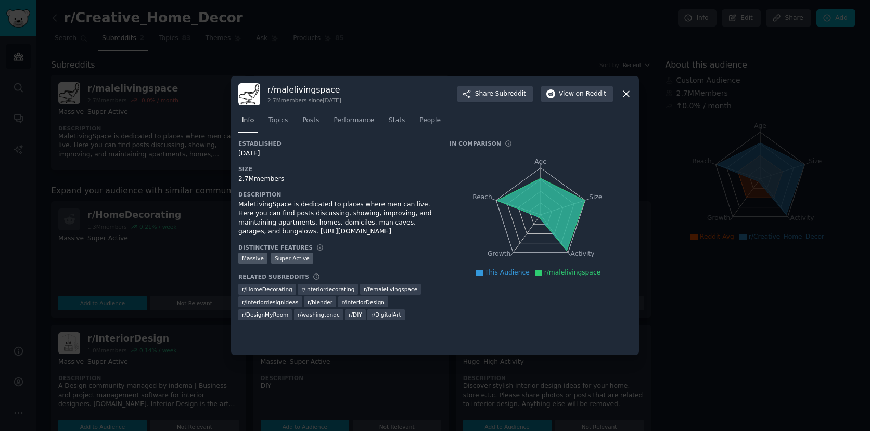
click at [627, 94] on icon at bounding box center [625, 93] width 11 height 11
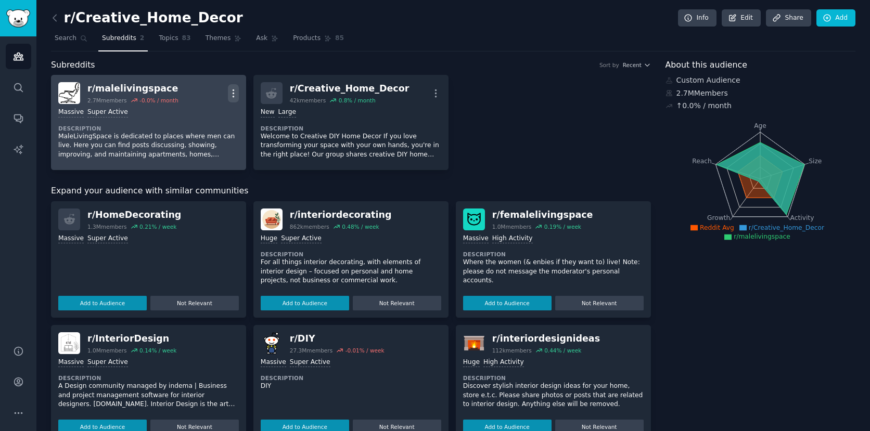
click at [233, 94] on icon "button" at bounding box center [233, 93] width 11 height 11
click at [186, 95] on p "View" at bounding box center [188, 97] width 17 height 11
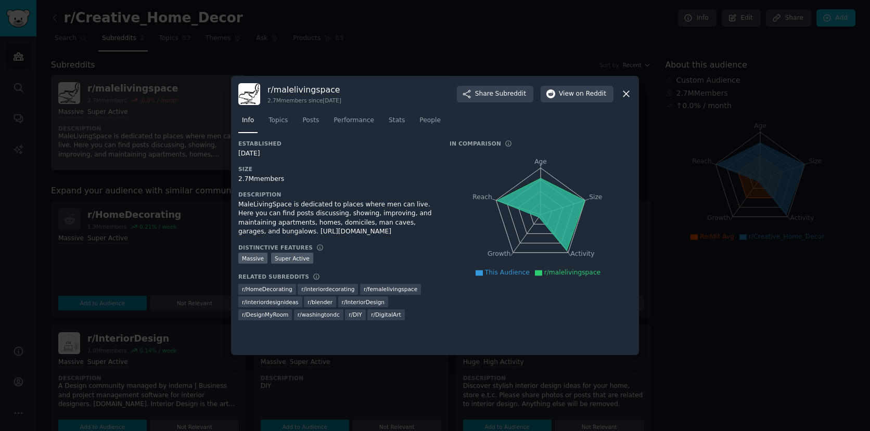
click at [303, 63] on div at bounding box center [435, 215] width 870 height 431
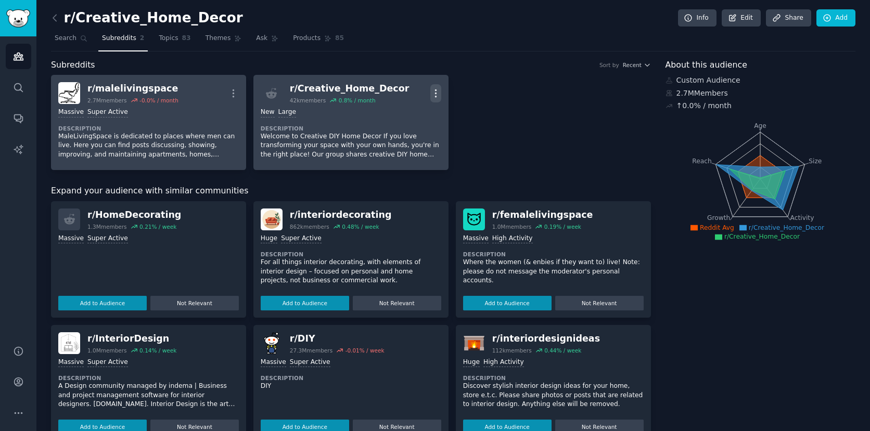
click at [435, 94] on icon "button" at bounding box center [435, 92] width 1 height 7
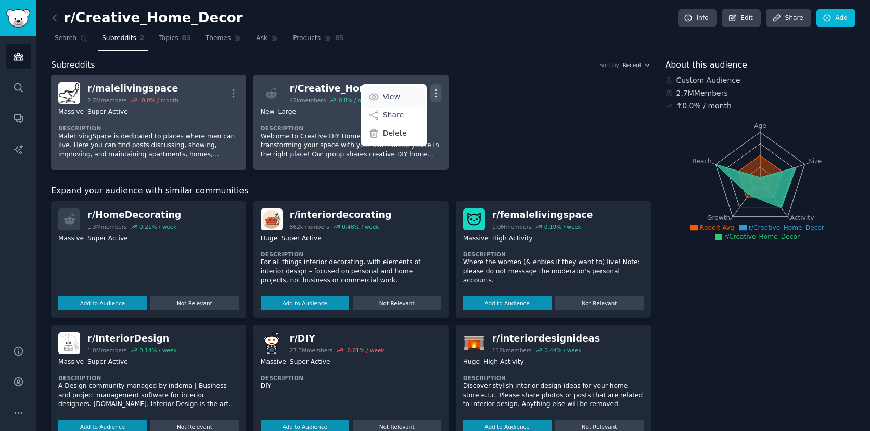
click at [399, 100] on link "View" at bounding box center [394, 97] width 62 height 22
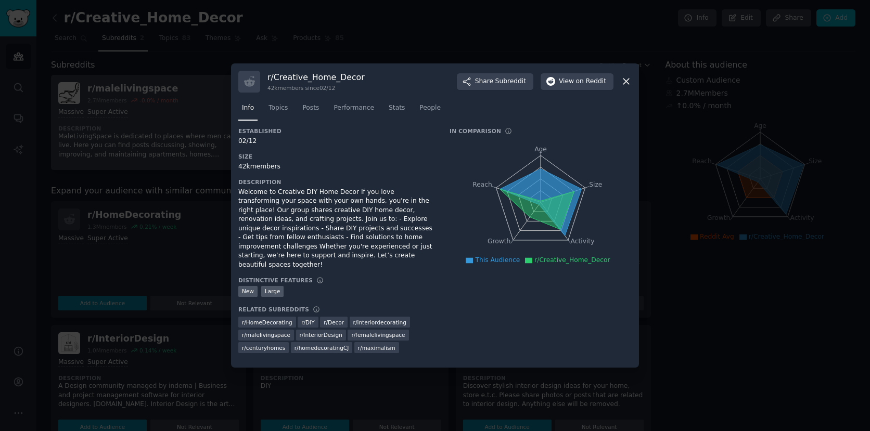
click at [429, 47] on div at bounding box center [435, 215] width 870 height 431
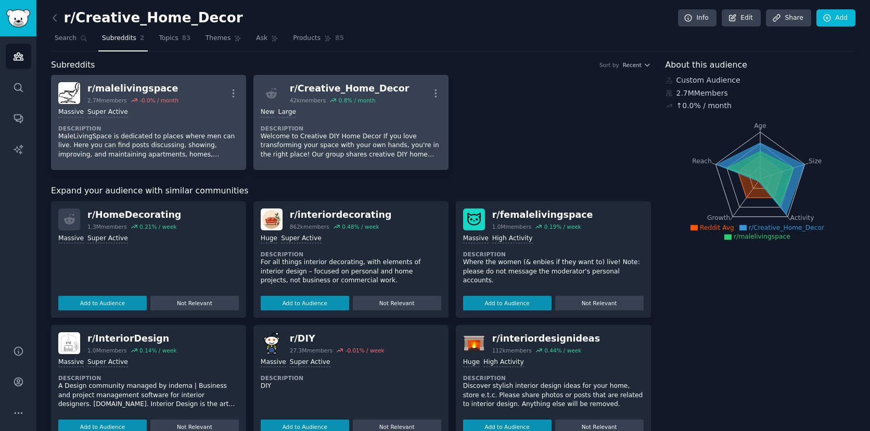
click at [138, 87] on div "r/ malelivingspace" at bounding box center [132, 88] width 91 height 13
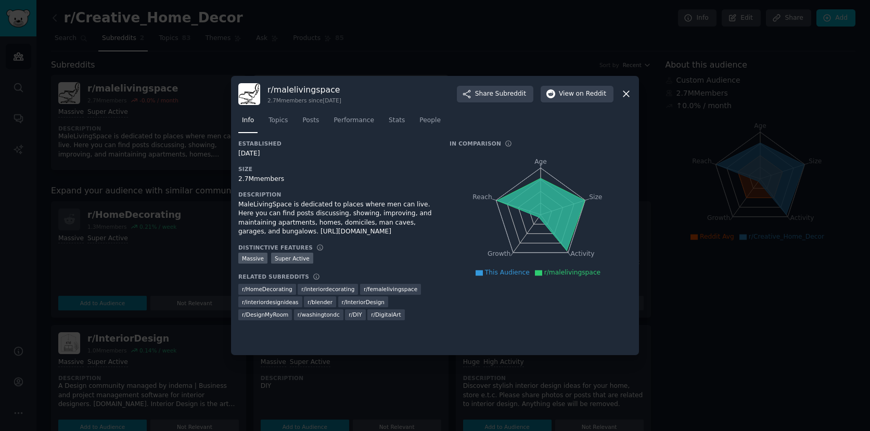
click at [140, 149] on div at bounding box center [435, 215] width 870 height 431
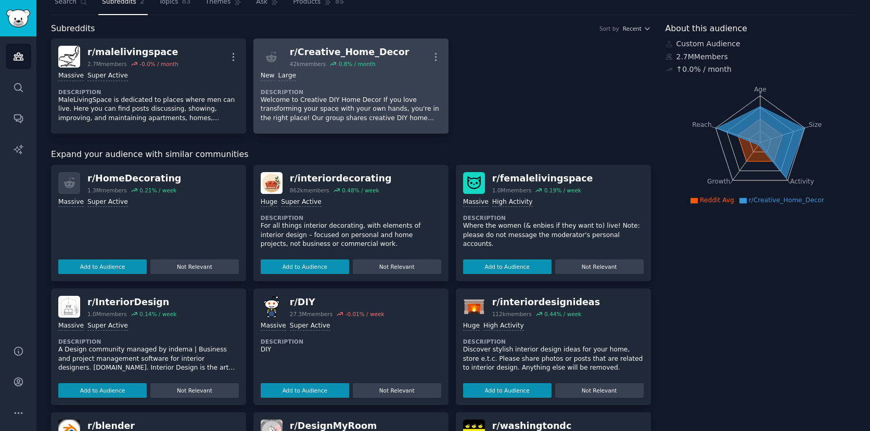
scroll to position [22, 0]
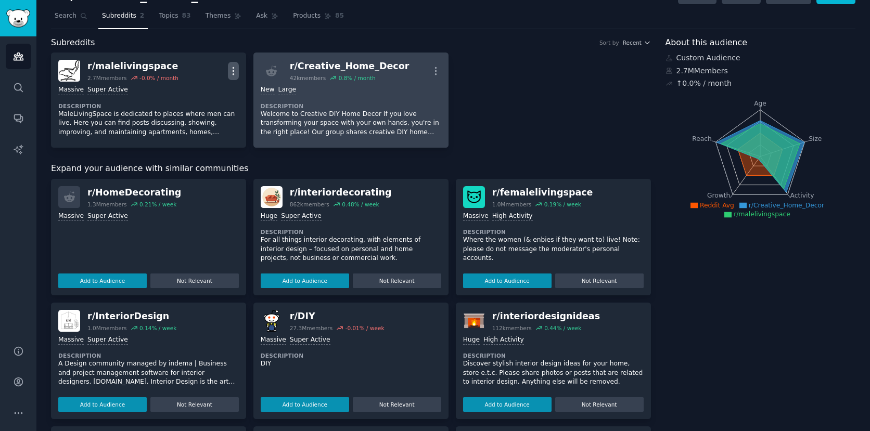
click at [234, 70] on icon "button" at bounding box center [233, 71] width 11 height 11
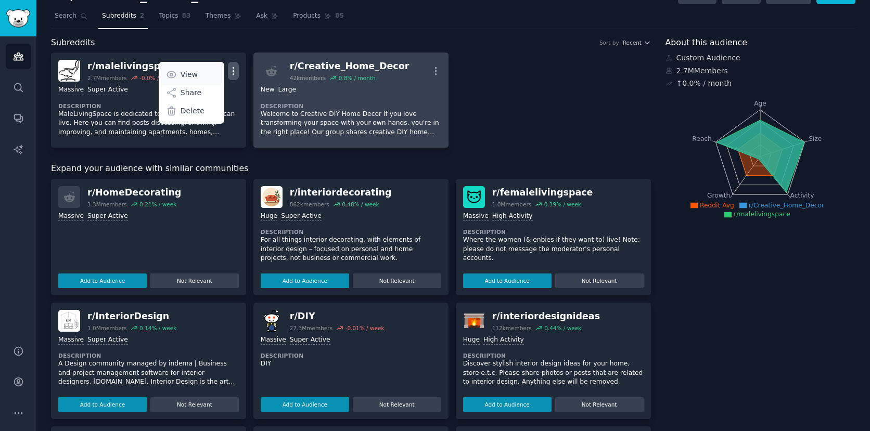
click at [206, 70] on link "View" at bounding box center [191, 74] width 62 height 22
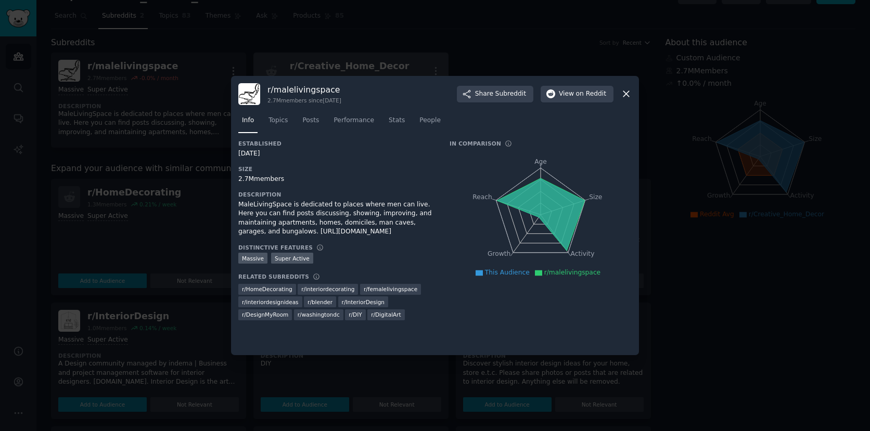
click at [299, 66] on div at bounding box center [435, 215] width 870 height 431
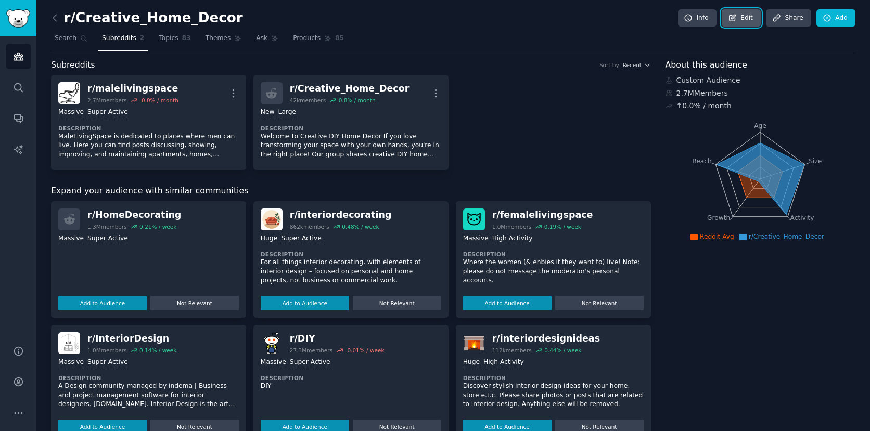
click at [742, 24] on link "Edit" at bounding box center [740, 18] width 39 height 18
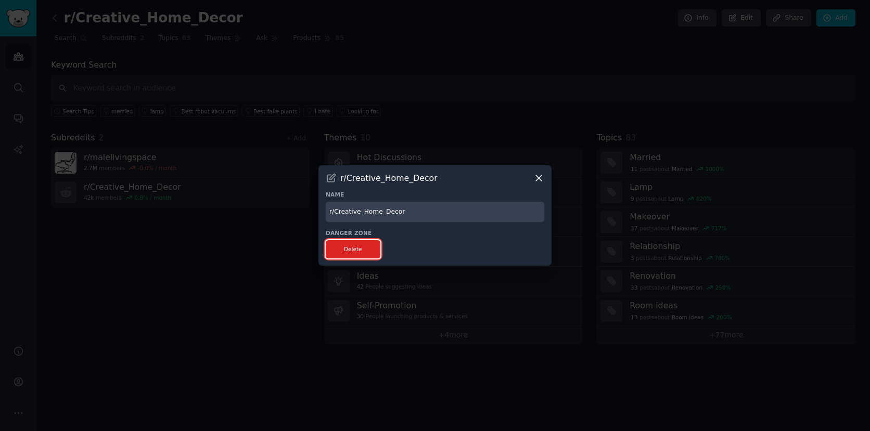
click at [372, 247] on button "Delete" at bounding box center [353, 249] width 55 height 18
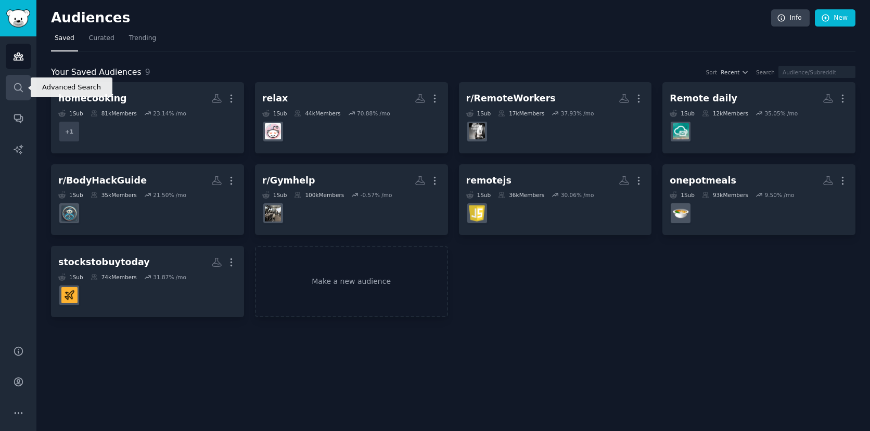
click at [10, 86] on link "Search" at bounding box center [18, 87] width 25 height 25
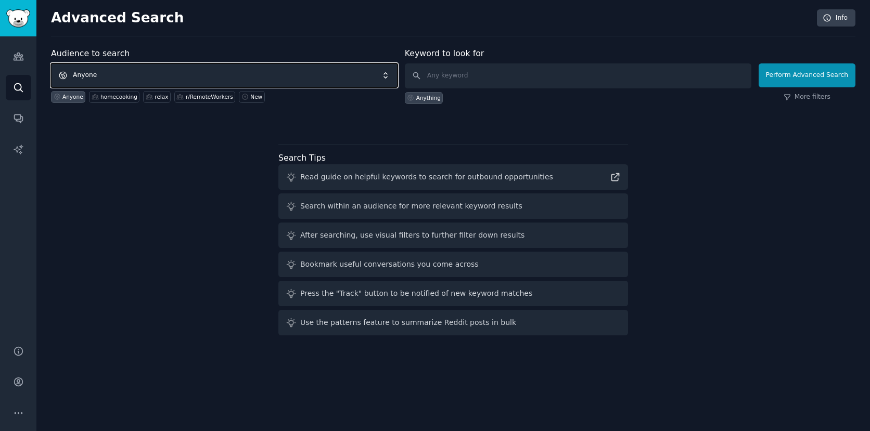
click at [159, 69] on span "Anyone" at bounding box center [224, 75] width 346 height 24
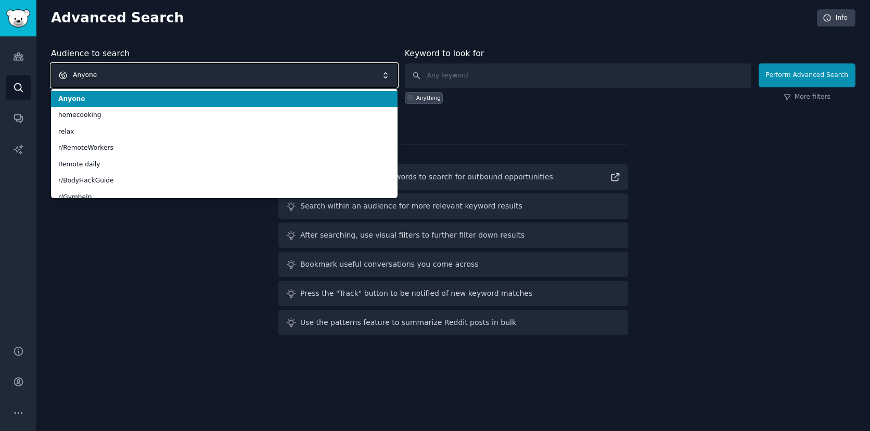
click at [301, 75] on span "Anyone" at bounding box center [224, 75] width 346 height 24
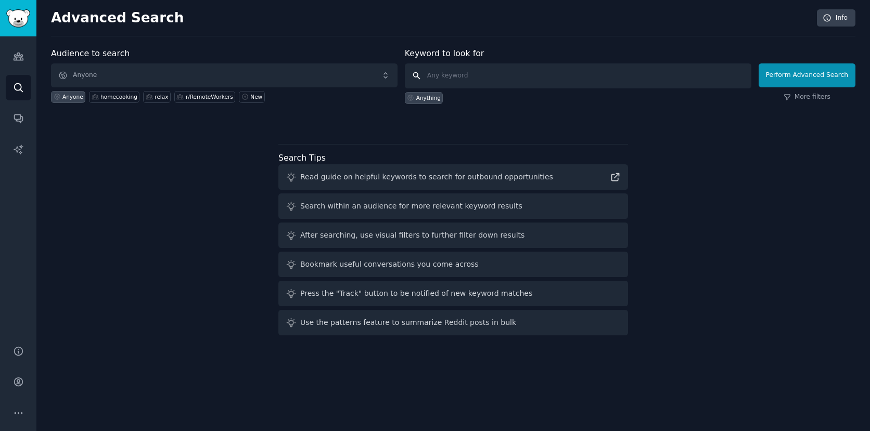
click at [506, 73] on input "text" at bounding box center [578, 75] width 346 height 25
type input "[DEMOGRAPHIC_DATA] living space"
click button "Perform Advanced Search" at bounding box center [806, 75] width 97 height 24
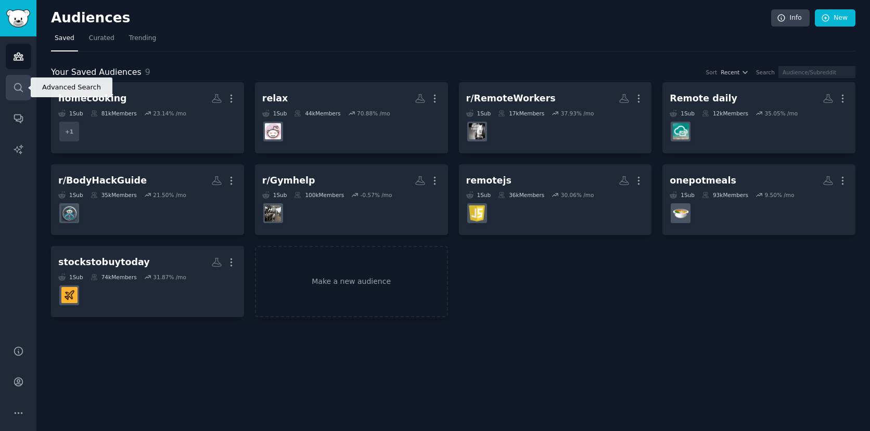
click at [27, 89] on link "Search" at bounding box center [18, 87] width 25 height 25
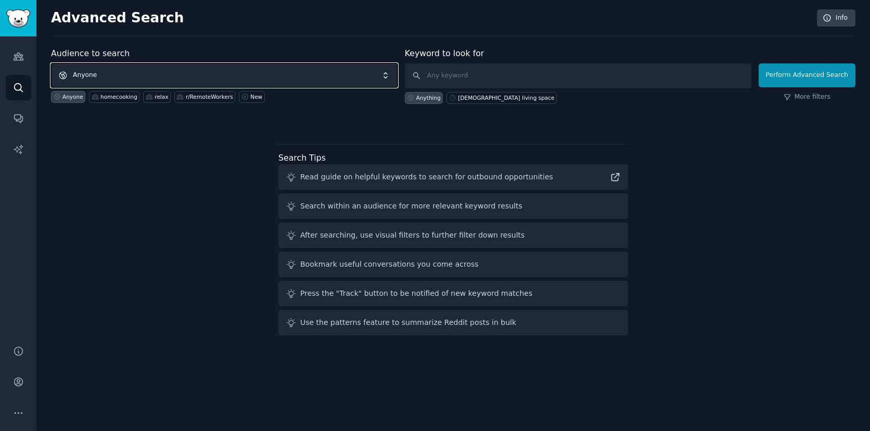
click at [253, 77] on span "Anyone" at bounding box center [224, 75] width 346 height 24
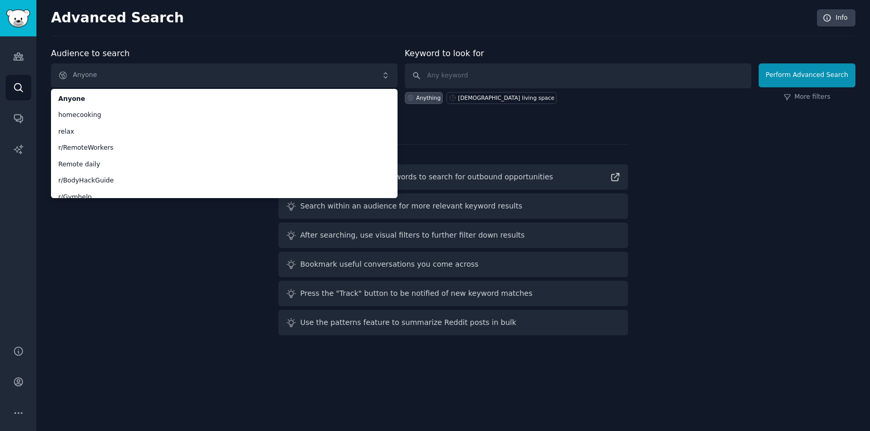
click at [187, 268] on div "Audience to search Anyone Anyone homecooking relax r/RemoteWorkers Remote daily…" at bounding box center [453, 193] width 804 height 292
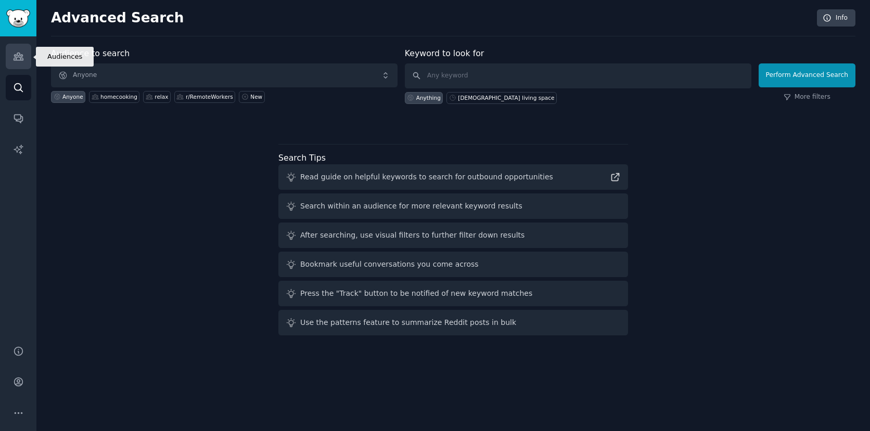
click at [24, 64] on link "Audiences" at bounding box center [18, 56] width 25 height 25
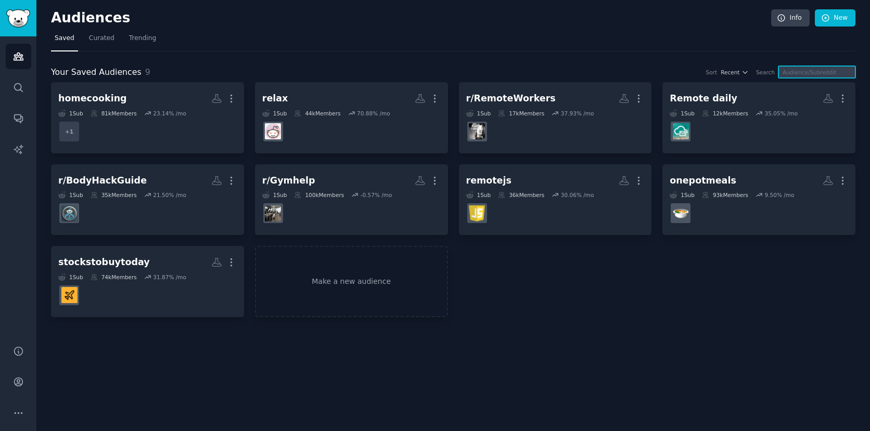
click at [823, 75] on input "text" at bounding box center [816, 72] width 77 height 12
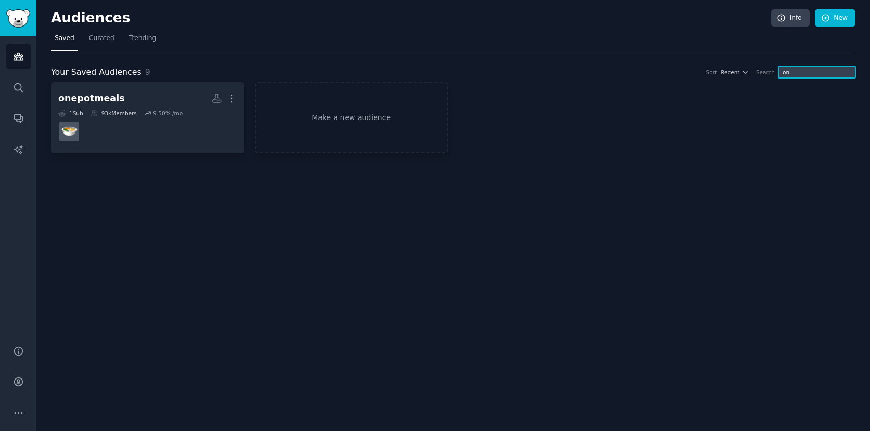
type input "o"
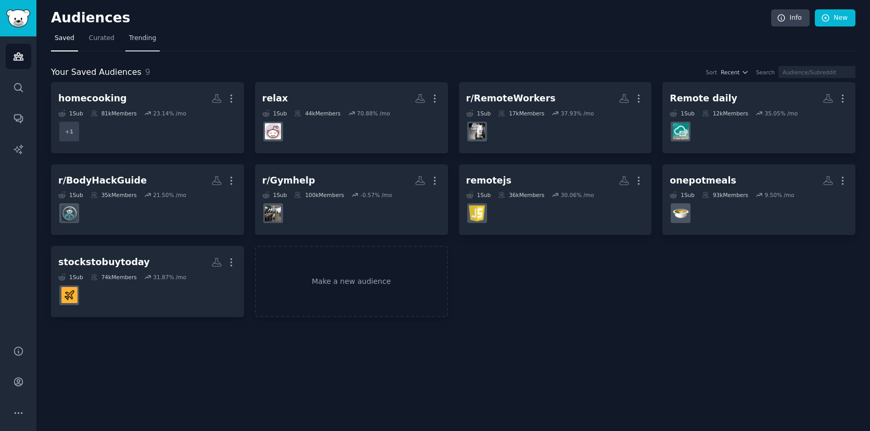
click at [131, 42] on span "Trending" at bounding box center [142, 38] width 27 height 9
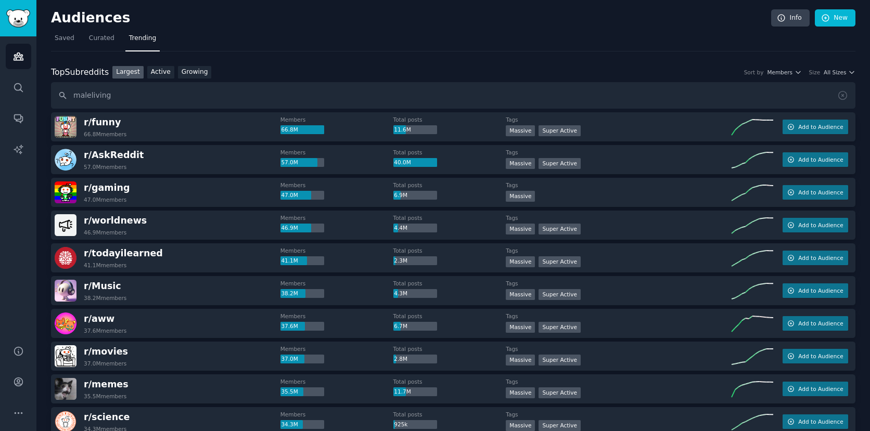
type input "maleliving"
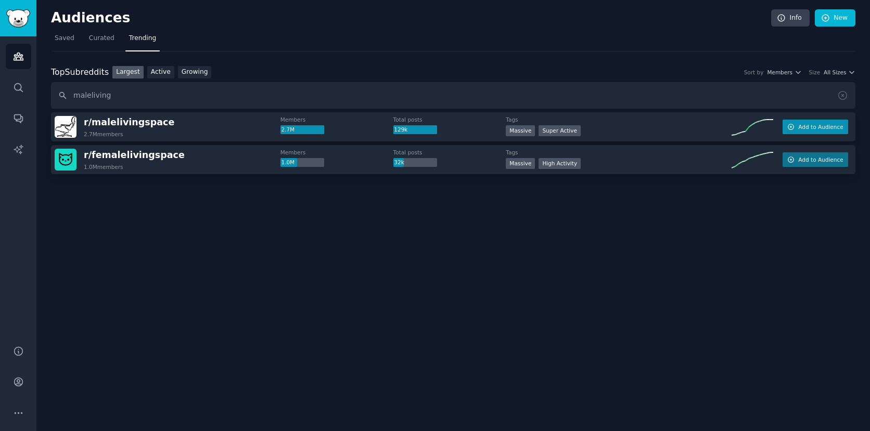
click at [813, 131] on button "Add to Audience" at bounding box center [815, 127] width 66 height 15
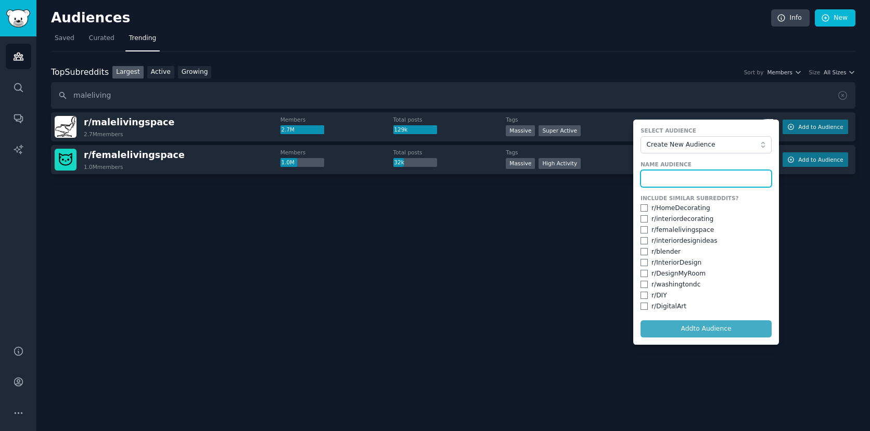
click at [688, 182] on input "text" at bounding box center [705, 179] width 131 height 18
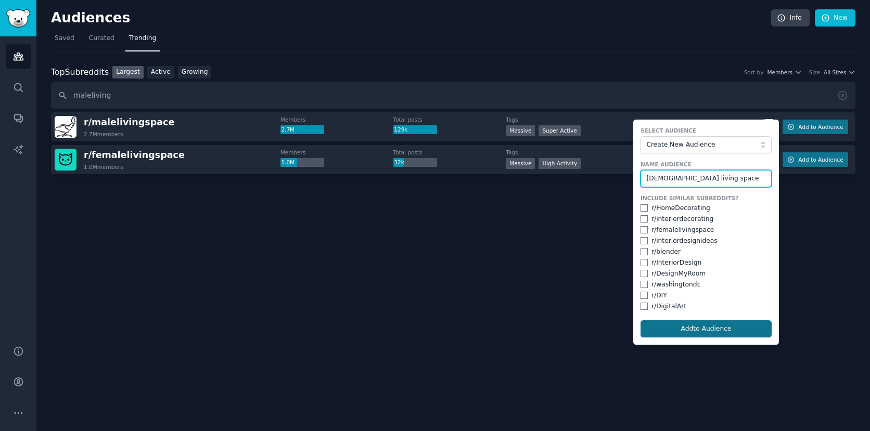
type input "[DEMOGRAPHIC_DATA] living space"
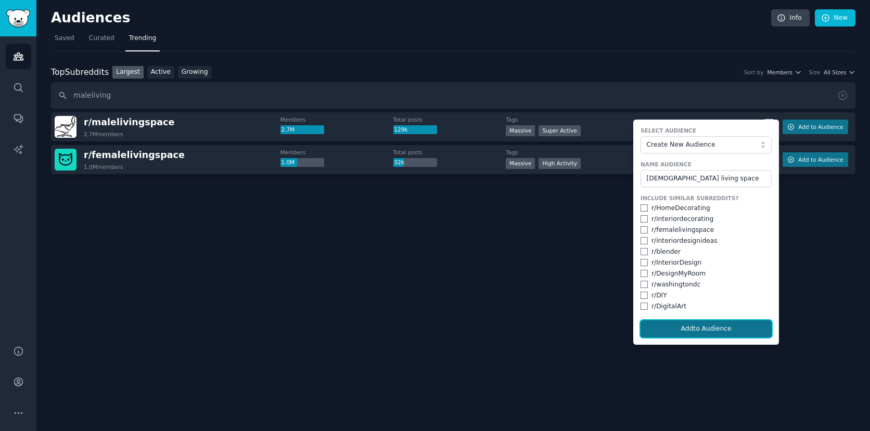
click at [667, 331] on button "Add to Audience" at bounding box center [705, 329] width 131 height 18
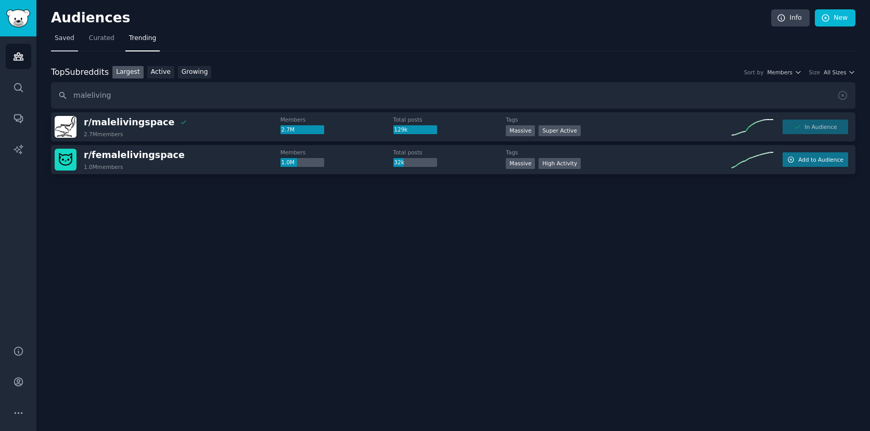
click at [67, 40] on span "Saved" at bounding box center [65, 38] width 20 height 9
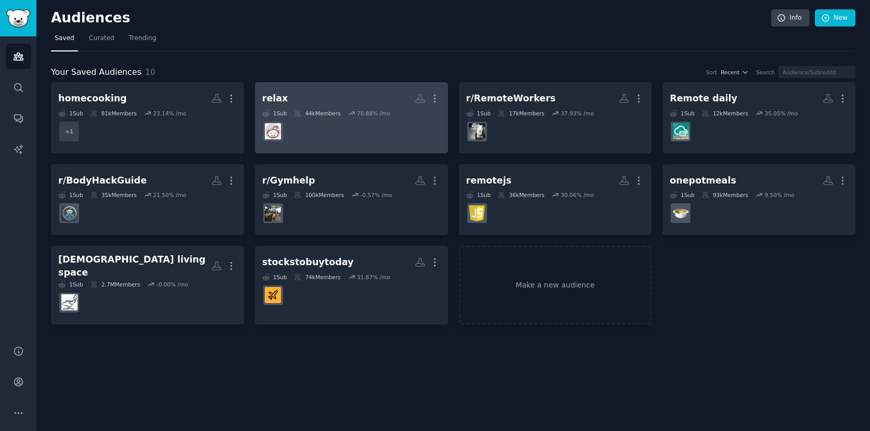
click at [345, 100] on h2 "relax More" at bounding box center [351, 98] width 178 height 18
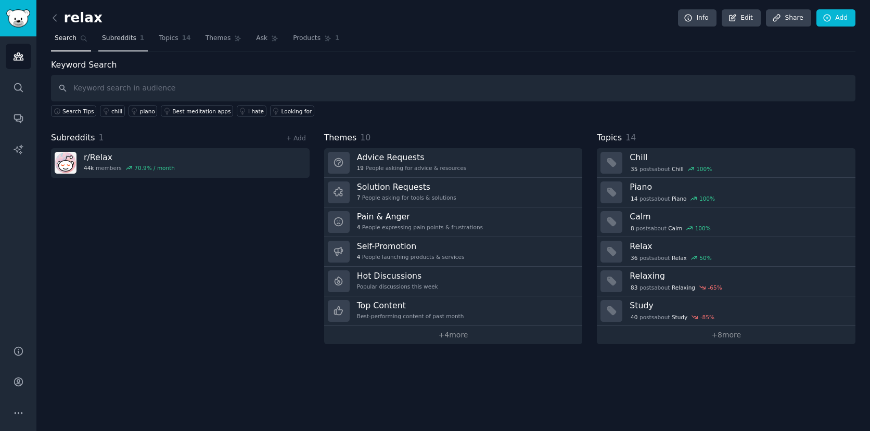
click at [126, 34] on span "Subreddits" at bounding box center [119, 38] width 34 height 9
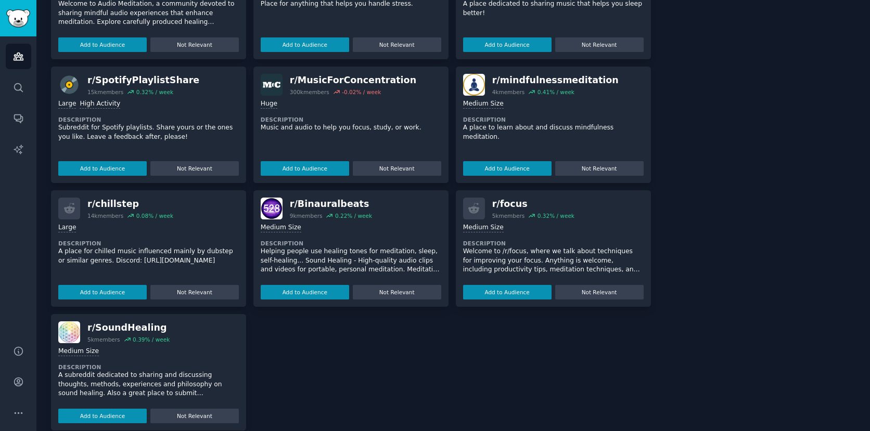
scroll to position [272, 0]
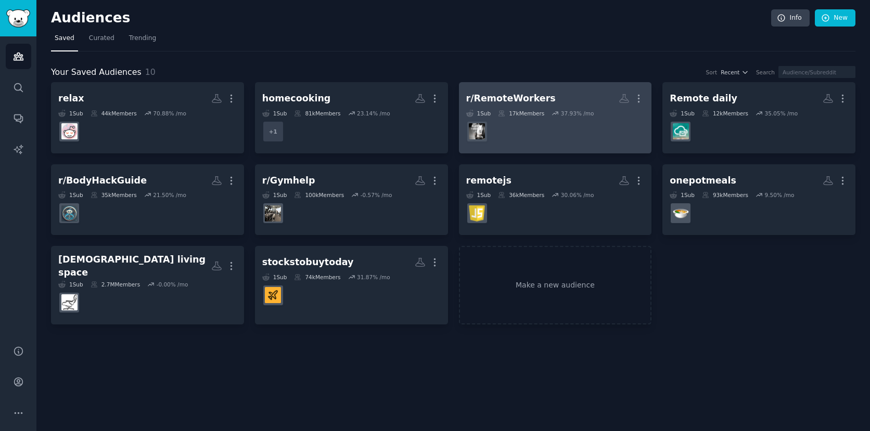
click at [539, 95] on div "r/RemoteWorkers" at bounding box center [510, 98] width 89 height 13
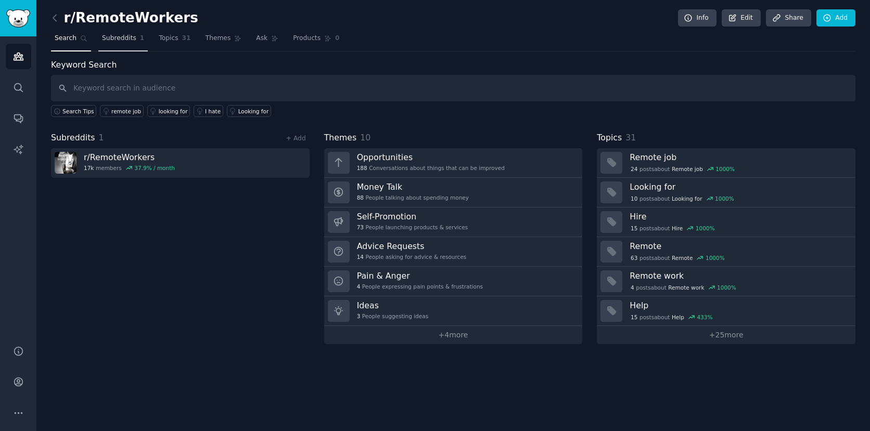
click at [121, 42] on span "Subreddits" at bounding box center [119, 38] width 34 height 9
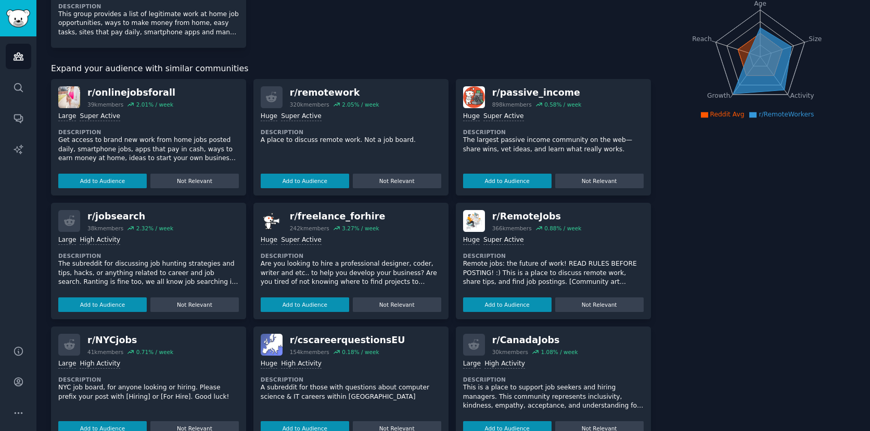
scroll to position [148, 0]
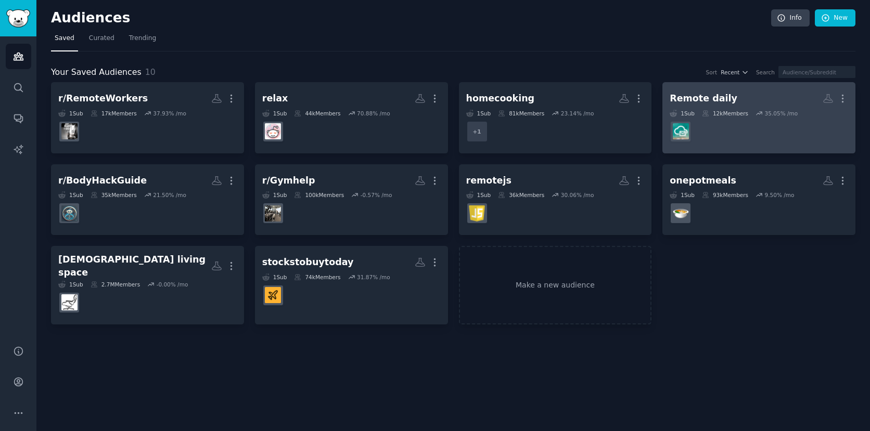
click at [743, 93] on h2 "Remote daily More" at bounding box center [758, 98] width 178 height 18
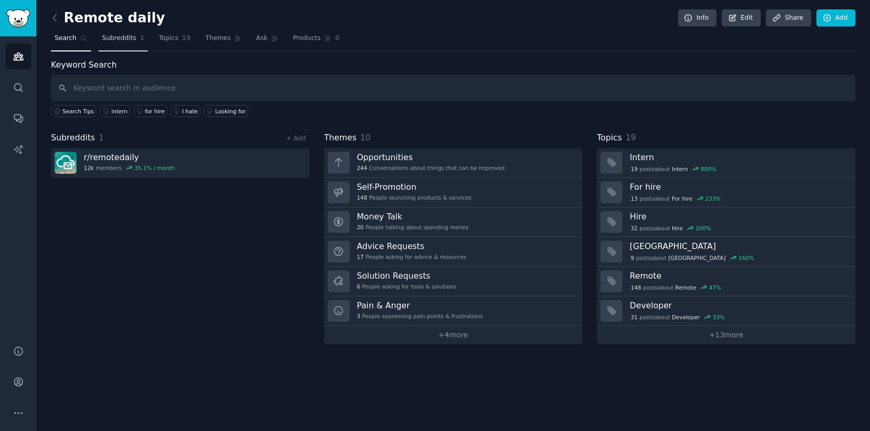
click at [126, 38] on span "Subreddits" at bounding box center [119, 38] width 34 height 9
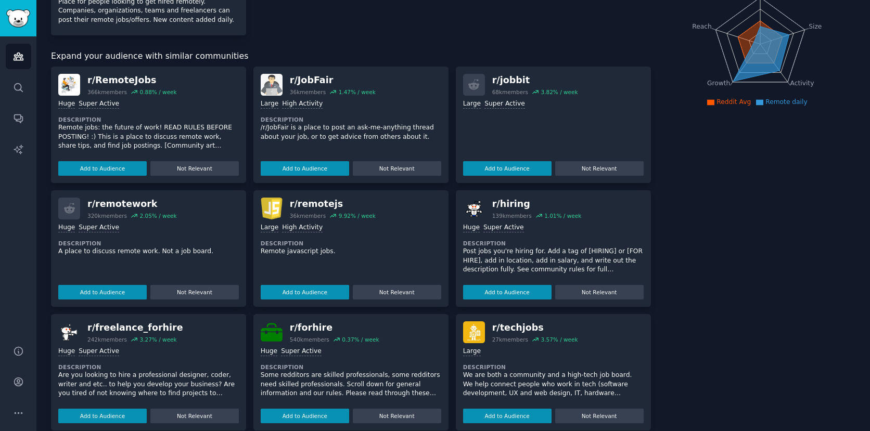
scroll to position [148, 0]
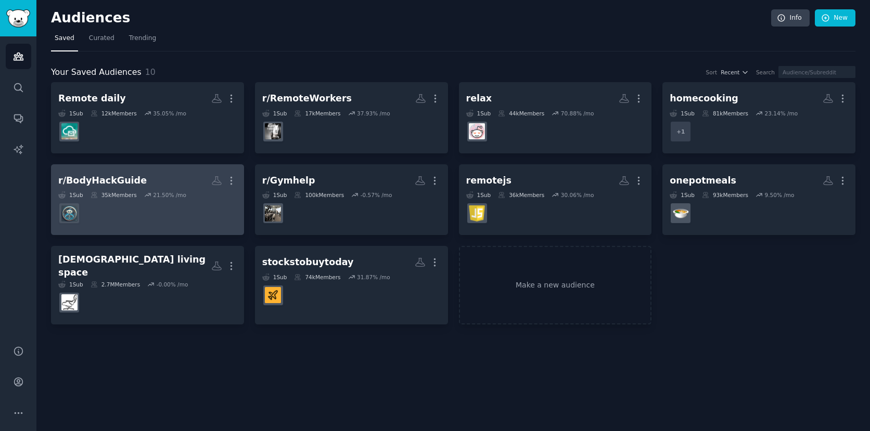
click at [178, 176] on h2 "r/BodyHackGuide More" at bounding box center [147, 181] width 178 height 18
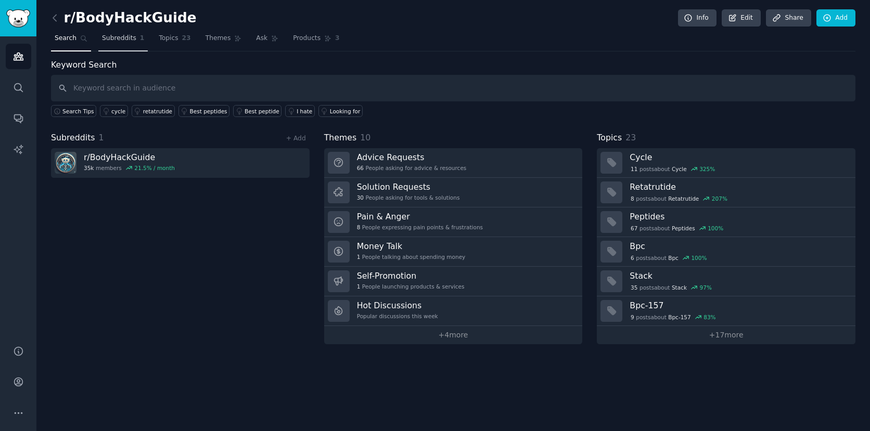
click at [126, 37] on span "Subreddits" at bounding box center [119, 38] width 34 height 9
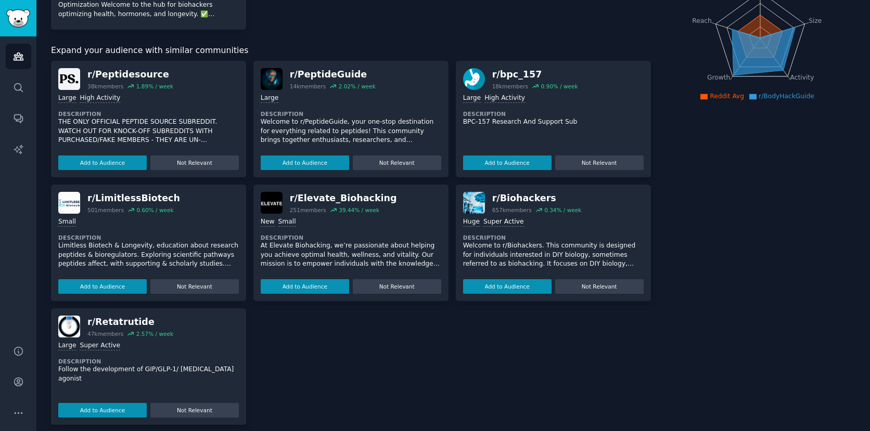
scroll to position [145, 0]
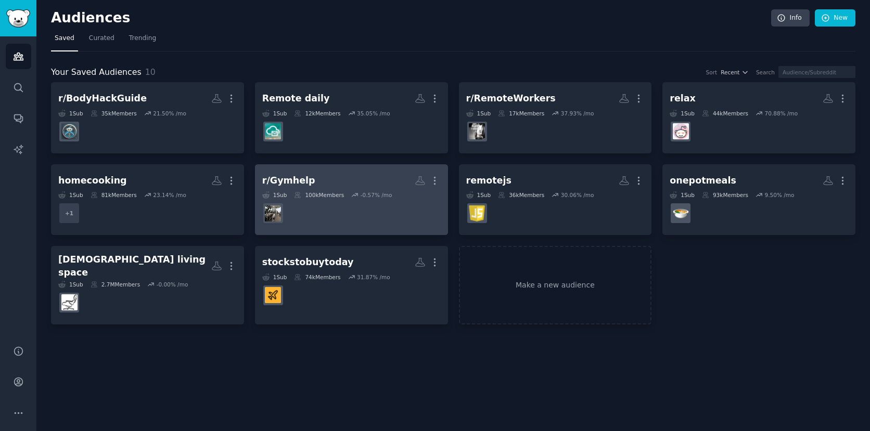
click at [300, 182] on div "r/Gymhelp" at bounding box center [288, 180] width 53 height 13
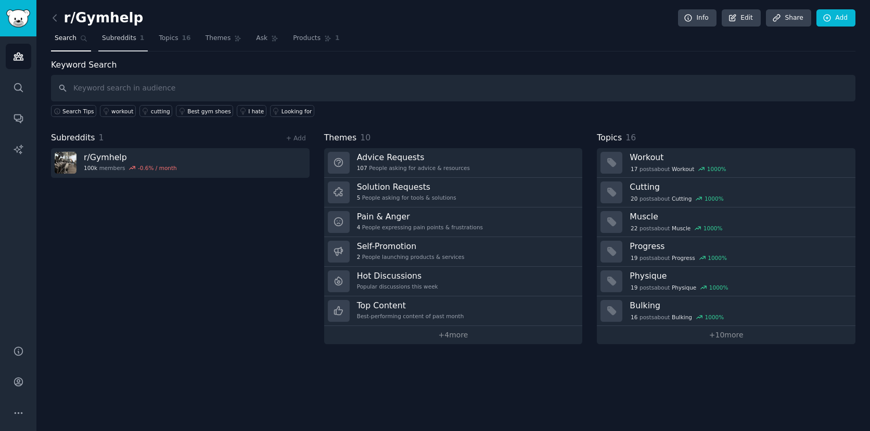
click at [119, 42] on span "Subreddits" at bounding box center [119, 38] width 34 height 9
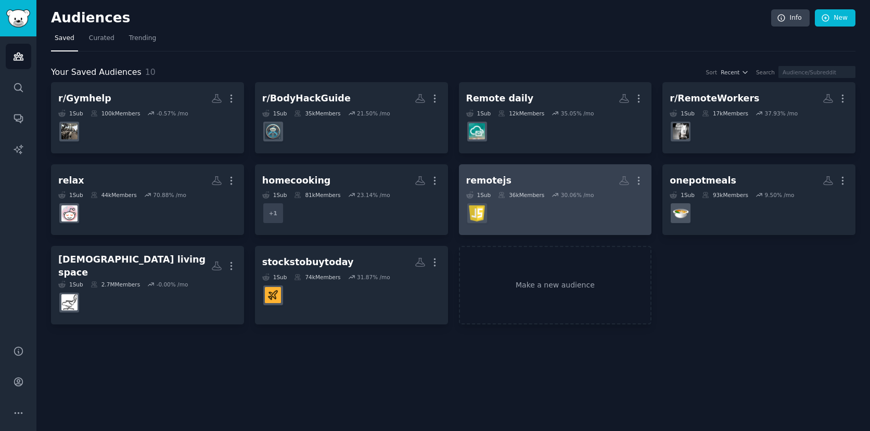
click at [515, 179] on h2 "remotejs More" at bounding box center [555, 181] width 178 height 18
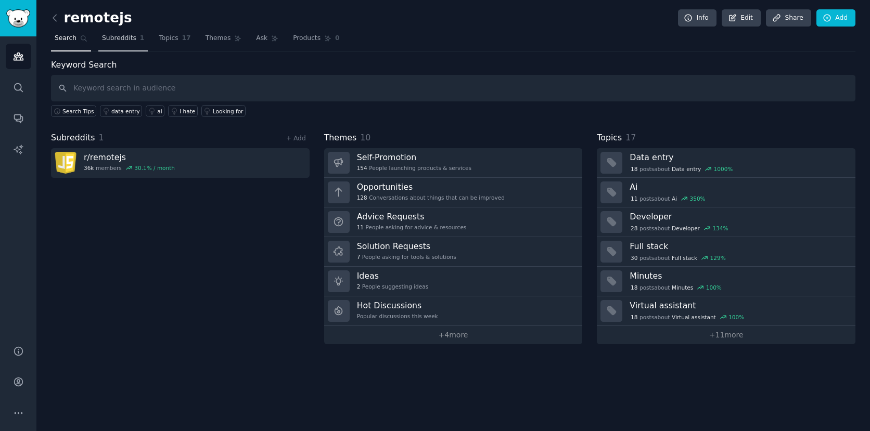
click at [123, 31] on link "Subreddits 1" at bounding box center [122, 40] width 49 height 21
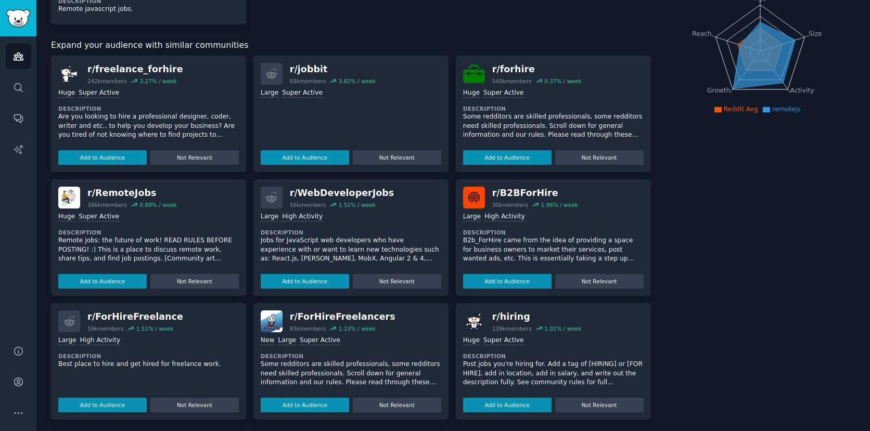
scroll to position [130, 0]
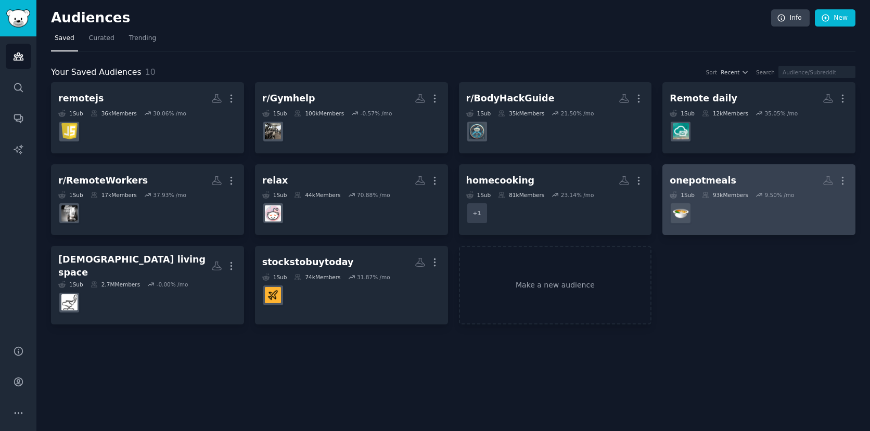
click at [695, 182] on div "onepotmeals" at bounding box center [702, 180] width 67 height 13
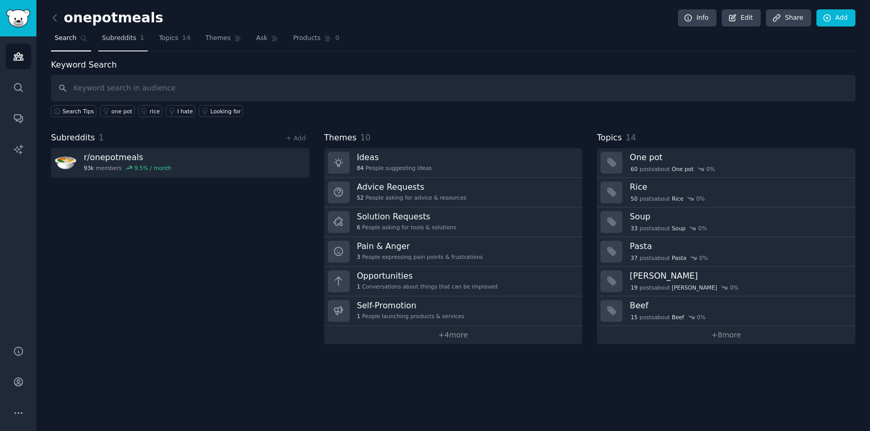
click at [136, 42] on link "Subreddits 1" at bounding box center [122, 40] width 49 height 21
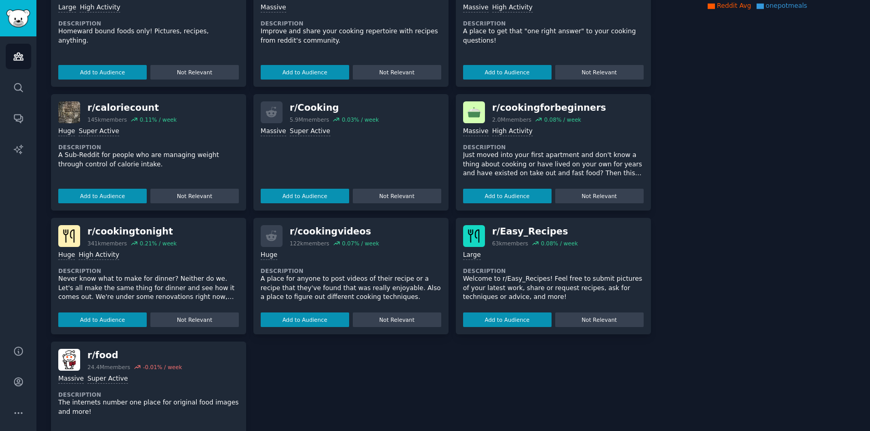
scroll to position [268, 0]
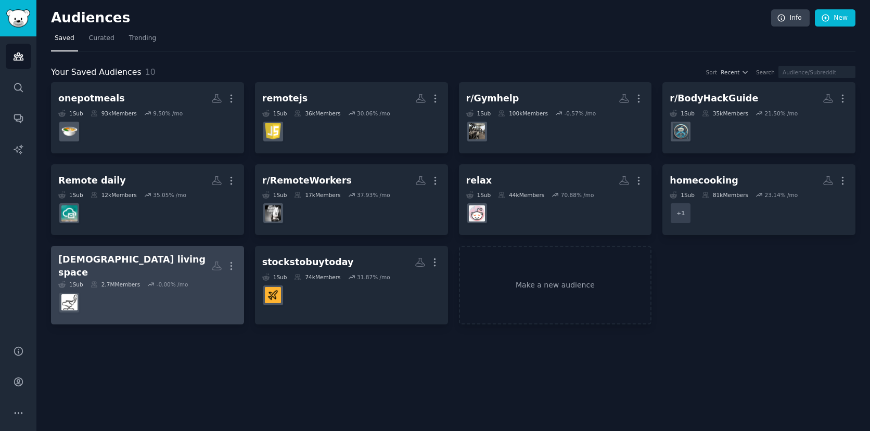
click at [171, 264] on h2 "[DEMOGRAPHIC_DATA] living space More" at bounding box center [147, 265] width 178 height 25
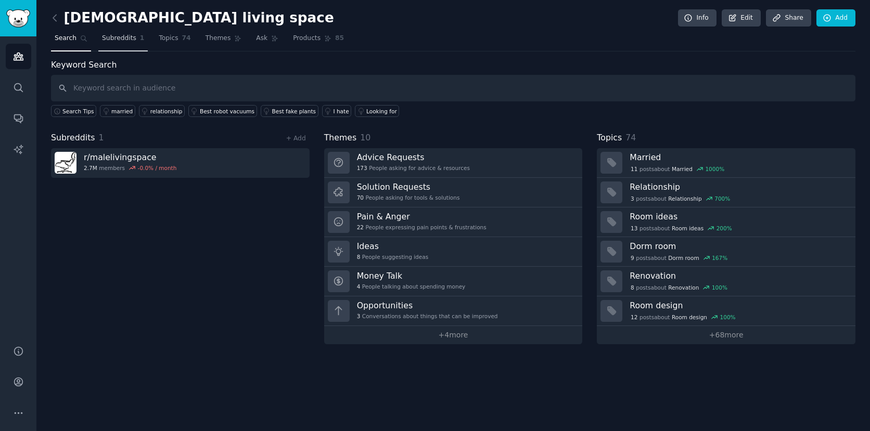
click at [114, 33] on link "Subreddits 1" at bounding box center [122, 40] width 49 height 21
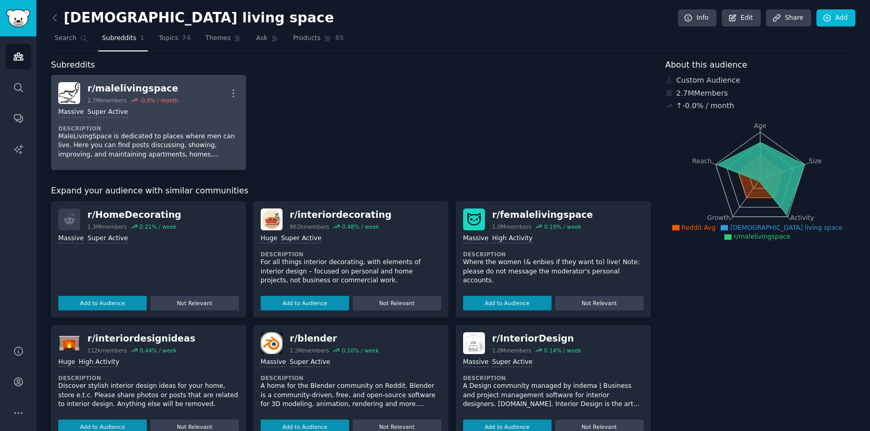
click at [186, 91] on div "r/ malelivingspace 2.7M members -0.0 % / month More" at bounding box center [148, 93] width 180 height 22
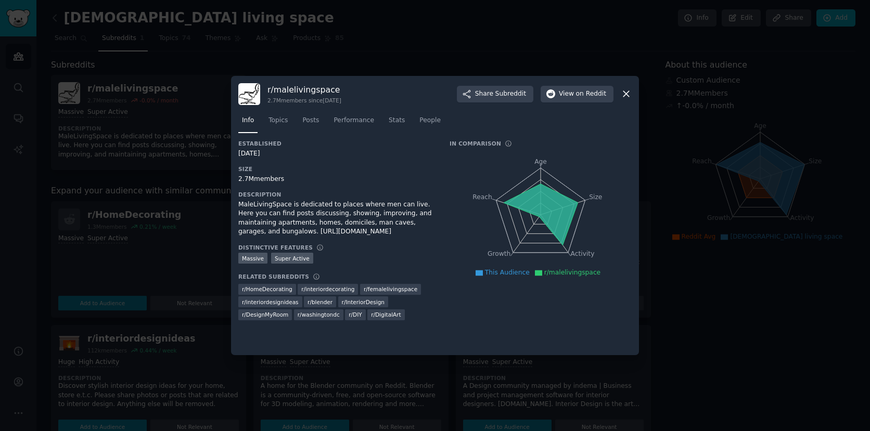
click at [184, 60] on div at bounding box center [435, 215] width 870 height 431
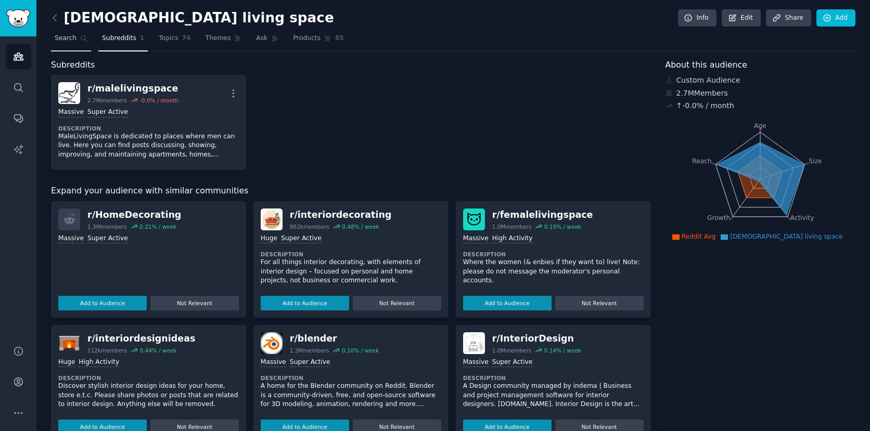
click at [61, 32] on link "Search" at bounding box center [71, 40] width 40 height 21
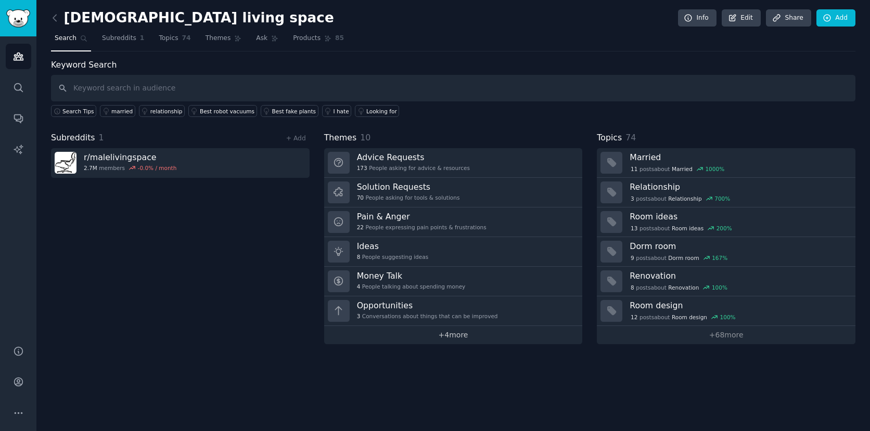
click at [461, 334] on link "+ 4 more" at bounding box center [453, 335] width 258 height 18
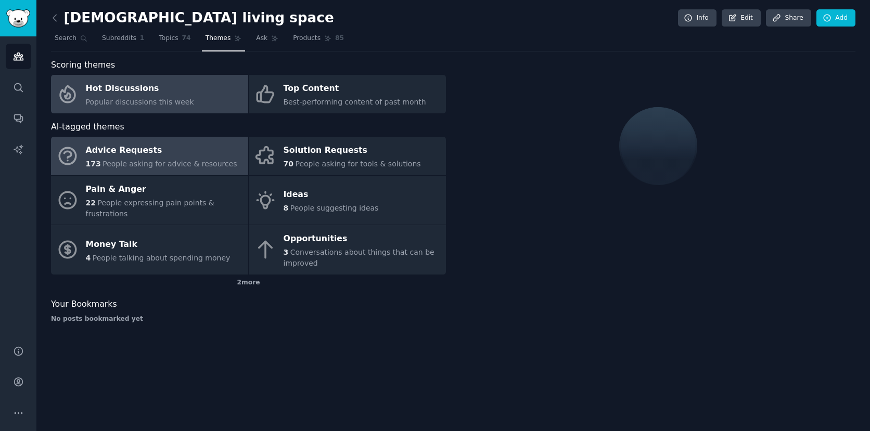
click at [162, 98] on span "Popular discussions this week" at bounding box center [140, 102] width 108 height 8
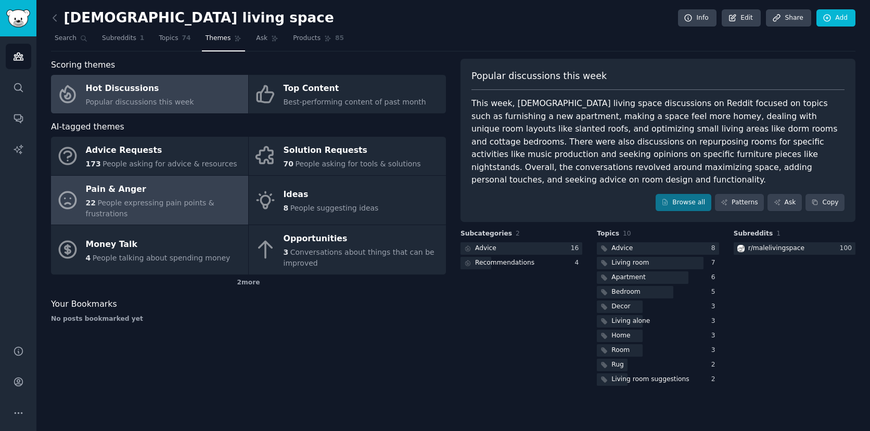
click at [165, 190] on div "Pain & Anger" at bounding box center [164, 189] width 157 height 17
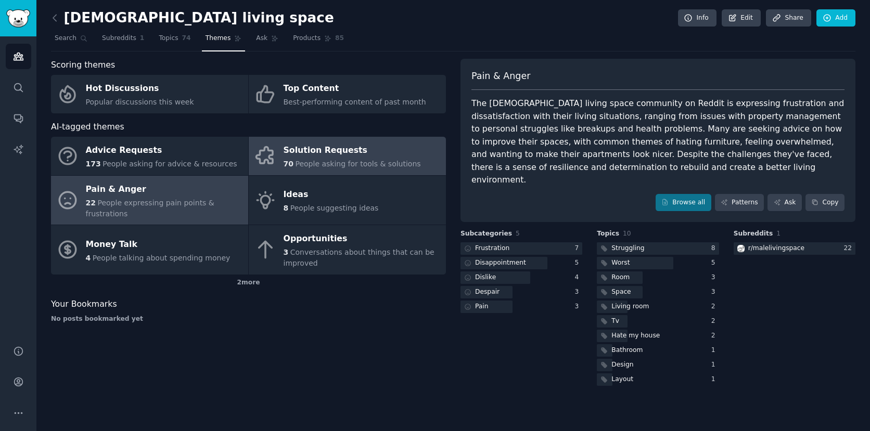
click at [327, 159] on div "70 People asking for tools & solutions" at bounding box center [351, 164] width 137 height 11
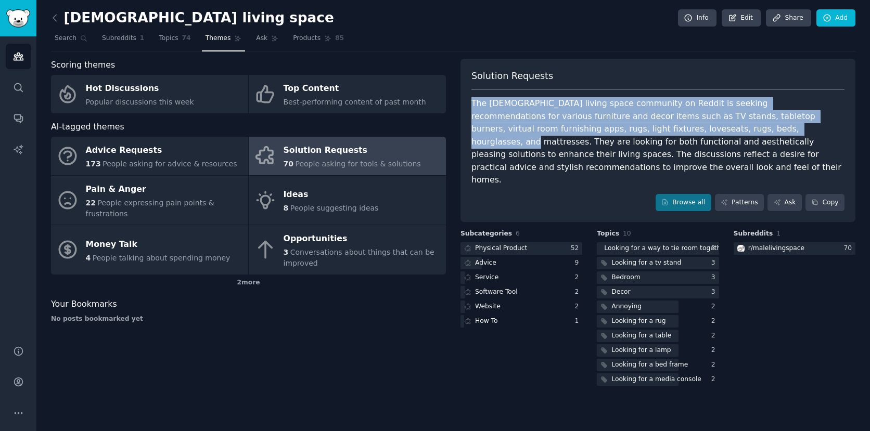
drag, startPoint x: 472, startPoint y: 101, endPoint x: 667, endPoint y: 132, distance: 197.4
click at [668, 133] on div "The [DEMOGRAPHIC_DATA] living space community on Reddit is seeking recommendati…" at bounding box center [657, 141] width 373 height 89
click at [647, 125] on div "The [DEMOGRAPHIC_DATA] living space community on Reddit is seeking recommendati…" at bounding box center [657, 141] width 373 height 89
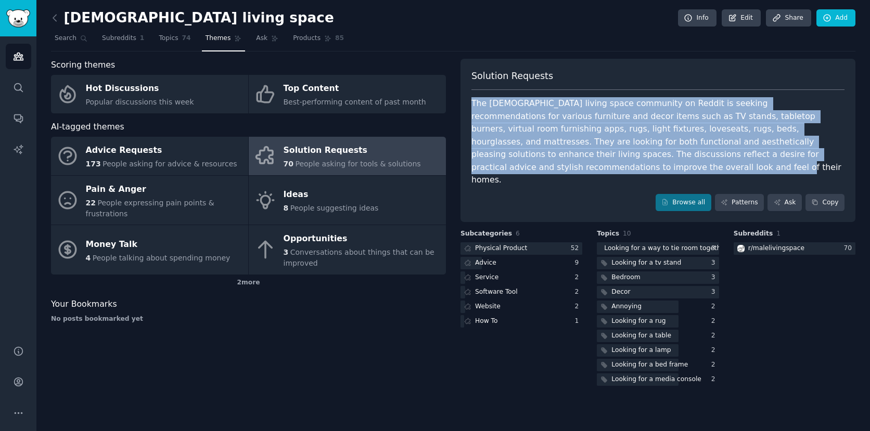
drag, startPoint x: 473, startPoint y: 105, endPoint x: 832, endPoint y: 157, distance: 362.2
click at [832, 157] on div "The [DEMOGRAPHIC_DATA] living space community on Reddit is seeking recommendati…" at bounding box center [657, 141] width 373 height 89
copy div "The [DEMOGRAPHIC_DATA] living space community on Reddit is seeking recommendati…"
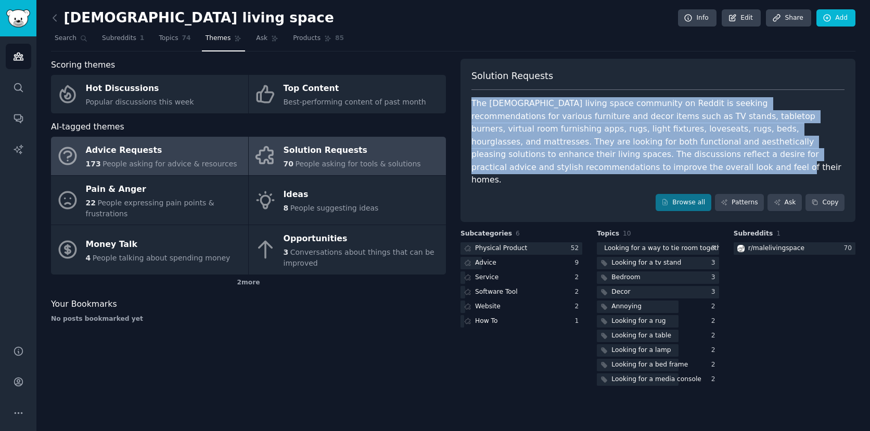
click at [184, 160] on span "People asking for advice & resources" at bounding box center [169, 164] width 134 height 8
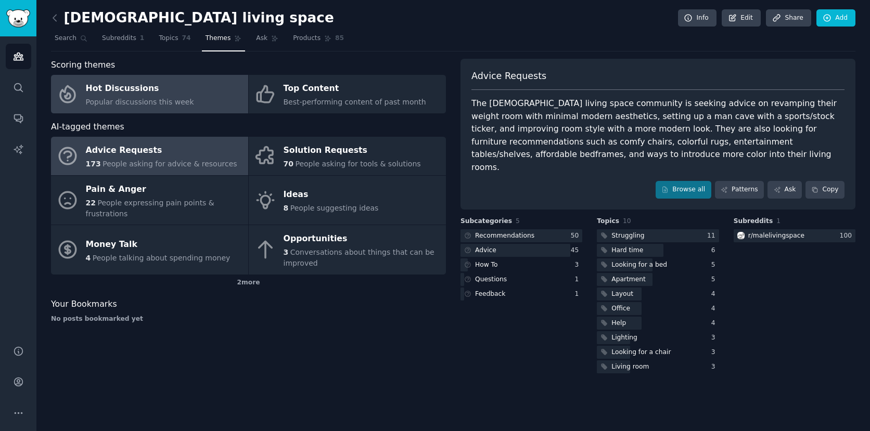
click at [162, 93] on div "Hot Discussions" at bounding box center [140, 89] width 108 height 17
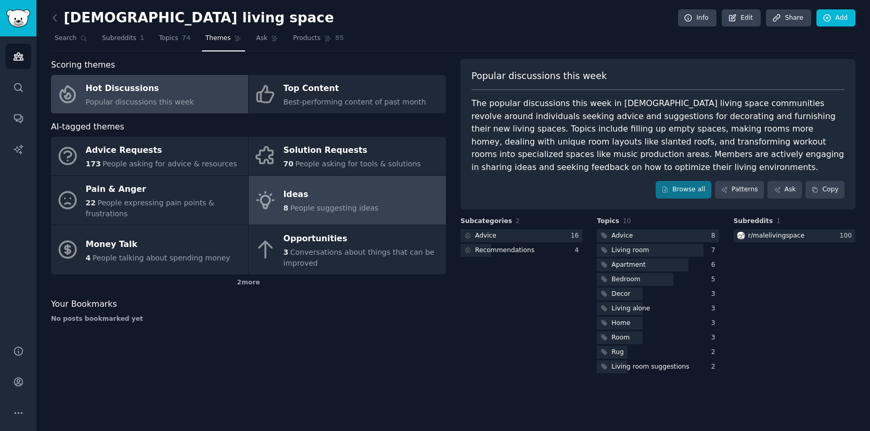
click at [324, 177] on link "Ideas 8 People suggesting ideas" at bounding box center [347, 200] width 197 height 49
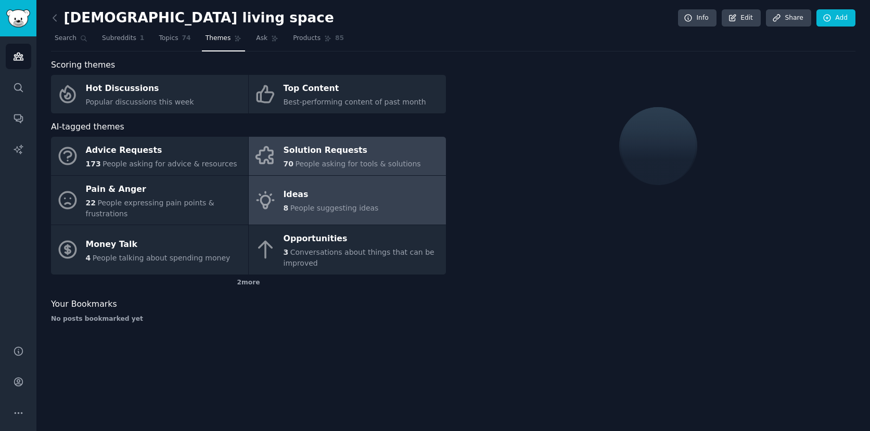
click at [320, 162] on span "People asking for tools & solutions" at bounding box center [357, 164] width 125 height 8
